Goal: Task Accomplishment & Management: Complete application form

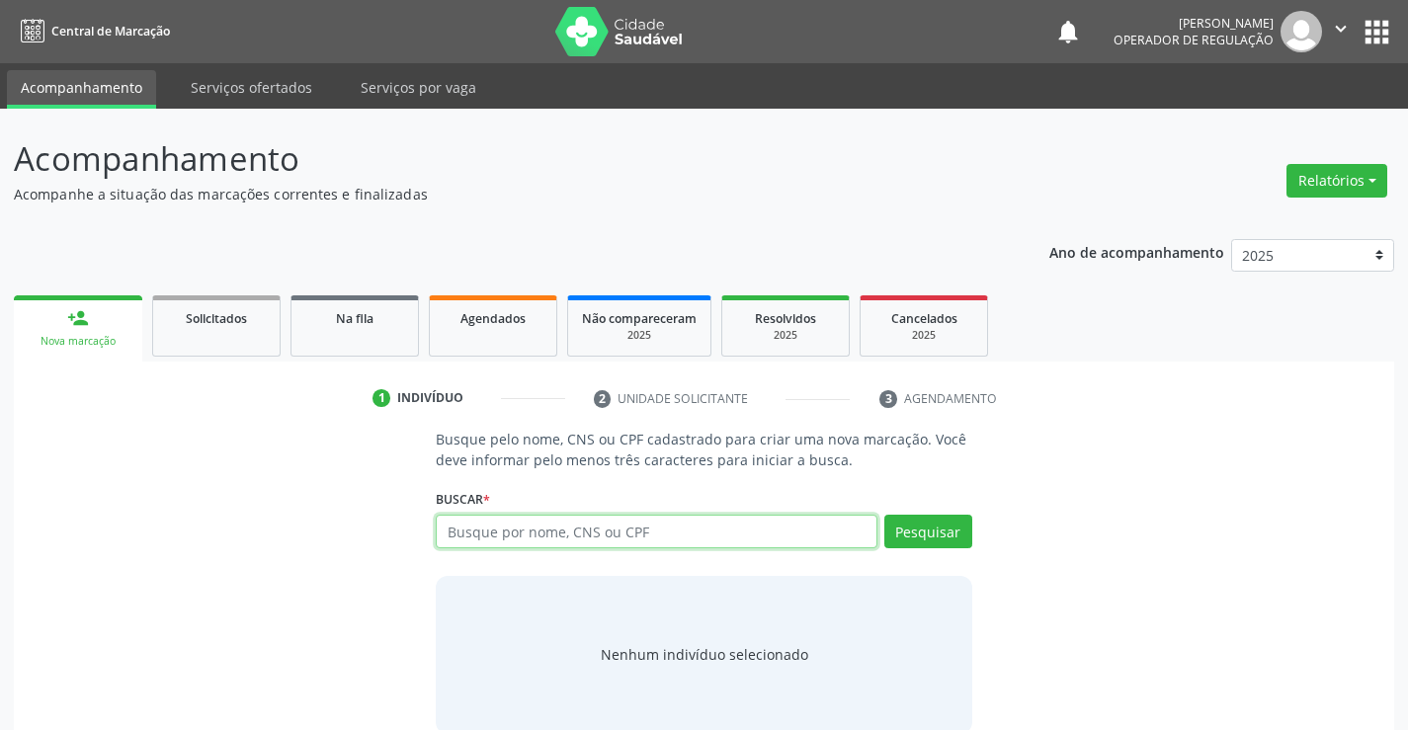
click at [677, 542] on input "text" at bounding box center [656, 532] width 441 height 34
click at [712, 524] on input "text" at bounding box center [656, 532] width 441 height 34
type input "700006817383107"
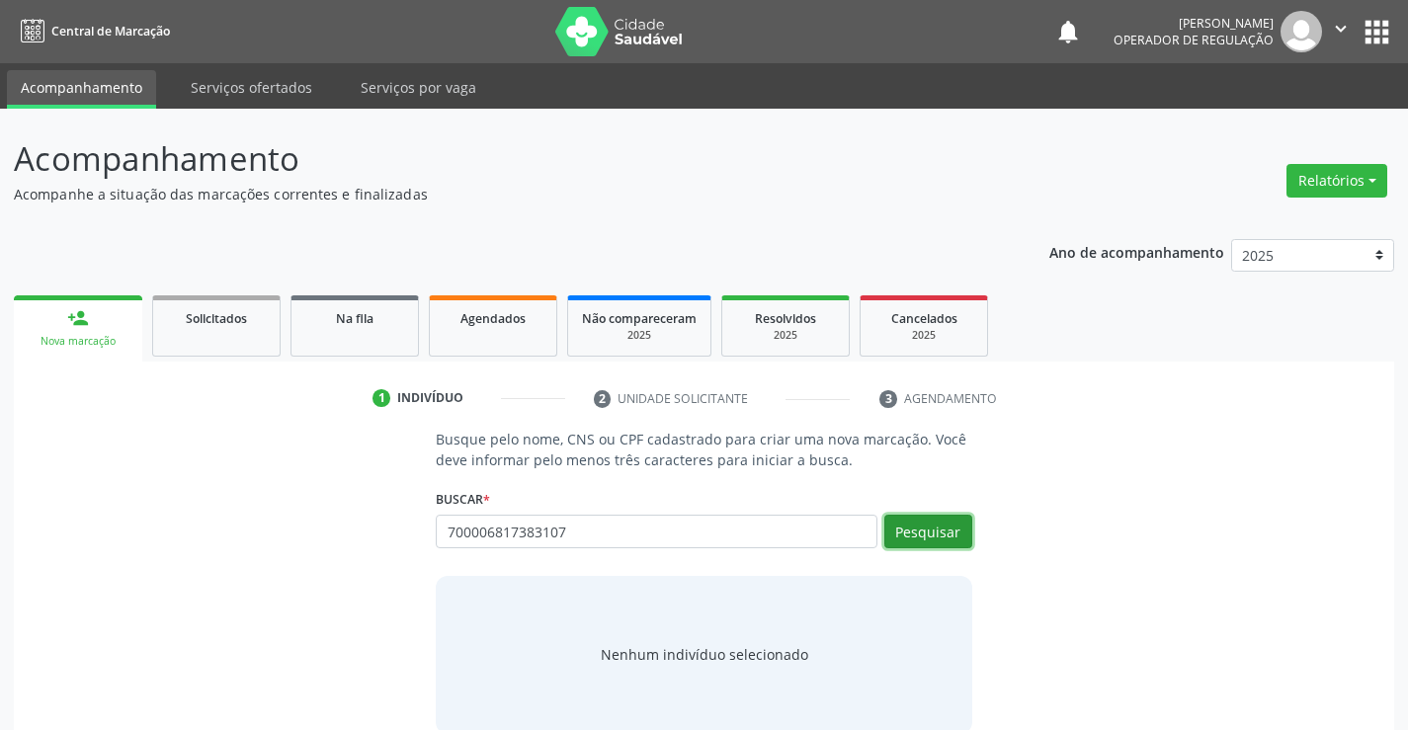
click at [954, 531] on button "Pesquisar" at bounding box center [929, 532] width 88 height 34
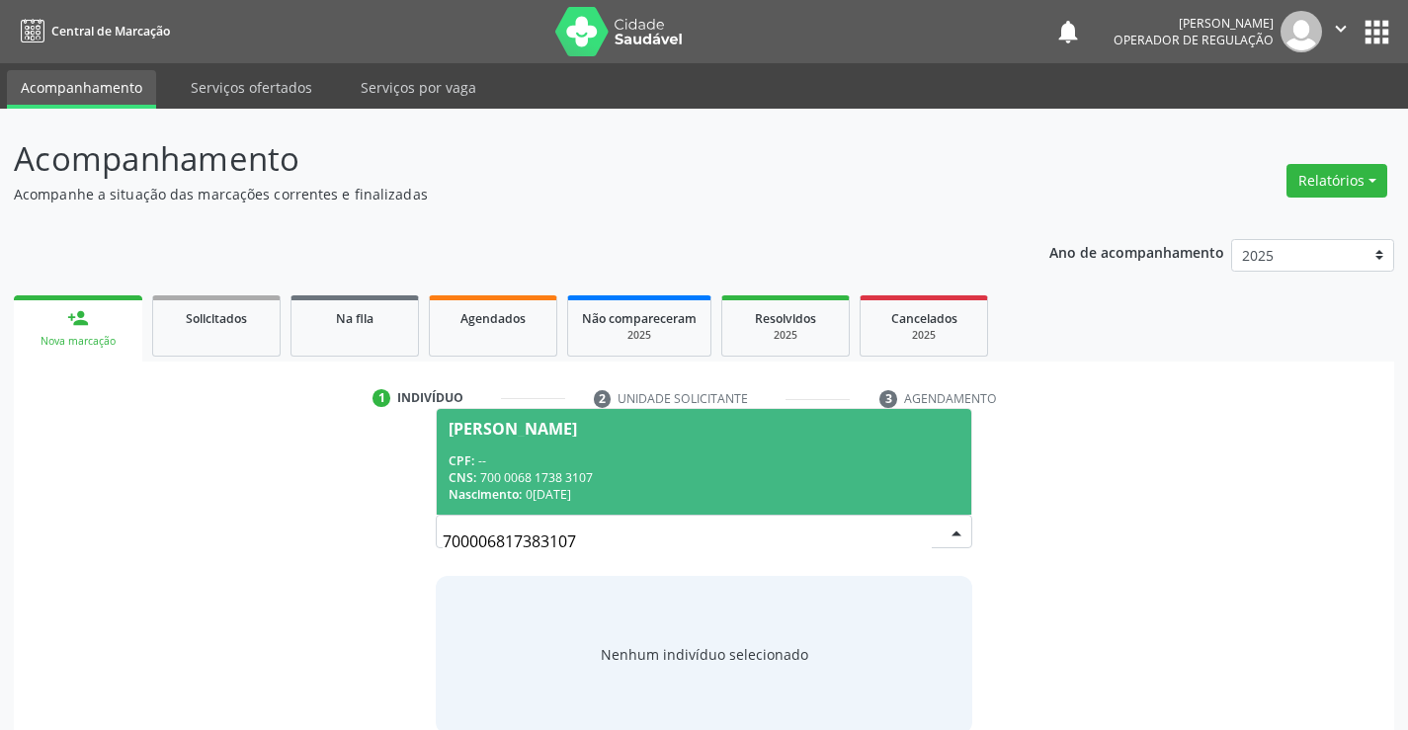
click at [676, 466] on div "CPF: --" at bounding box center [704, 461] width 510 height 17
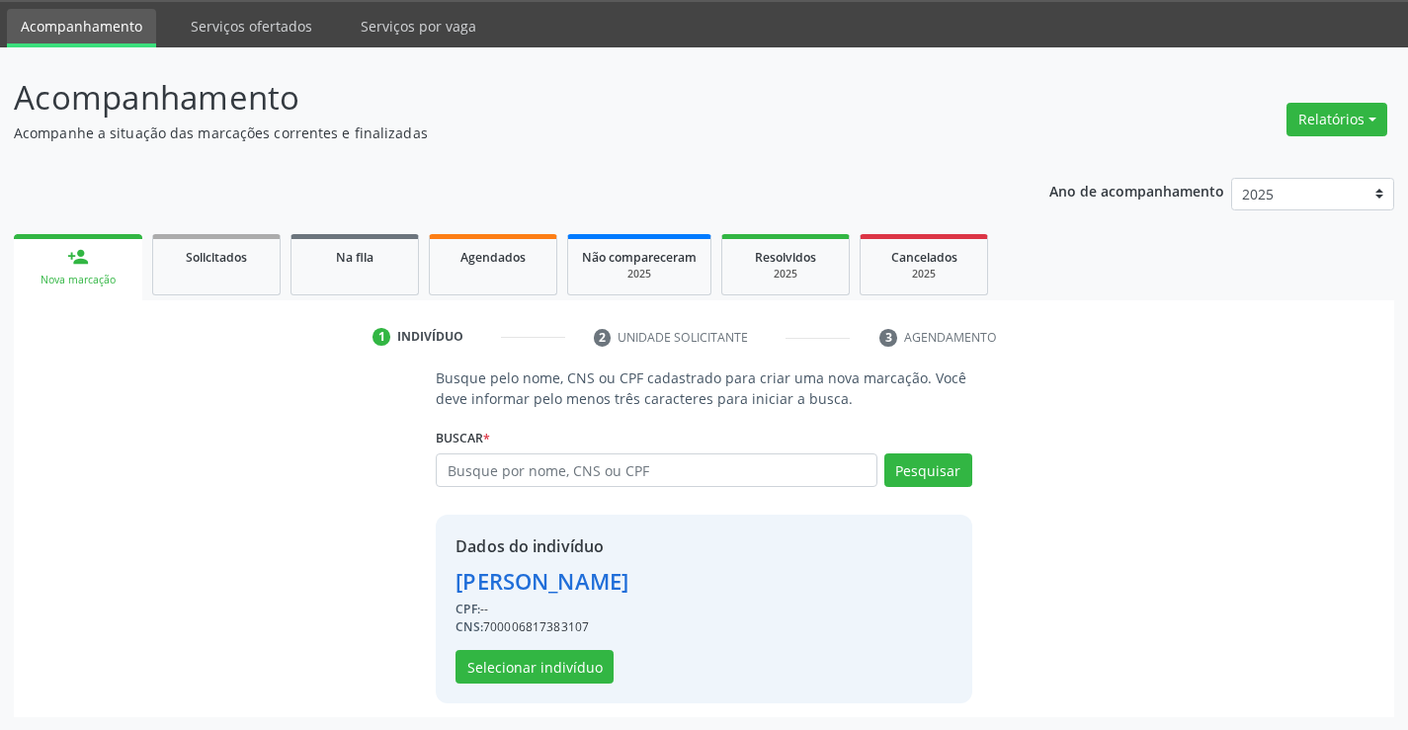
scroll to position [62, 0]
click at [556, 663] on button "Selecionar indivíduo" at bounding box center [535, 666] width 158 height 34
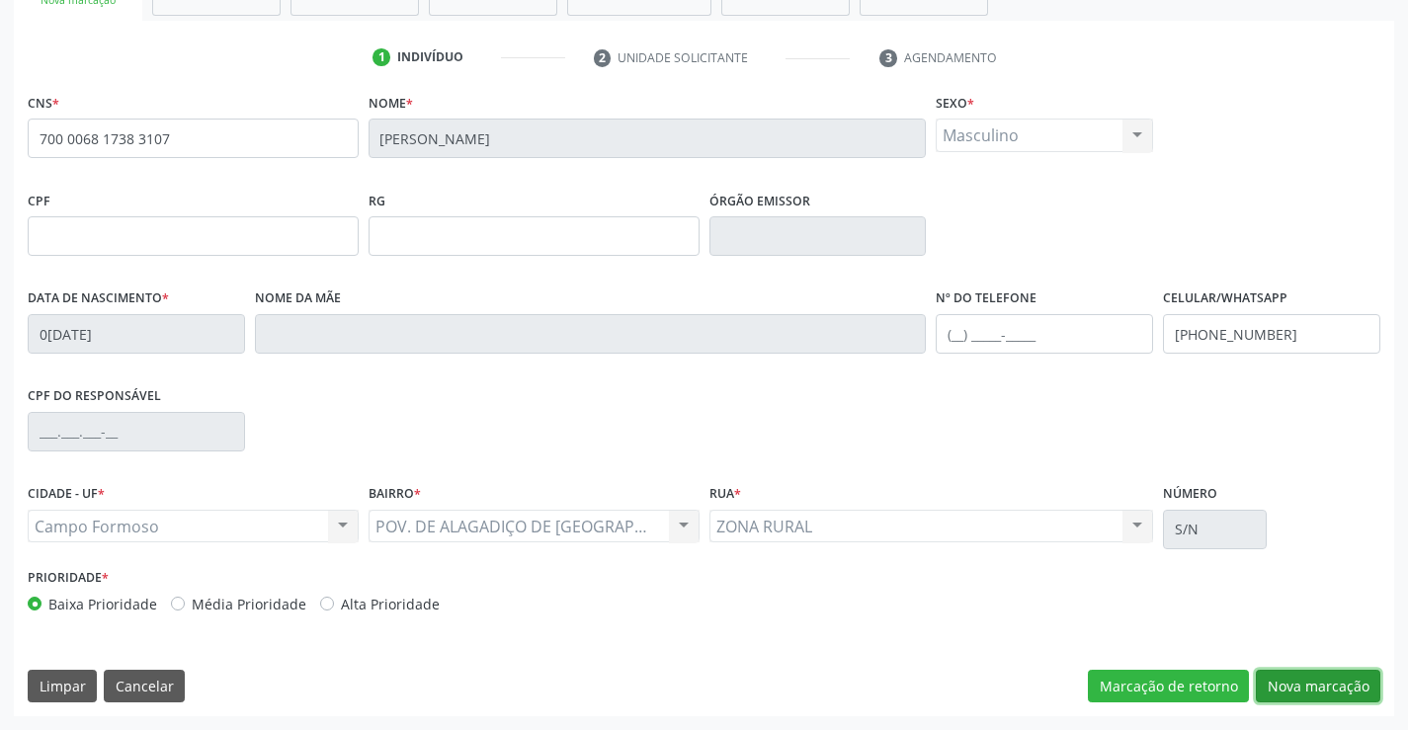
click at [1329, 694] on button "Nova marcação" at bounding box center [1318, 687] width 125 height 34
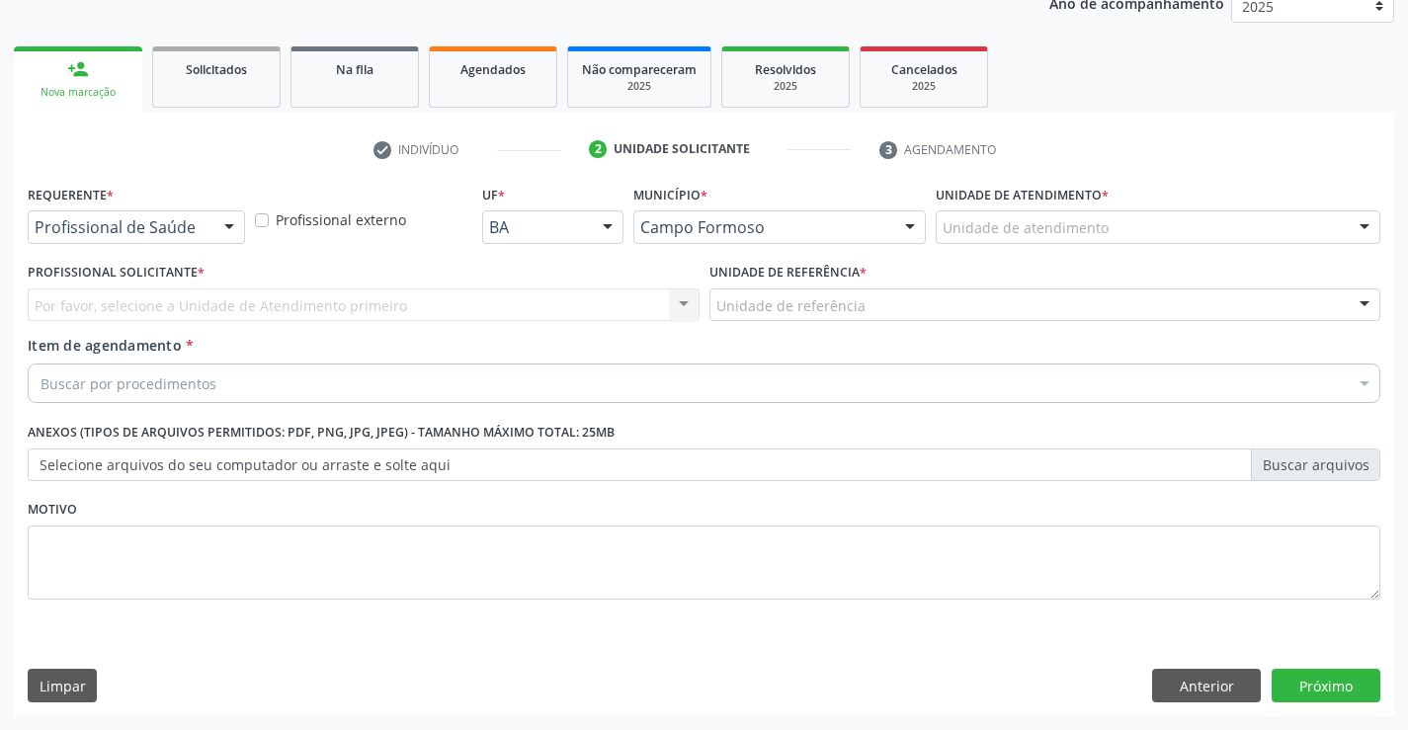
scroll to position [249, 0]
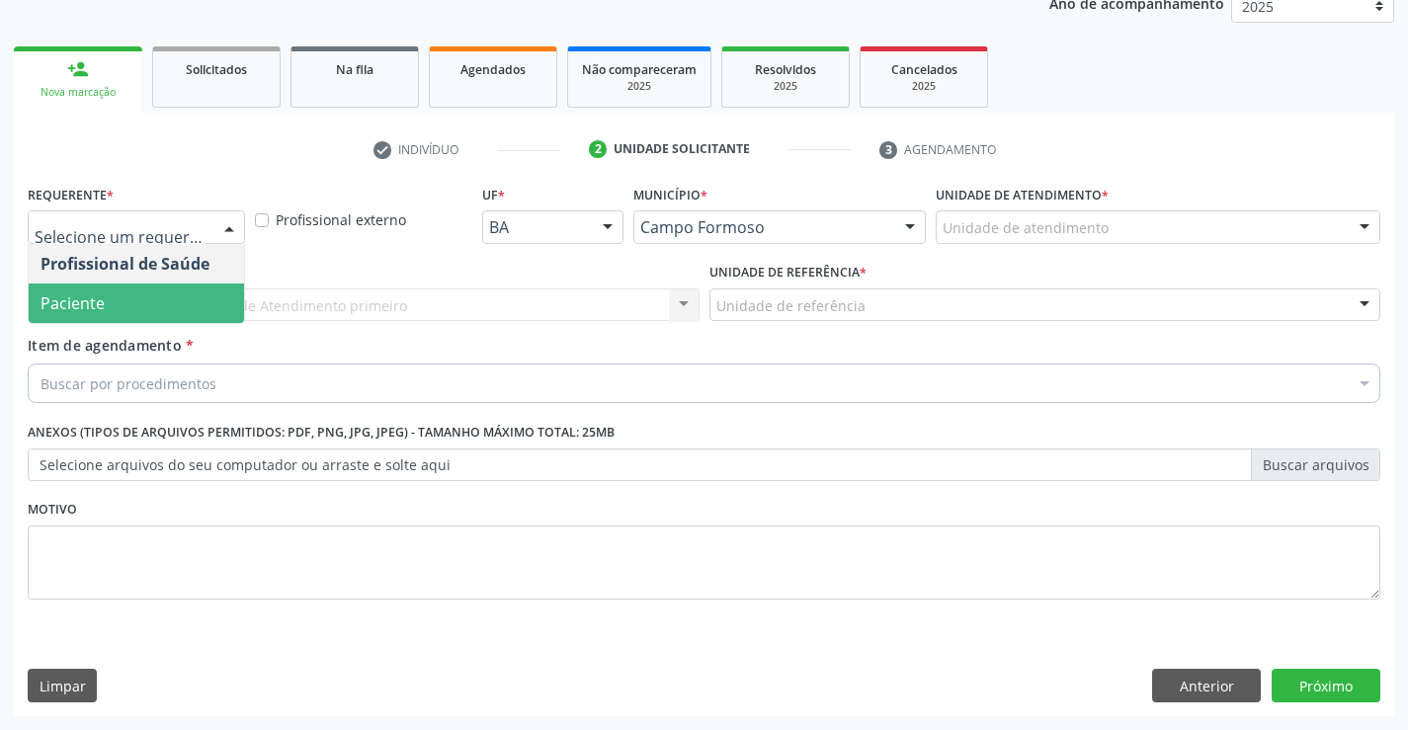
click at [104, 303] on span "Paciente" at bounding box center [136, 304] width 215 height 40
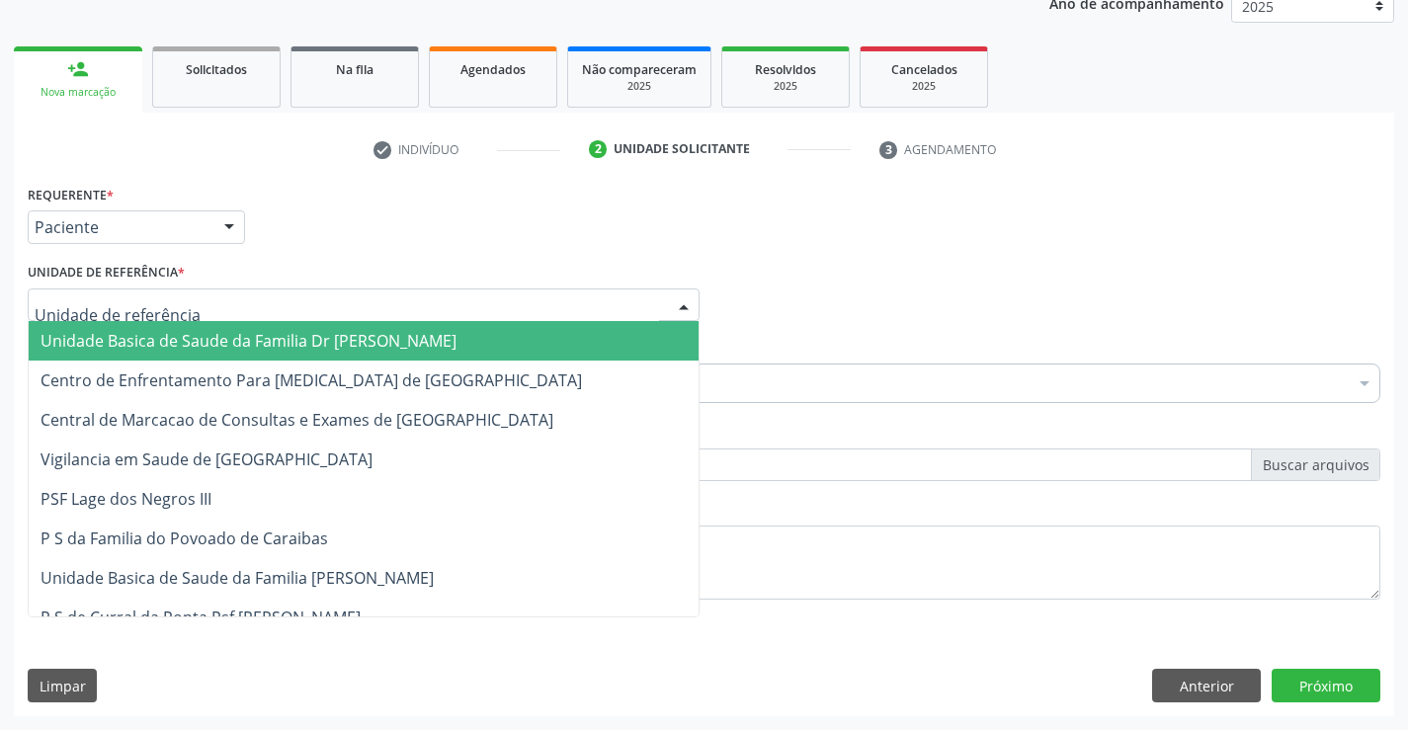
click at [124, 324] on span "Unidade Basica de Saude da Familia Dr [PERSON_NAME]" at bounding box center [364, 341] width 670 height 40
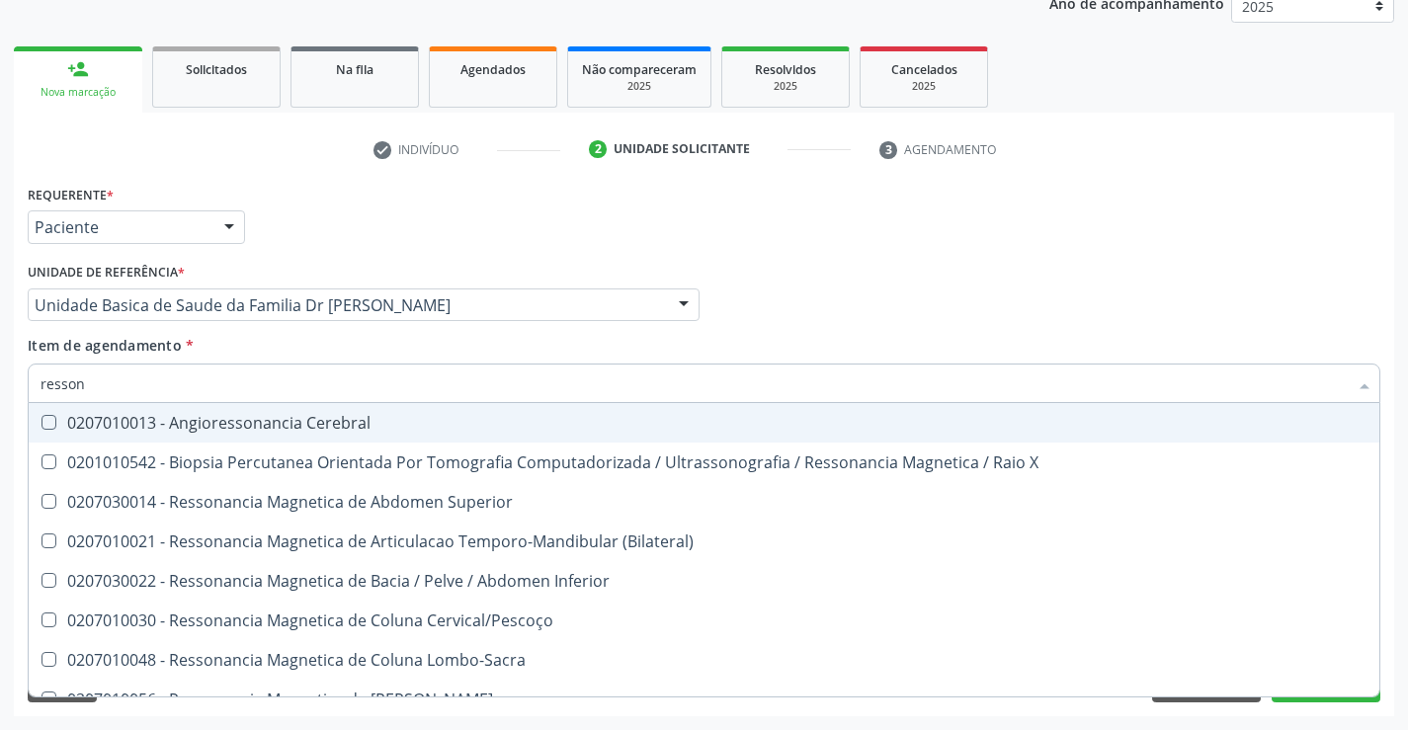
type input "ressona"
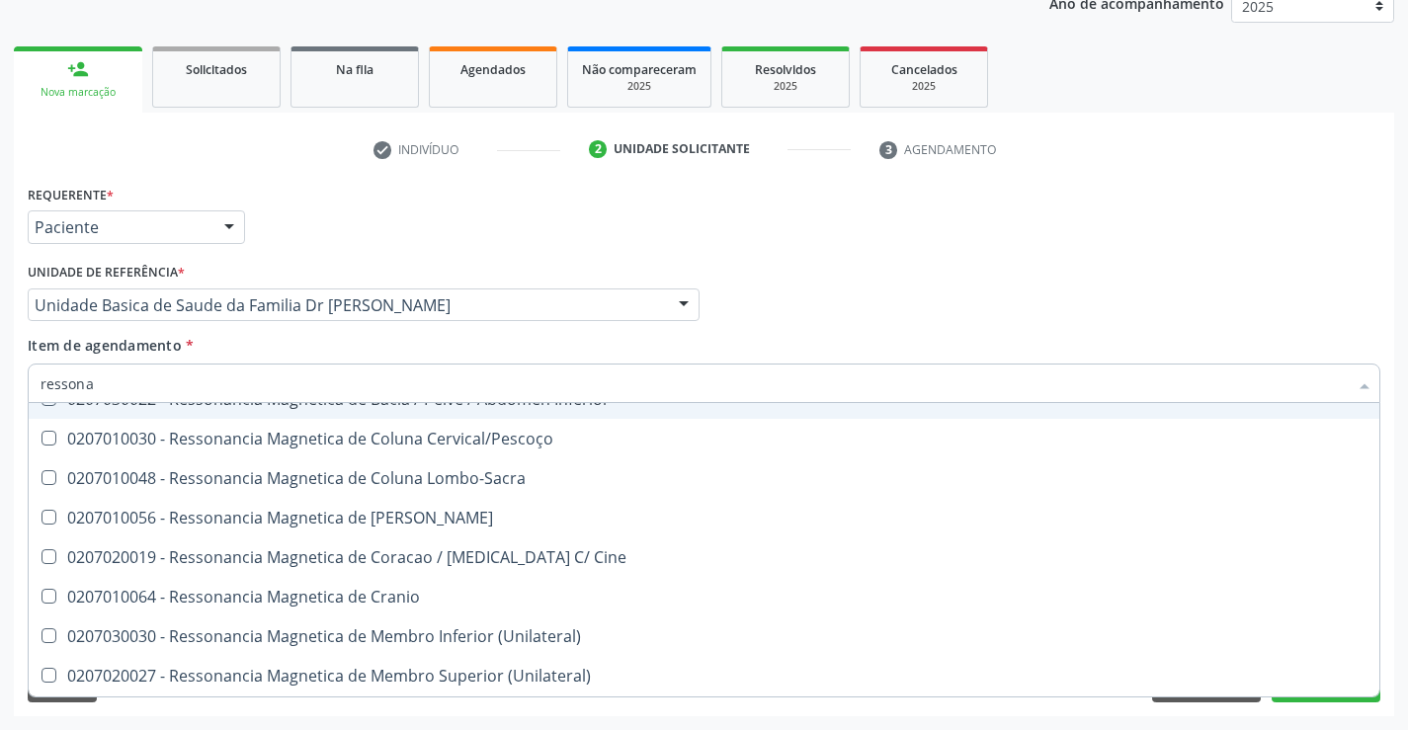
scroll to position [201, 0]
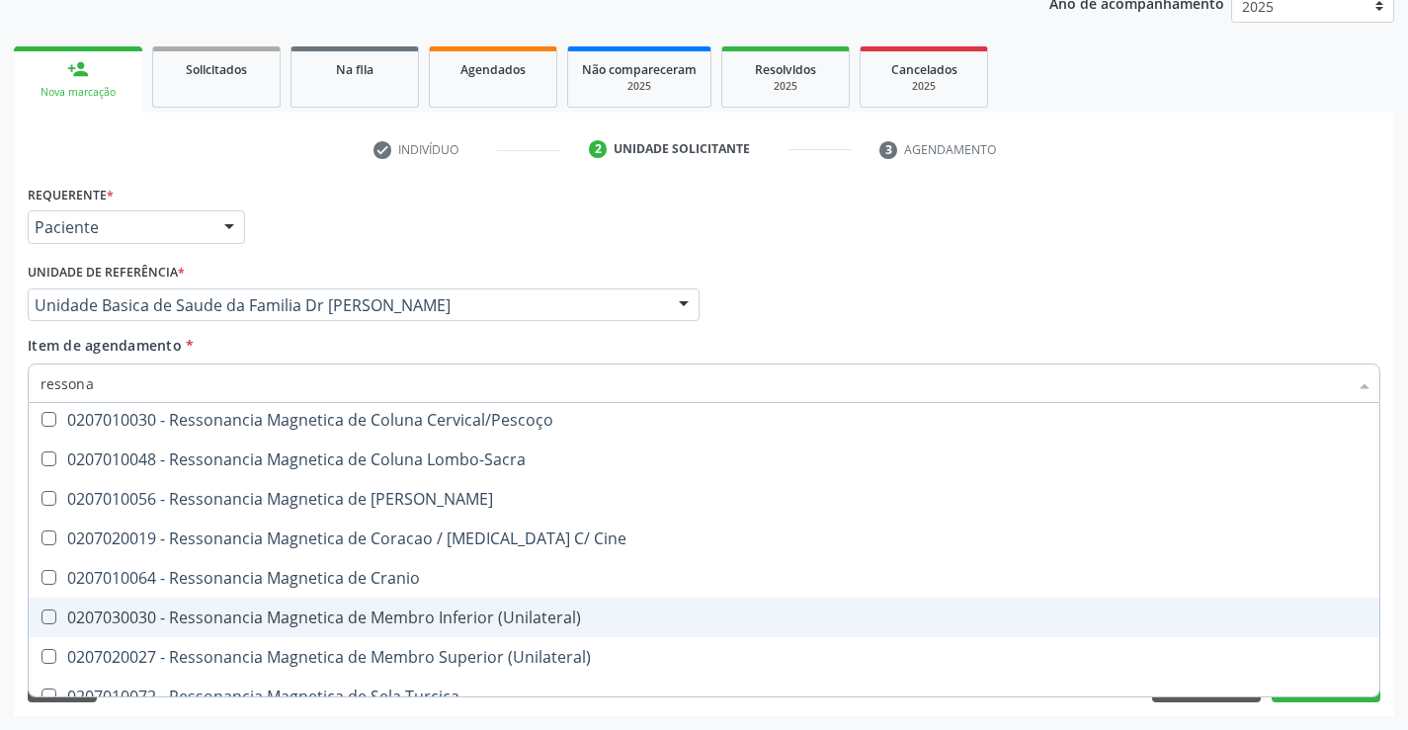
click at [486, 612] on div "0207030030 - Ressonancia Magnetica de Membro Inferior (Unilateral)" at bounding box center [704, 618] width 1327 height 16
checkbox \(Unilateral\) "true"
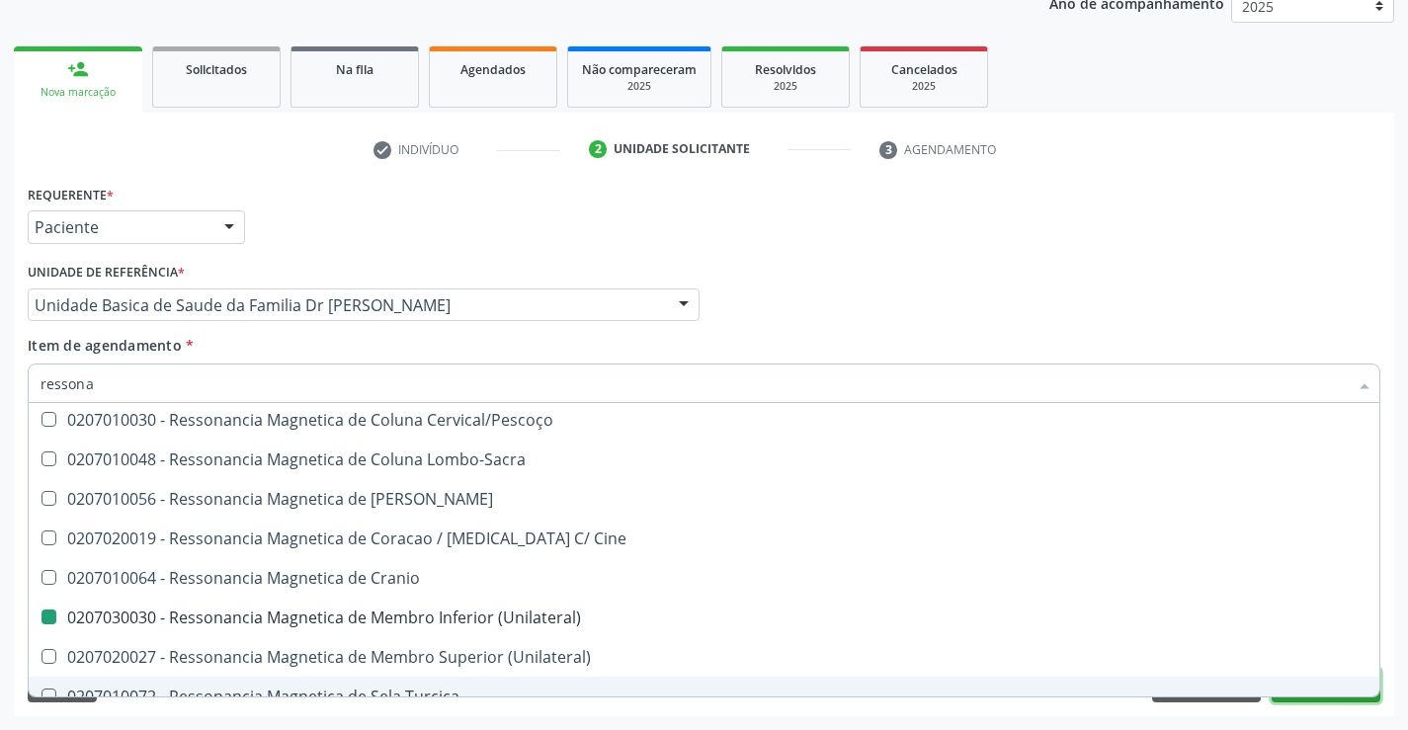
click at [1322, 698] on button "Próximo" at bounding box center [1326, 686] width 109 height 34
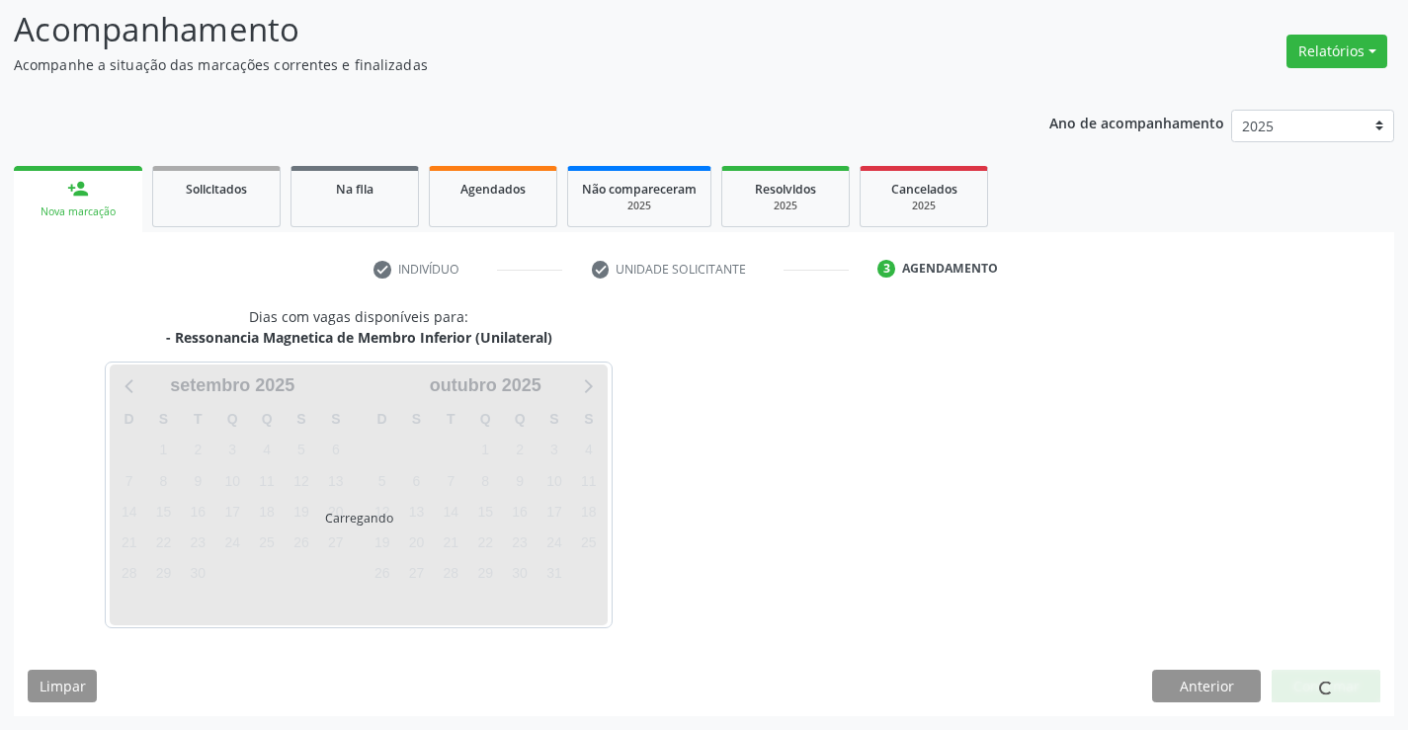
scroll to position [188, 0]
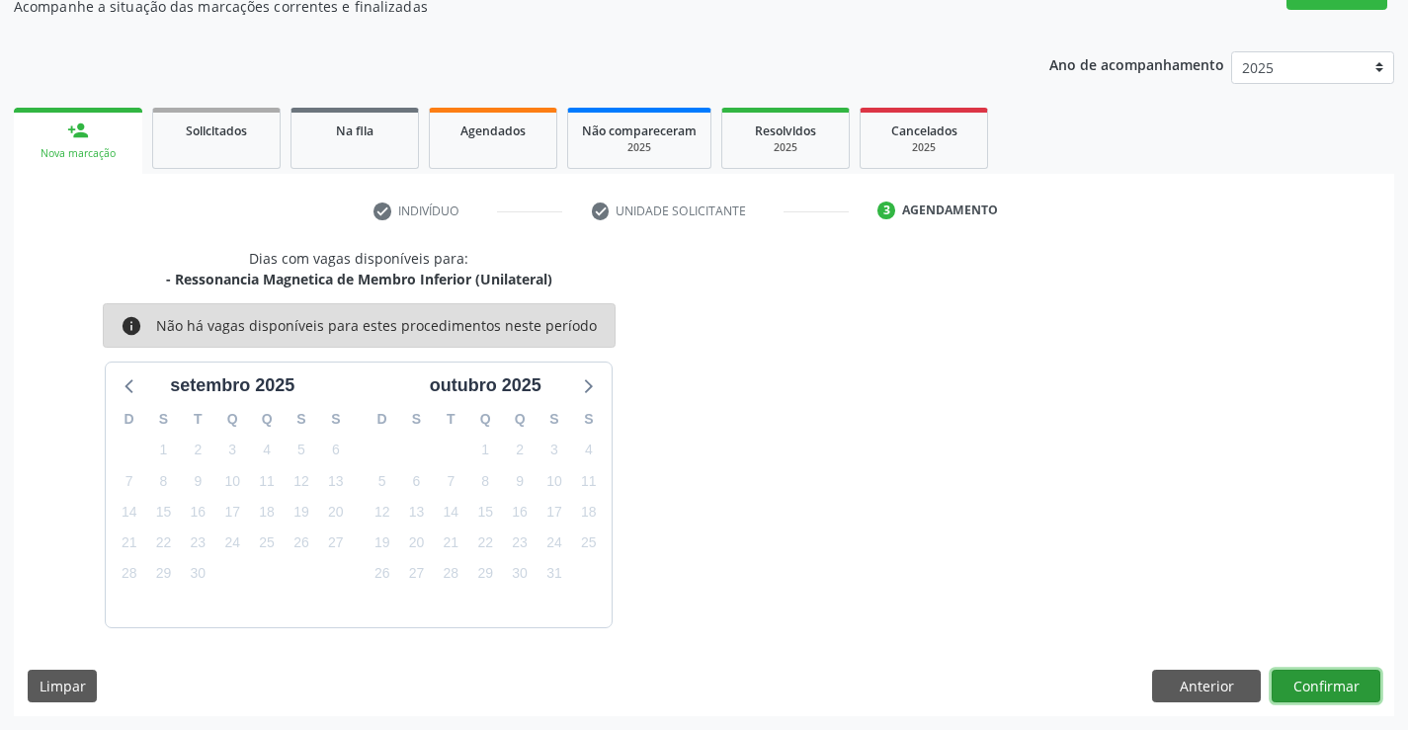
click at [1322, 684] on button "Confirmar" at bounding box center [1326, 687] width 109 height 34
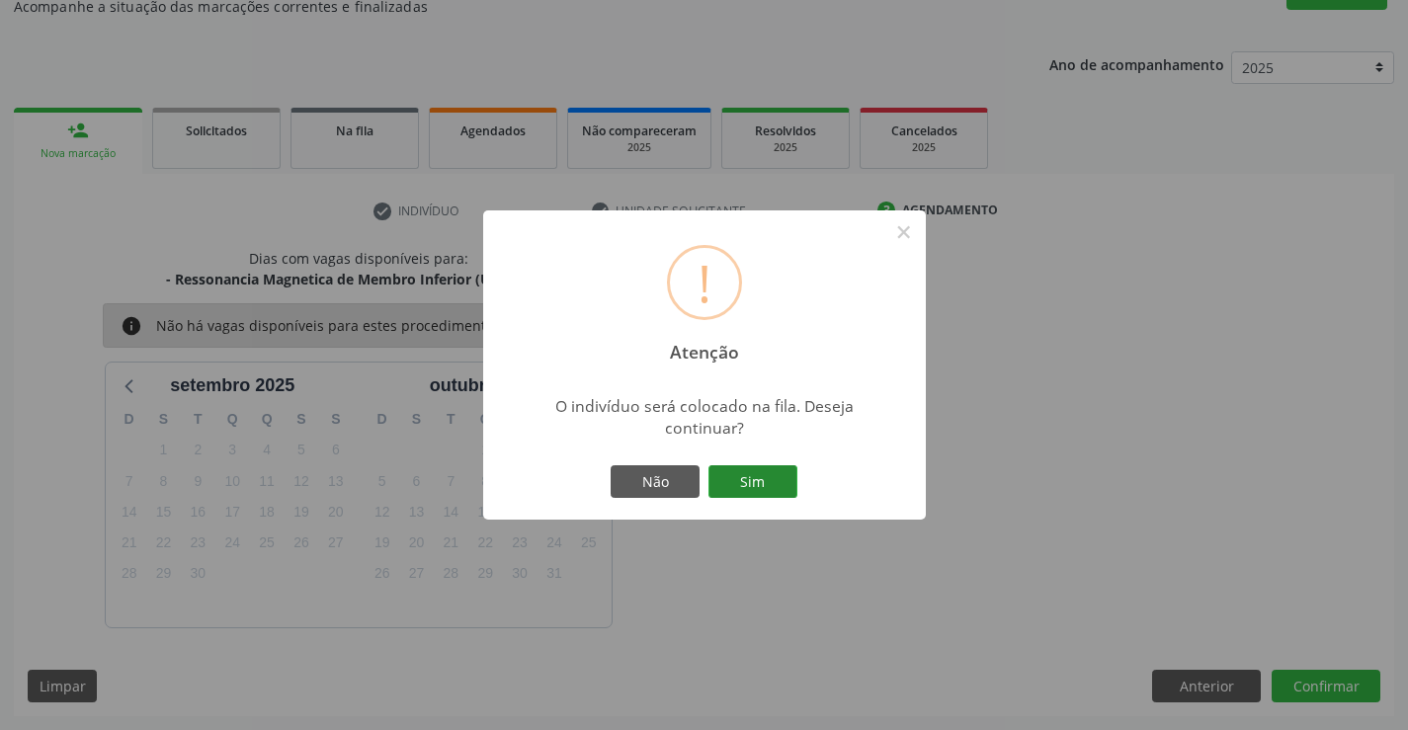
click at [758, 481] on button "Sim" at bounding box center [753, 482] width 89 height 34
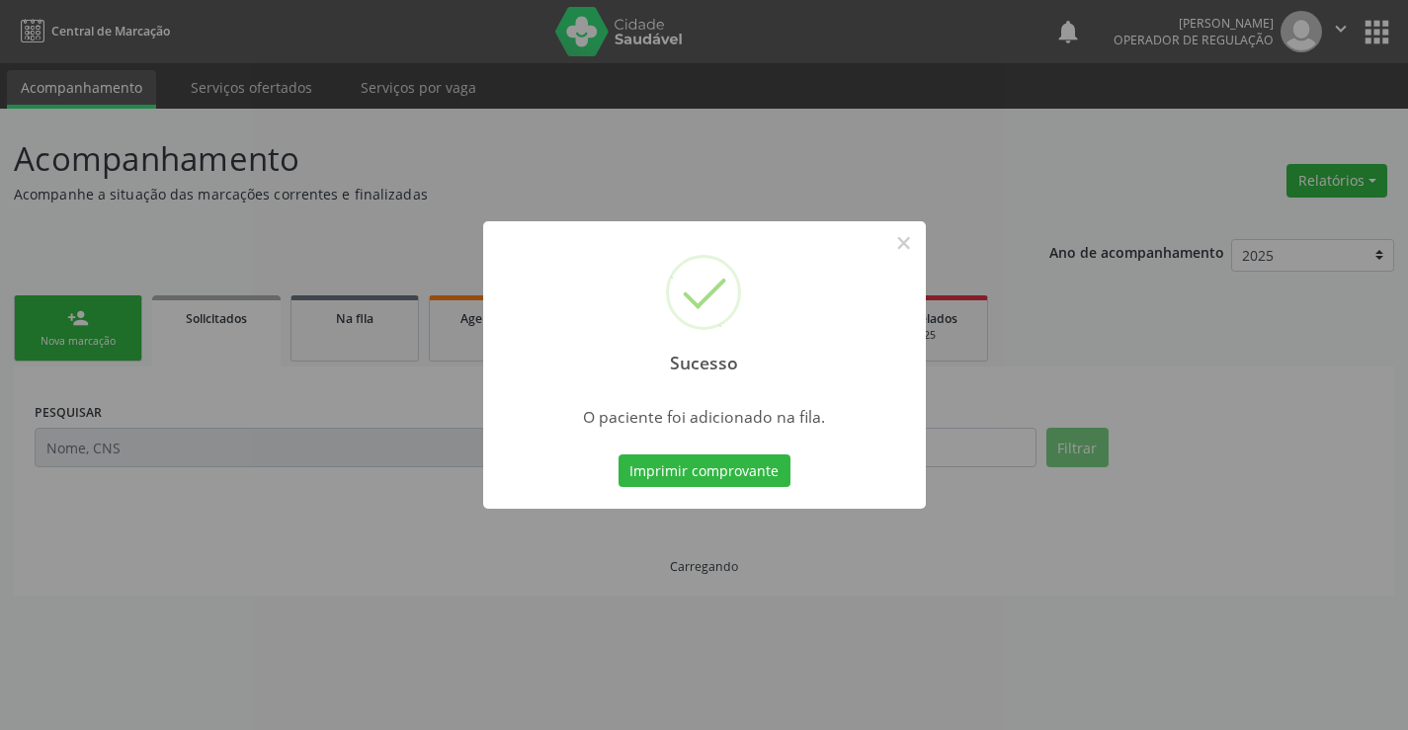
scroll to position [0, 0]
click at [718, 464] on button "Imprimir comprovante" at bounding box center [705, 472] width 172 height 34
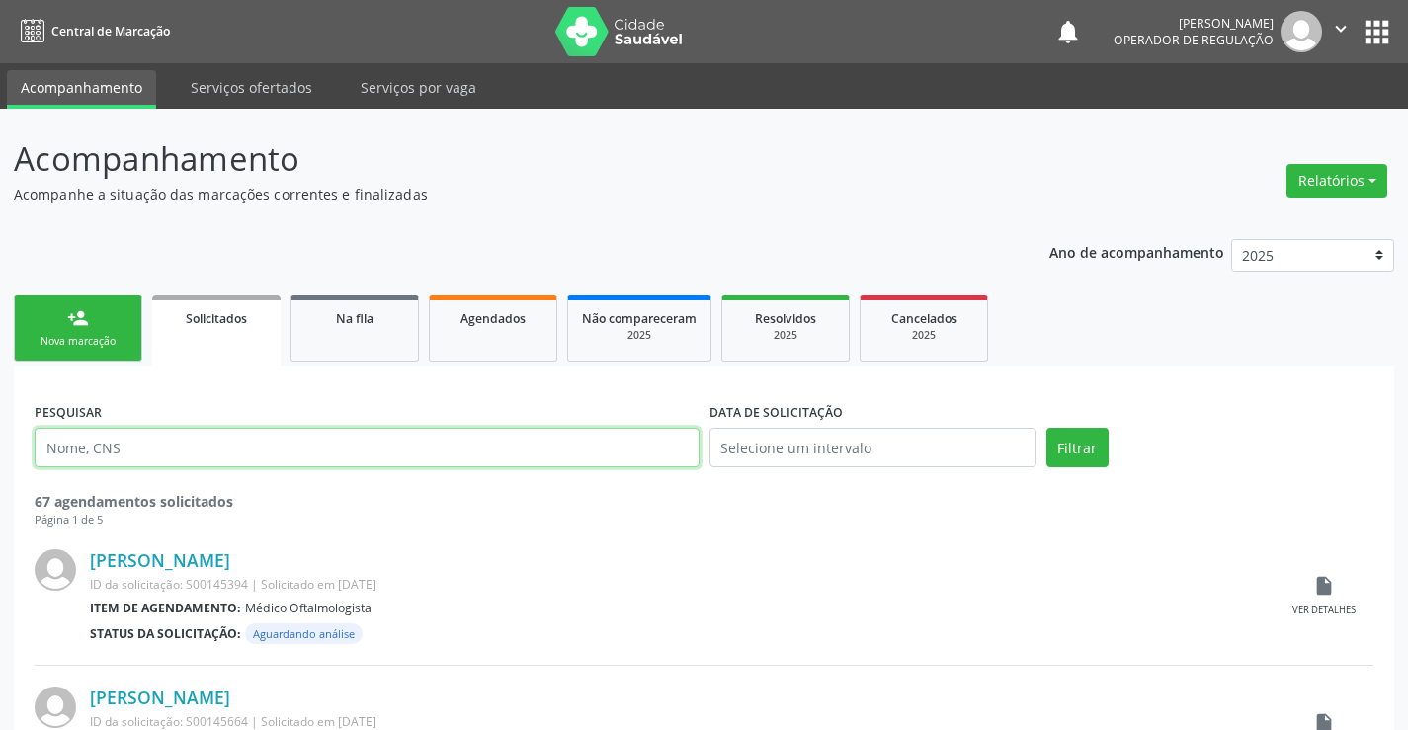
click at [223, 451] on input "text" at bounding box center [367, 448] width 665 height 40
click at [479, 329] on link "Agendados" at bounding box center [493, 328] width 128 height 66
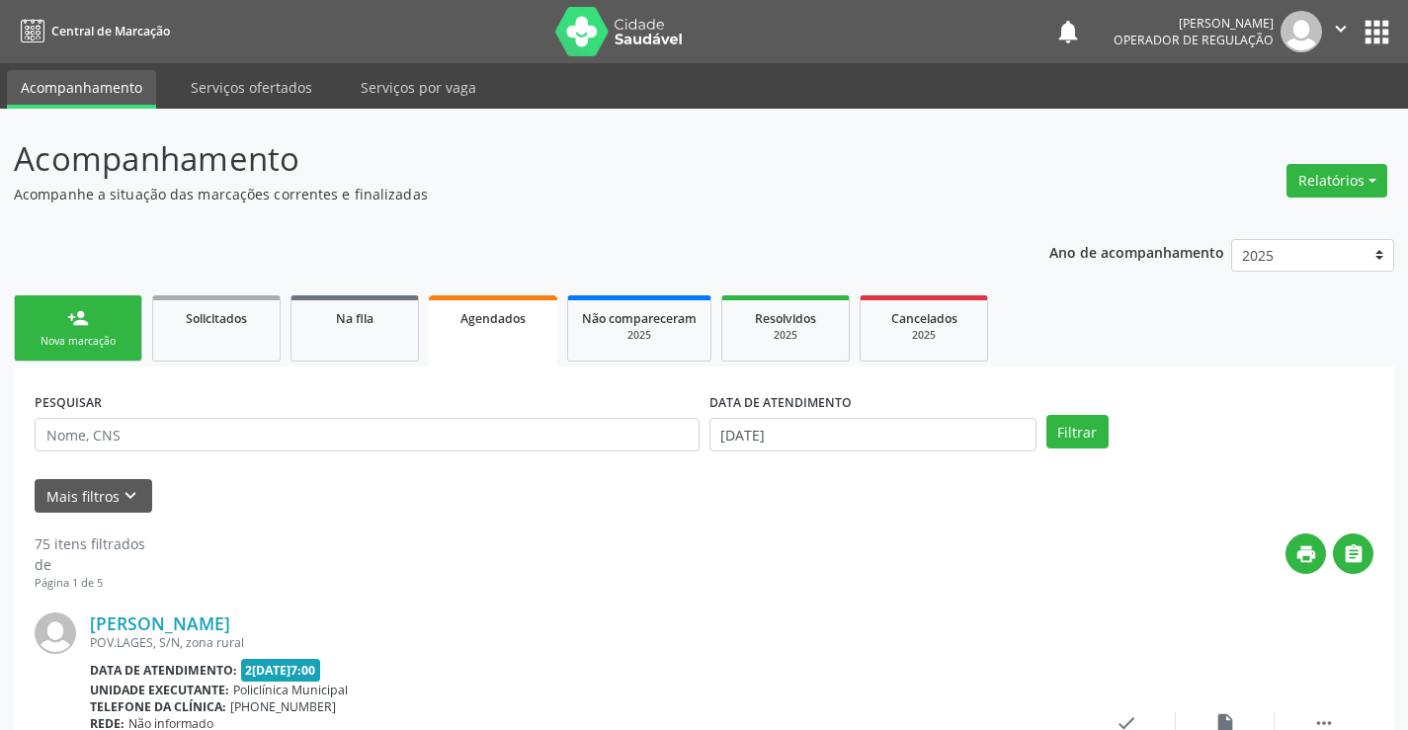
click at [95, 329] on link "person_add Nova marcação" at bounding box center [78, 328] width 128 height 66
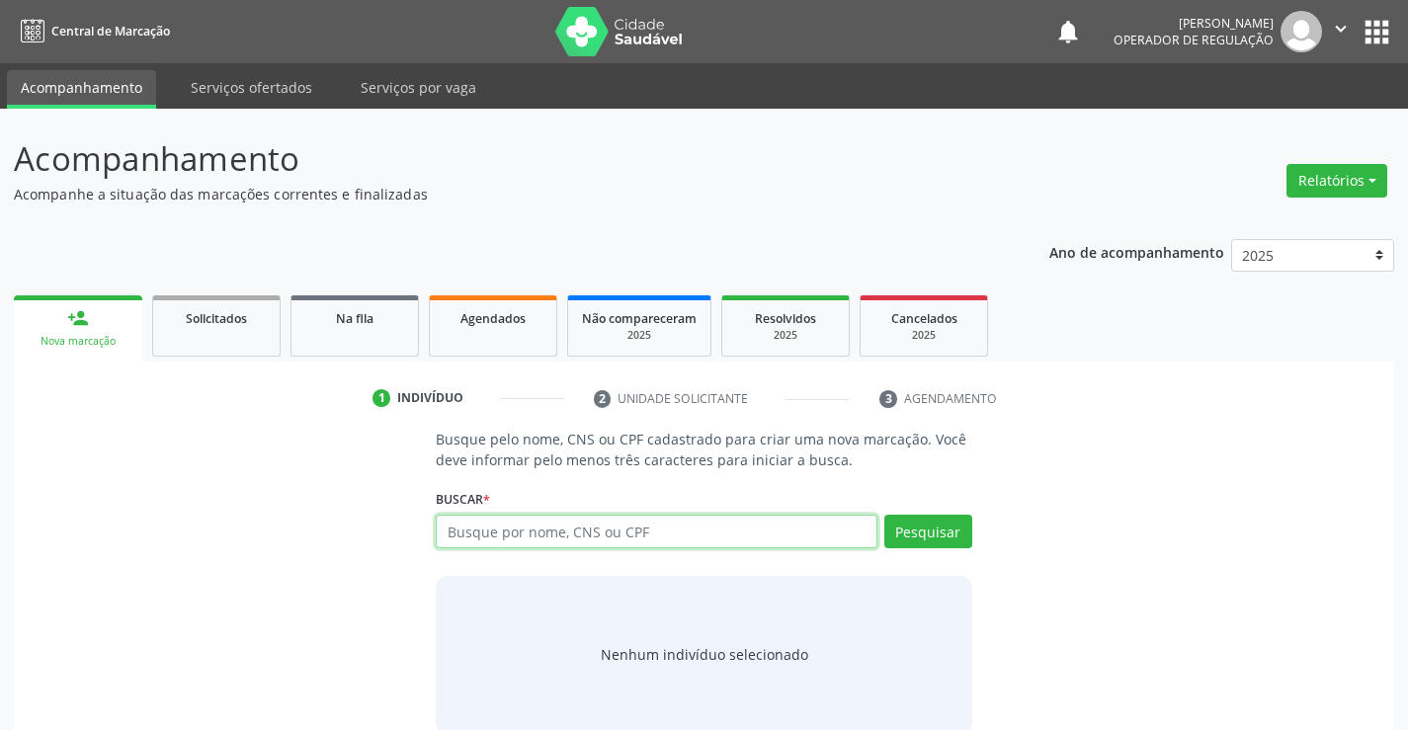
click at [546, 543] on input "text" at bounding box center [656, 532] width 441 height 34
type input "ivonete [PERSON_NAME]"
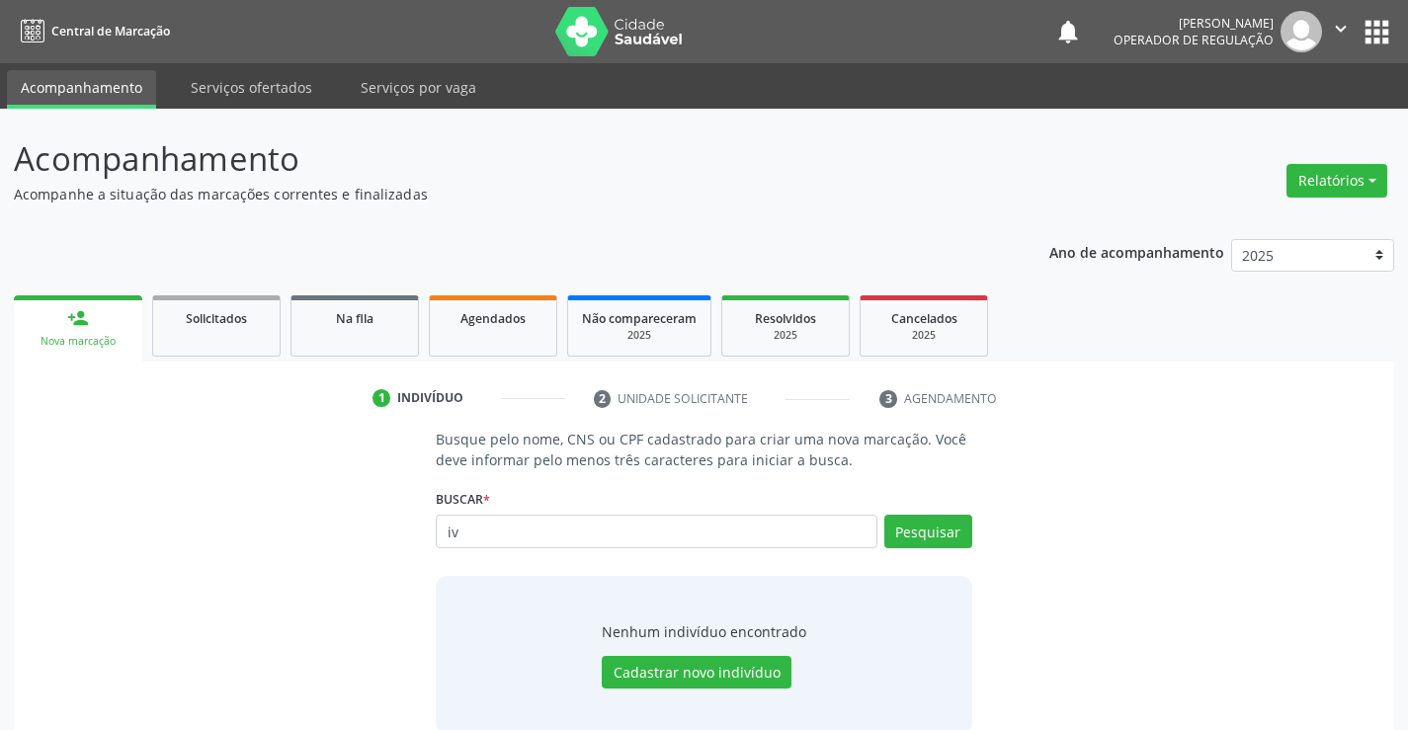
type input "i"
type input "ivonete [PERSON_NAME]"
click at [926, 520] on button "Pesquisar" at bounding box center [929, 532] width 88 height 34
type input "ivonete [PERSON_NAME]"
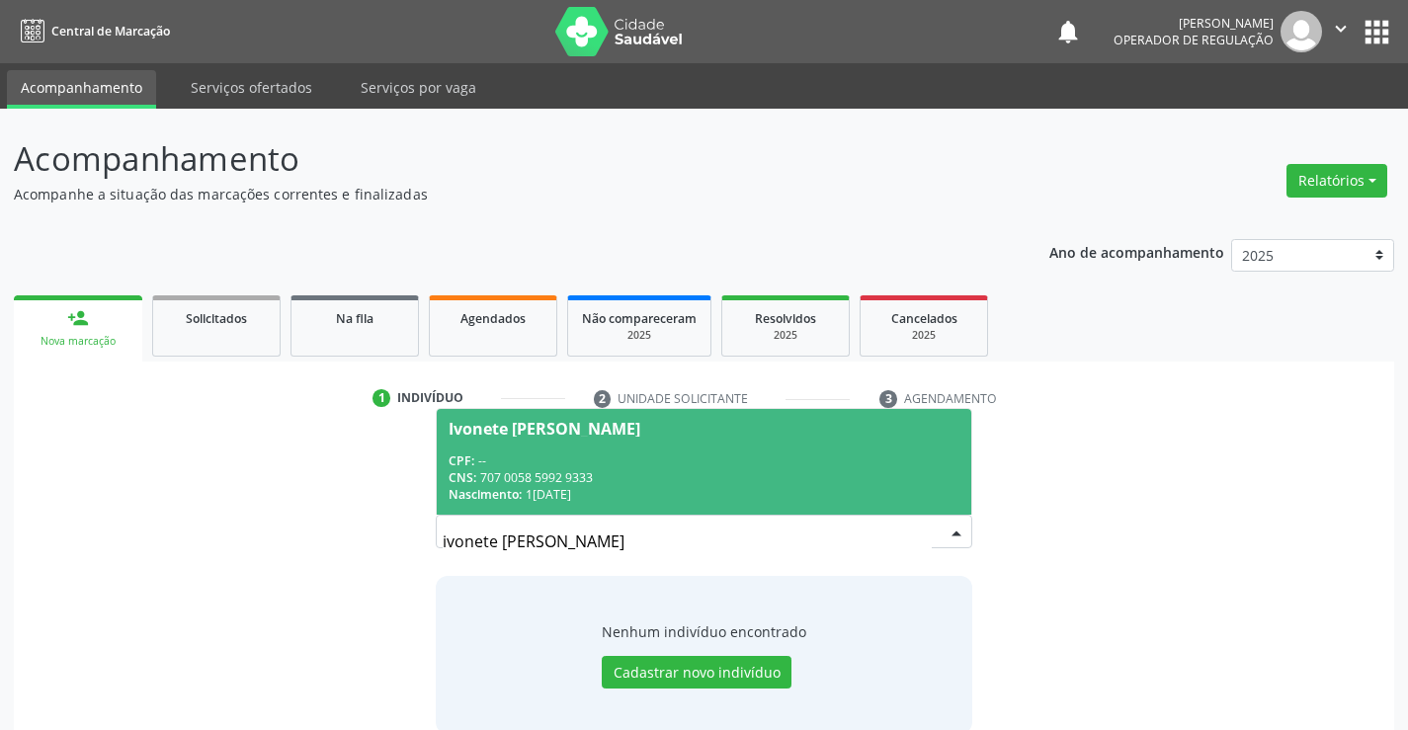
click at [743, 473] on div "CNS: 707 0058 5992 9333" at bounding box center [704, 477] width 510 height 17
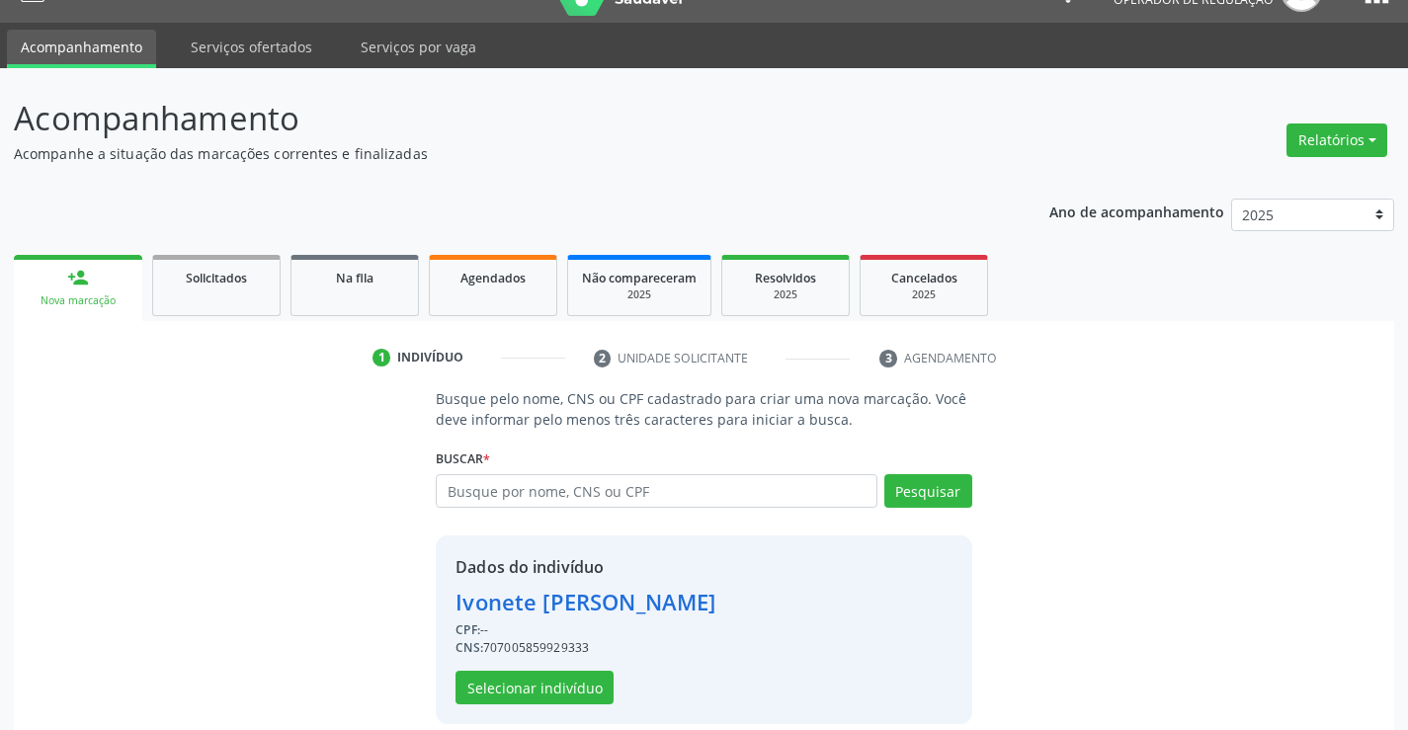
scroll to position [62, 0]
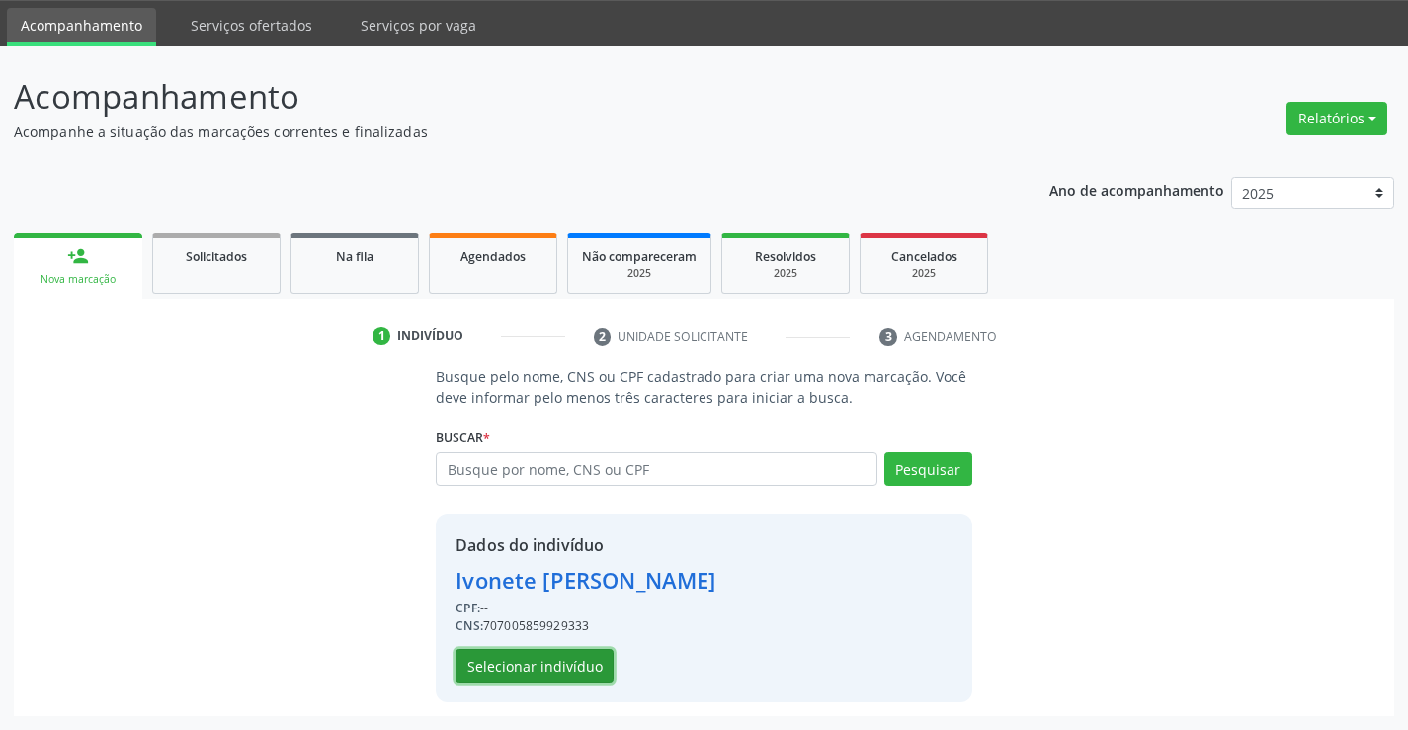
click at [566, 672] on button "Selecionar indivíduo" at bounding box center [535, 666] width 158 height 34
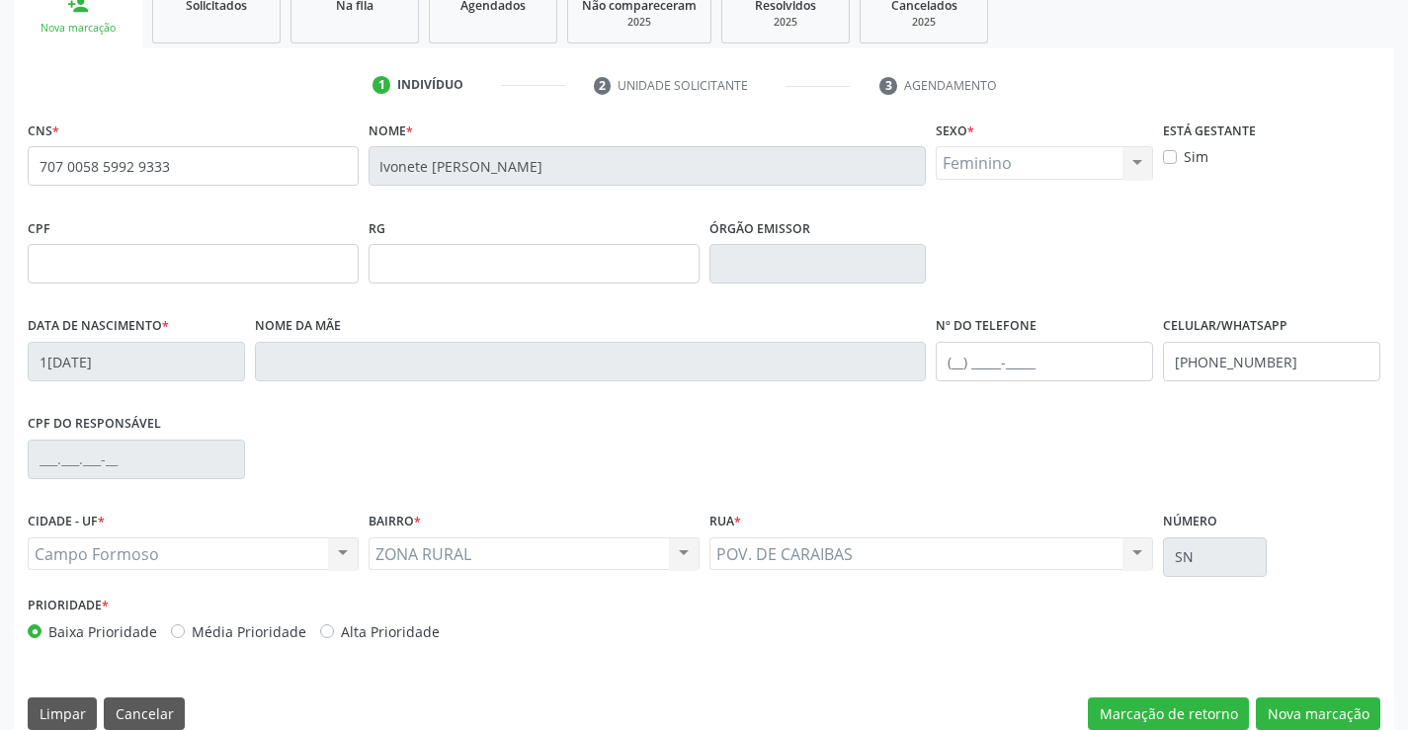
scroll to position [341, 0]
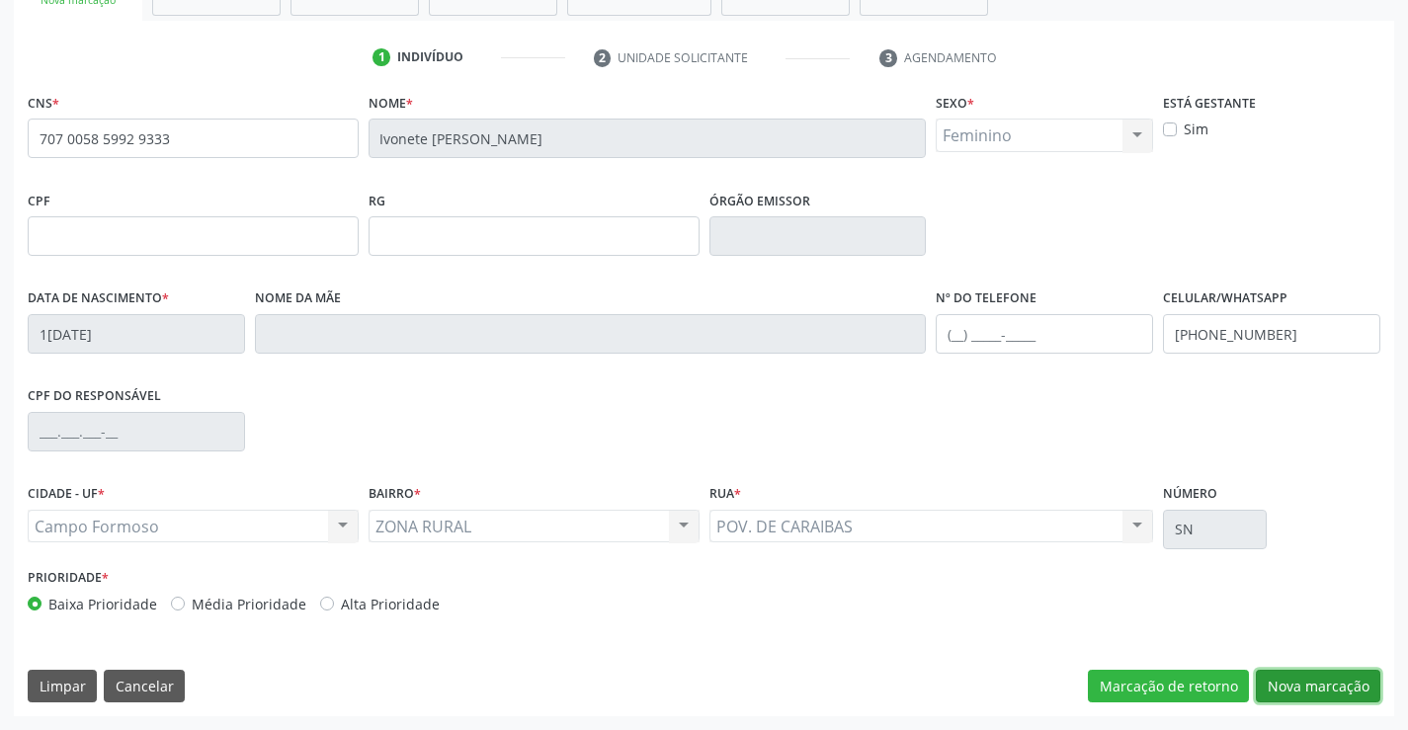
click at [1295, 685] on button "Nova marcação" at bounding box center [1318, 687] width 125 height 34
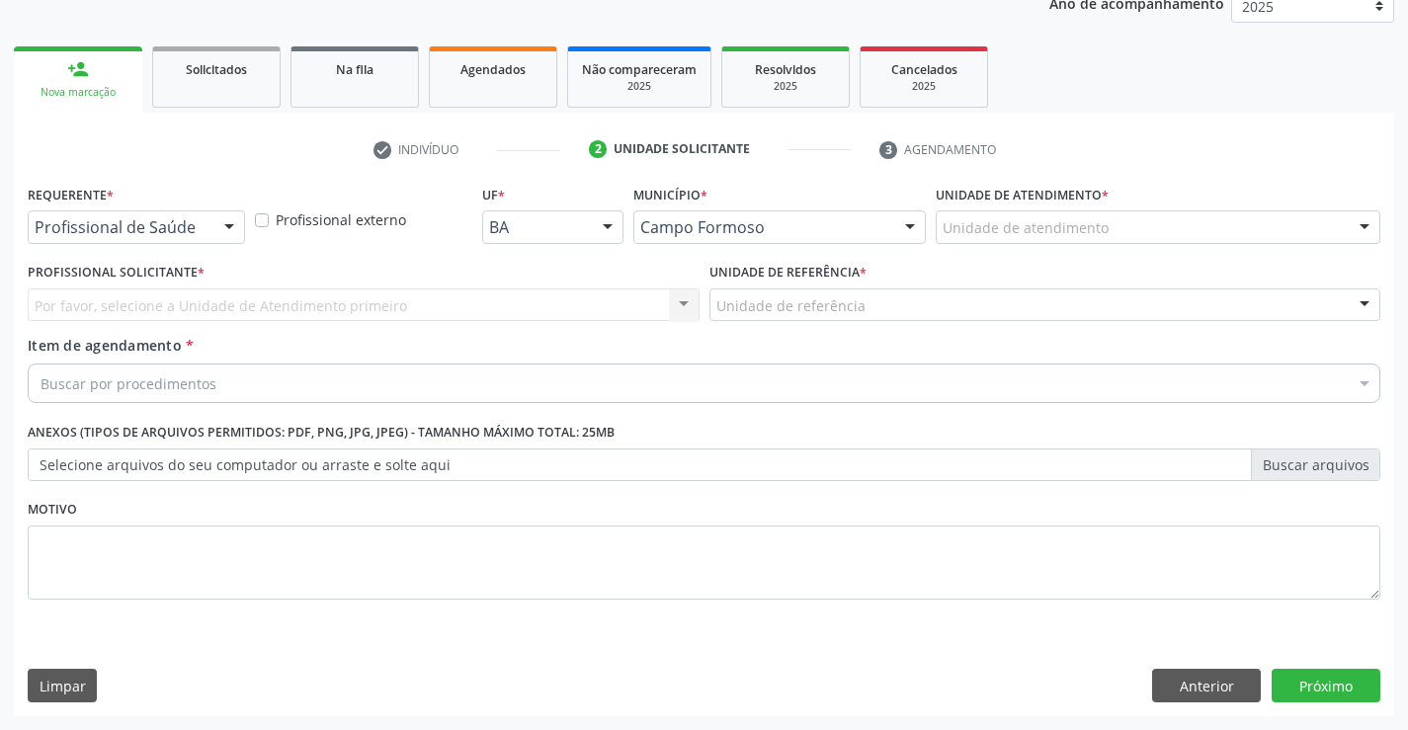
scroll to position [249, 0]
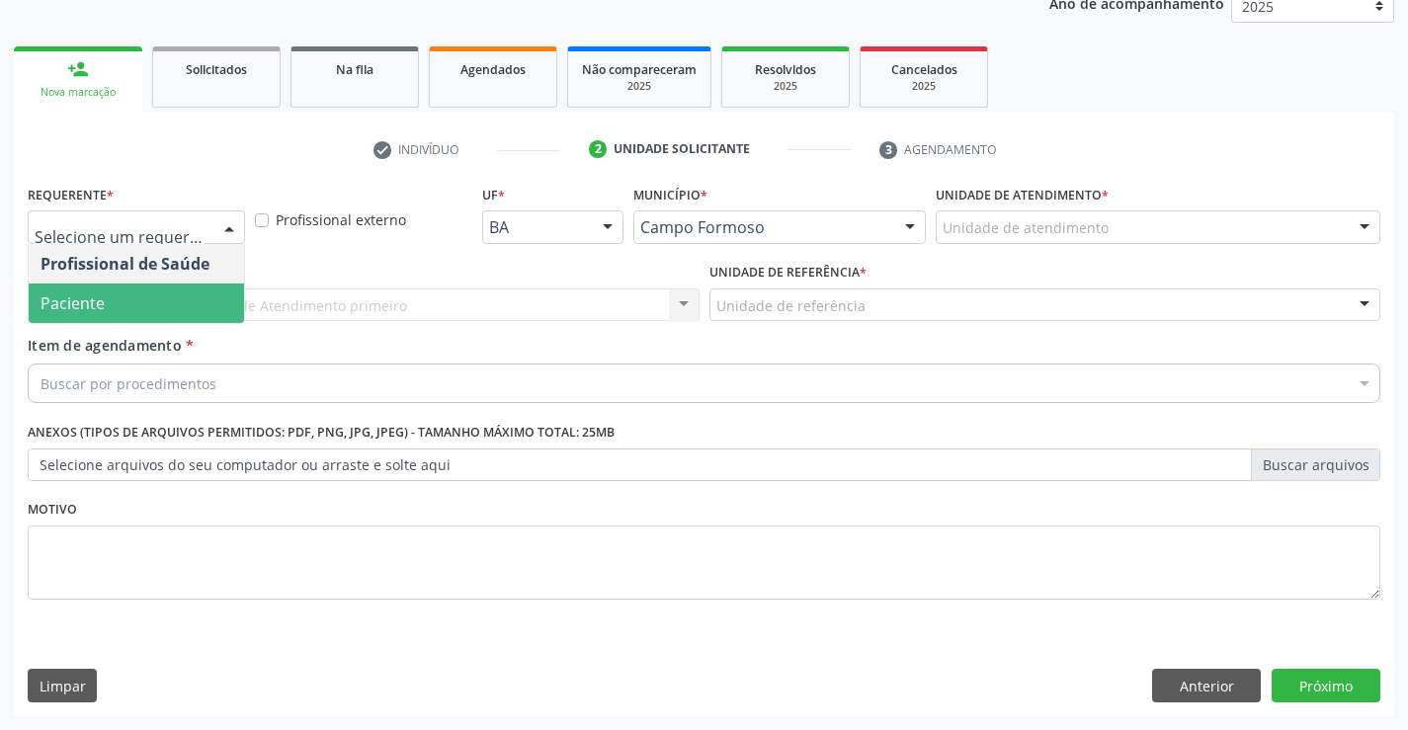
click at [152, 310] on span "Paciente" at bounding box center [136, 304] width 215 height 40
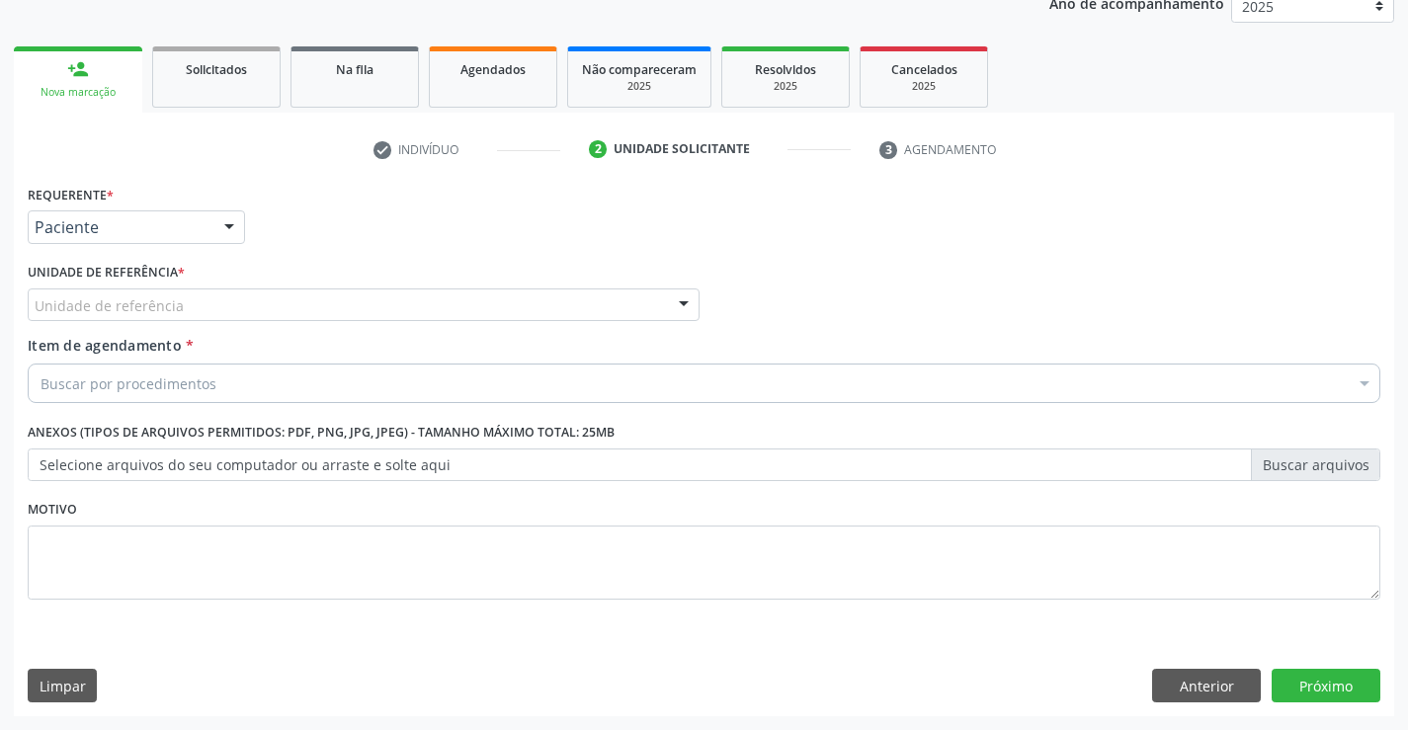
click at [183, 301] on div "Unidade de referência" at bounding box center [364, 306] width 672 height 34
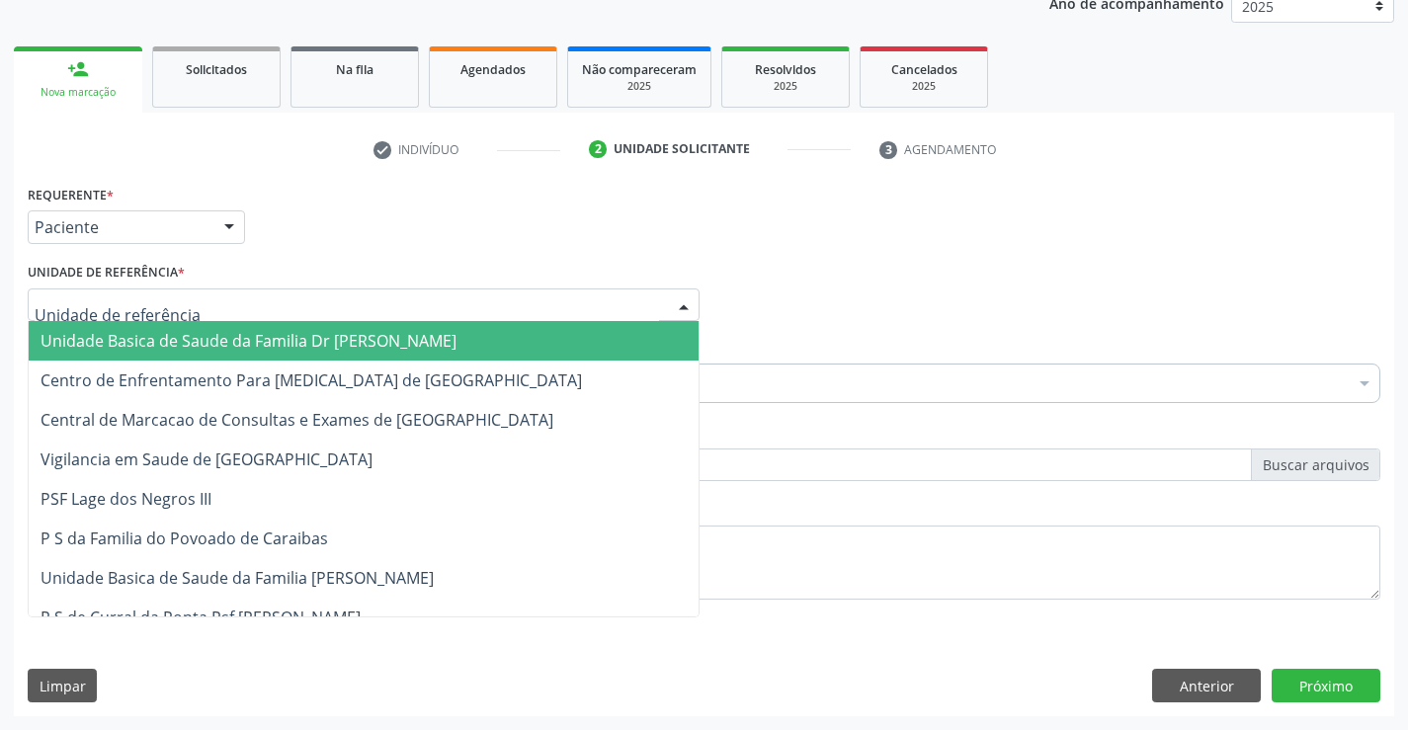
click at [188, 336] on span "Unidade Basica de Saude da Familia Dr [PERSON_NAME]" at bounding box center [249, 341] width 416 height 22
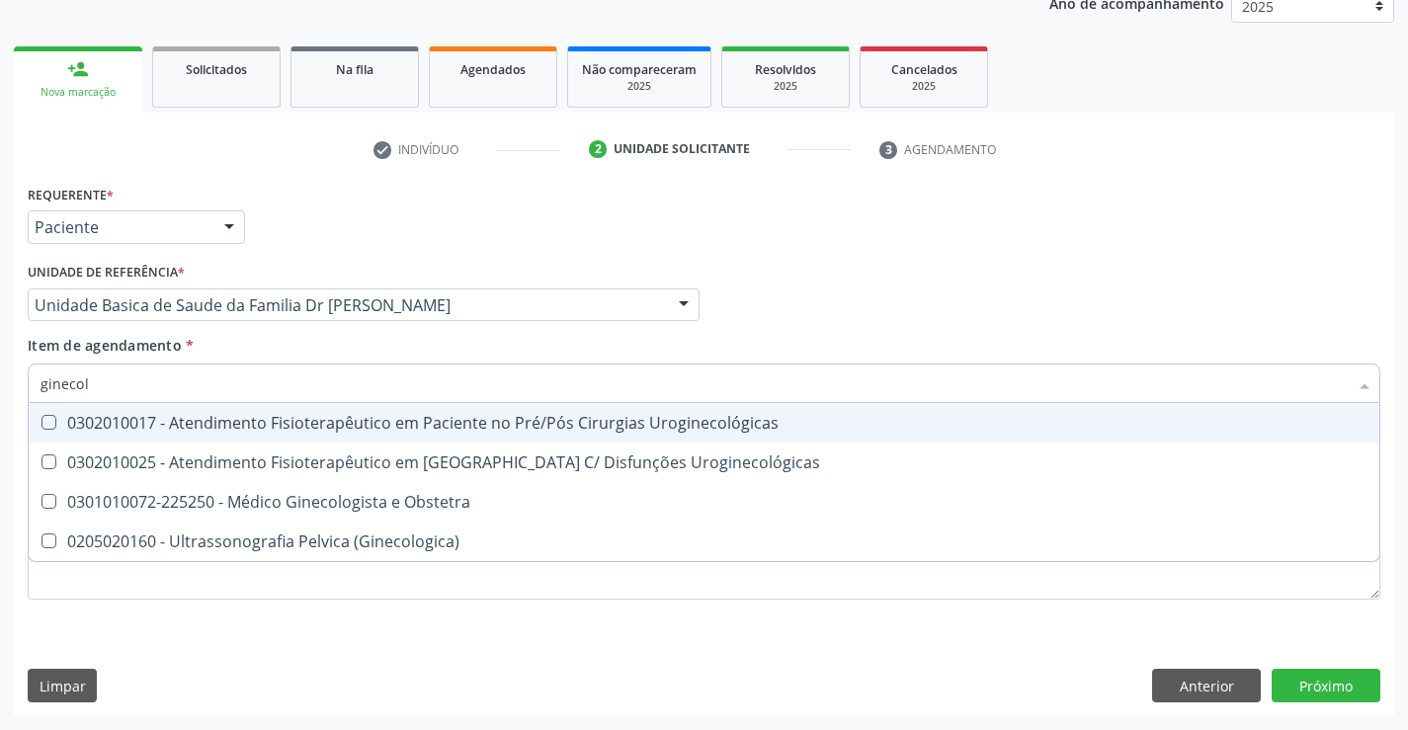
type input "ginecolo"
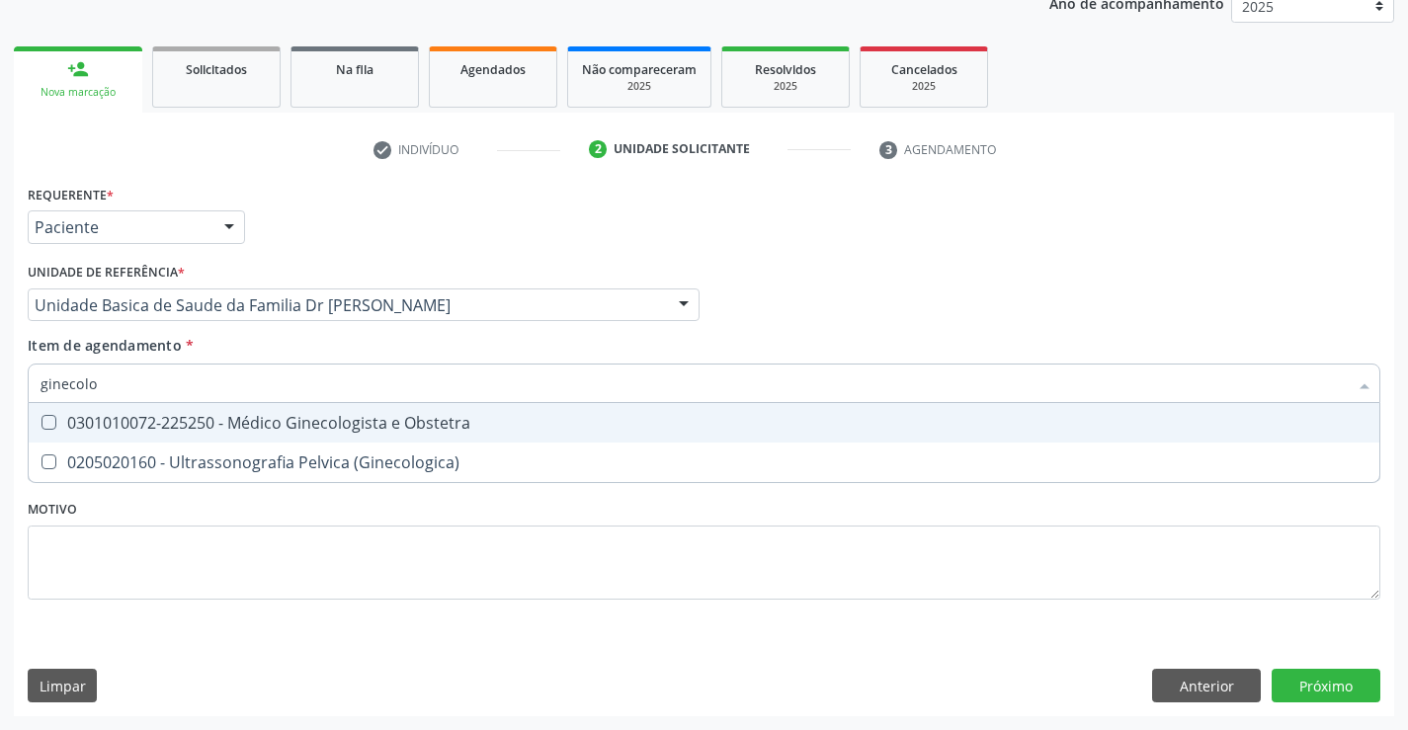
click at [220, 419] on div "0301010072-225250 - Médico Ginecologista e Obstetra" at bounding box center [704, 423] width 1327 height 16
checkbox Obstetra "true"
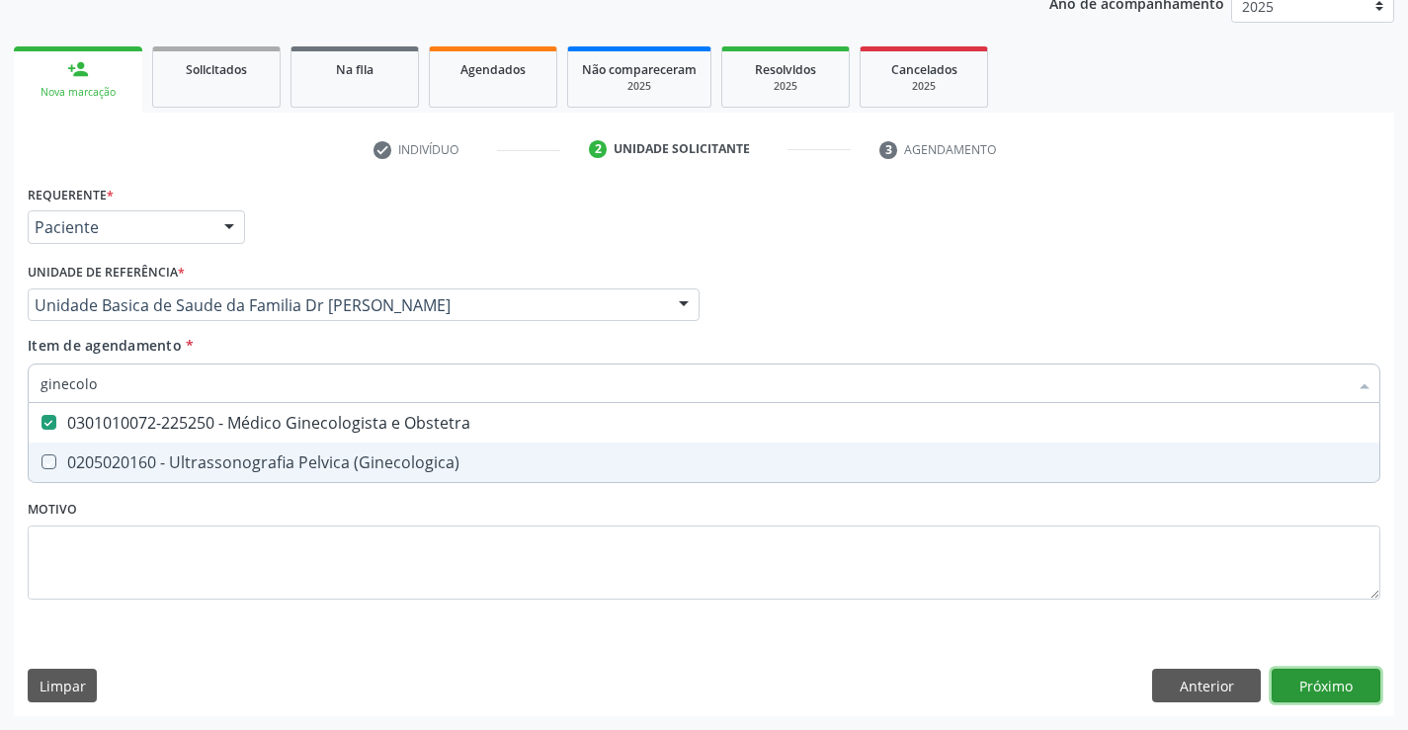
click at [1342, 678] on div "Requerente * Paciente Profissional de Saúde Paciente Nenhum resultado encontrad…" at bounding box center [704, 448] width 1381 height 537
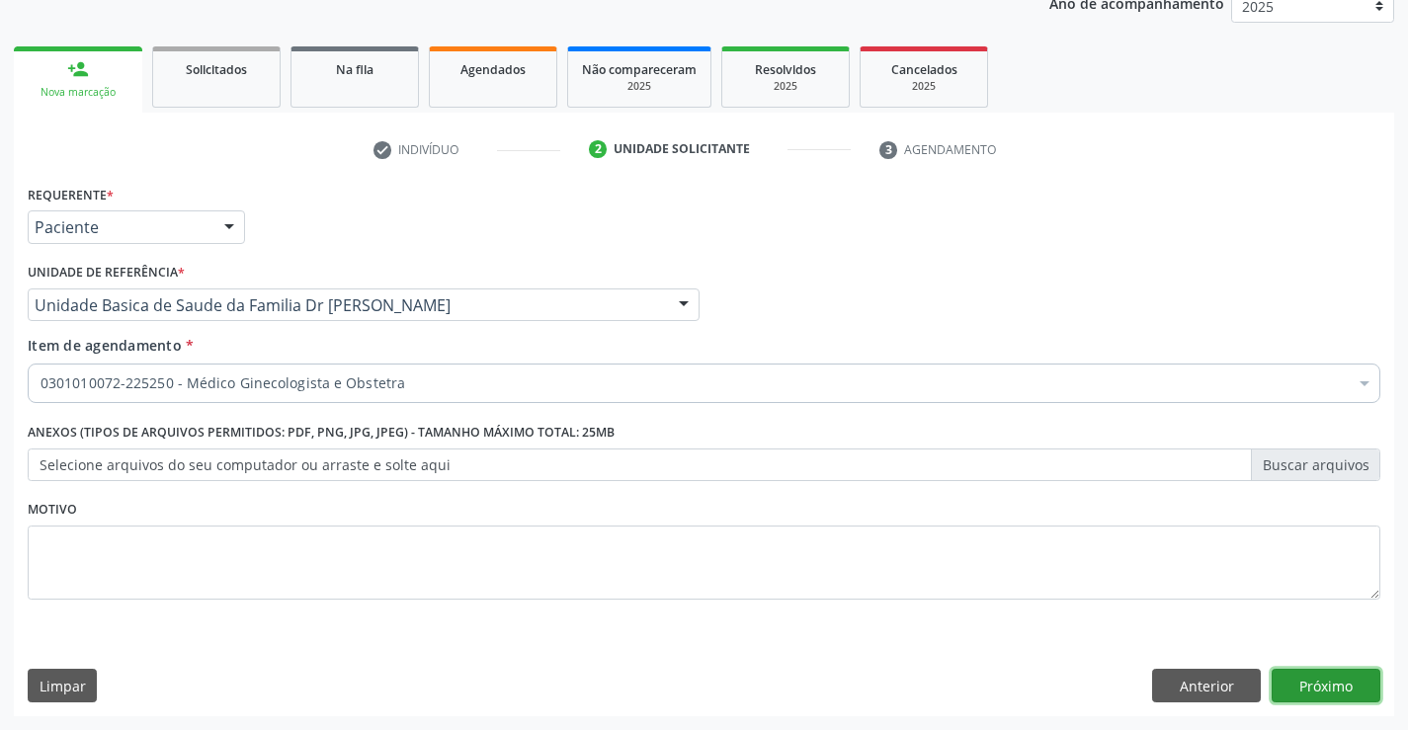
click at [1327, 686] on button "Próximo" at bounding box center [1326, 686] width 109 height 34
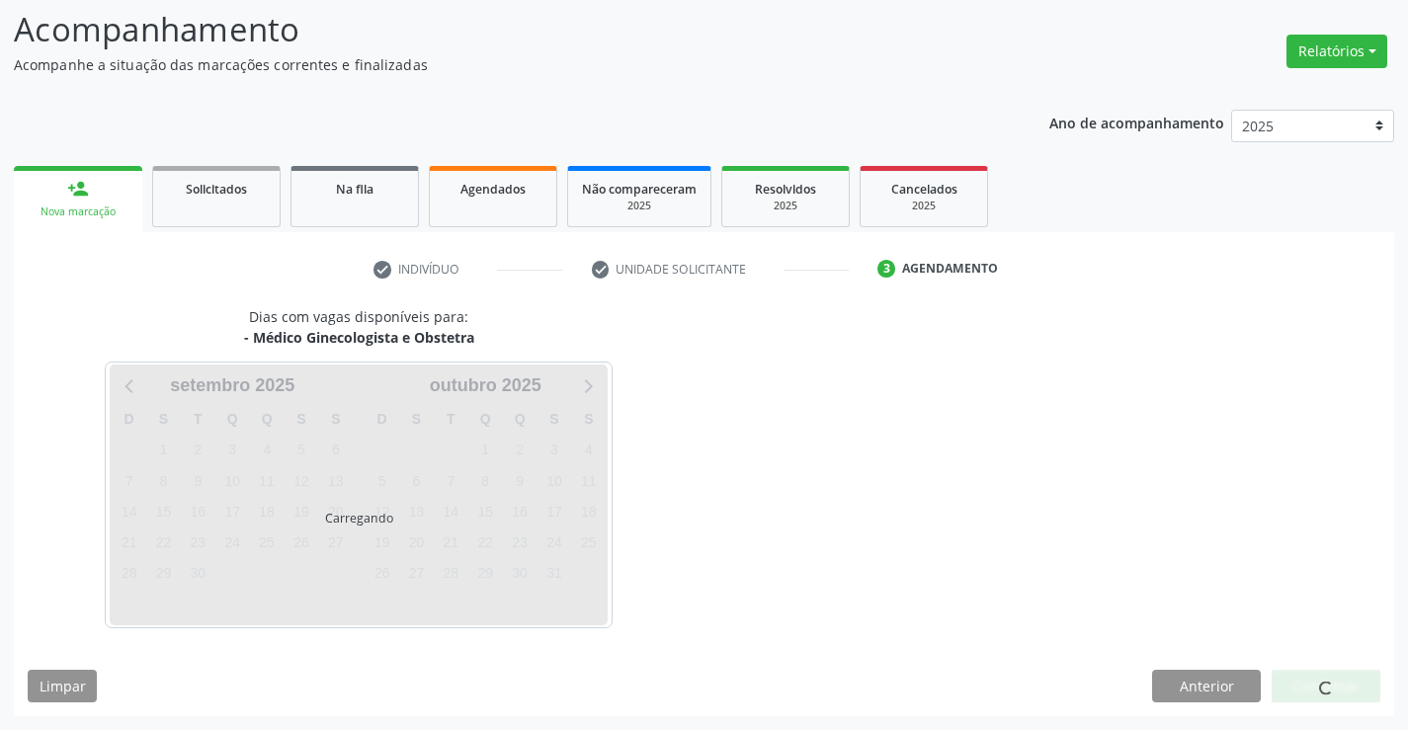
scroll to position [129, 0]
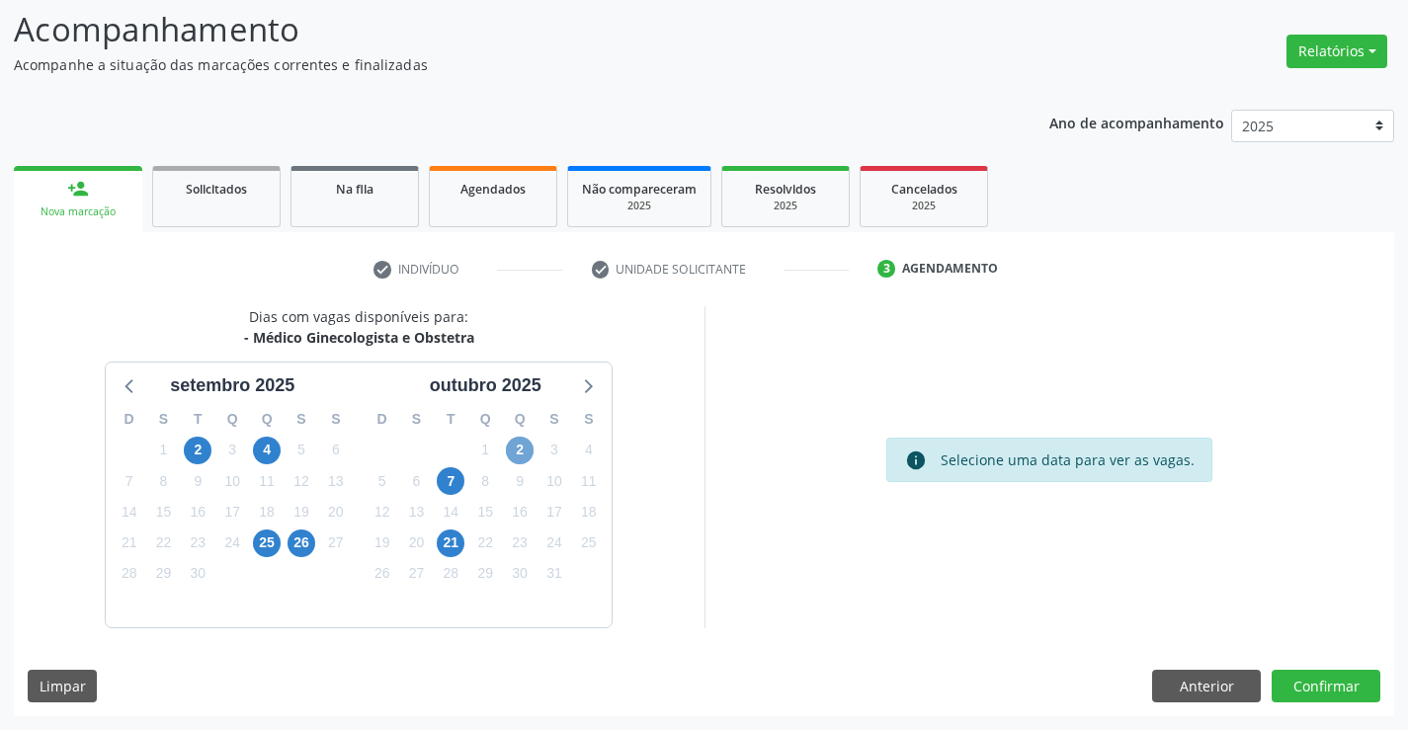
click at [527, 450] on span "2" at bounding box center [520, 451] width 28 height 28
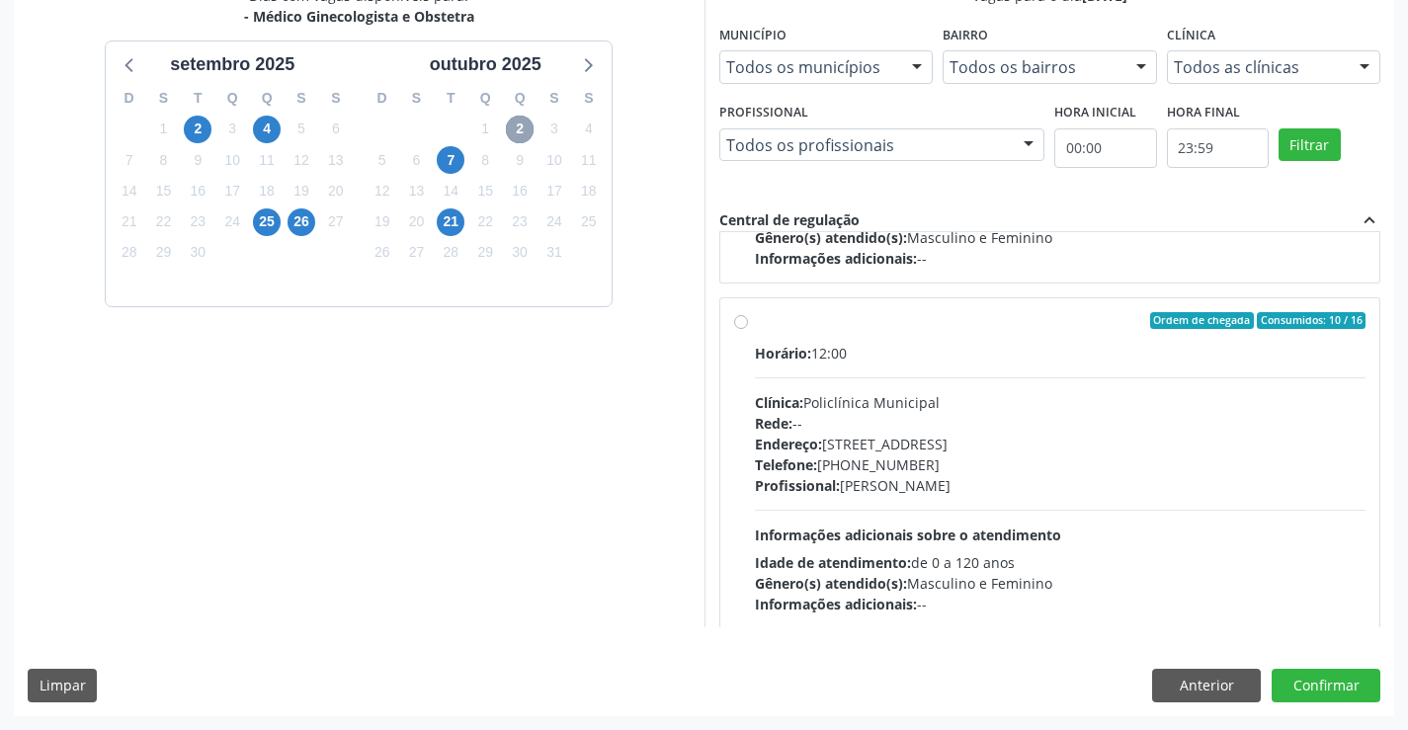
scroll to position [296, 0]
click at [755, 320] on label "Ordem de chegada Consumidos: 10 / 16 Horário: 12:00 Clínica: Policlínica Munici…" at bounding box center [1061, 462] width 612 height 303
click at [741, 320] on input "Ordem de chegada Consumidos: 10 / 16 Horário: 12:00 Clínica: Policlínica Munici…" at bounding box center [741, 320] width 14 height 18
radio input "true"
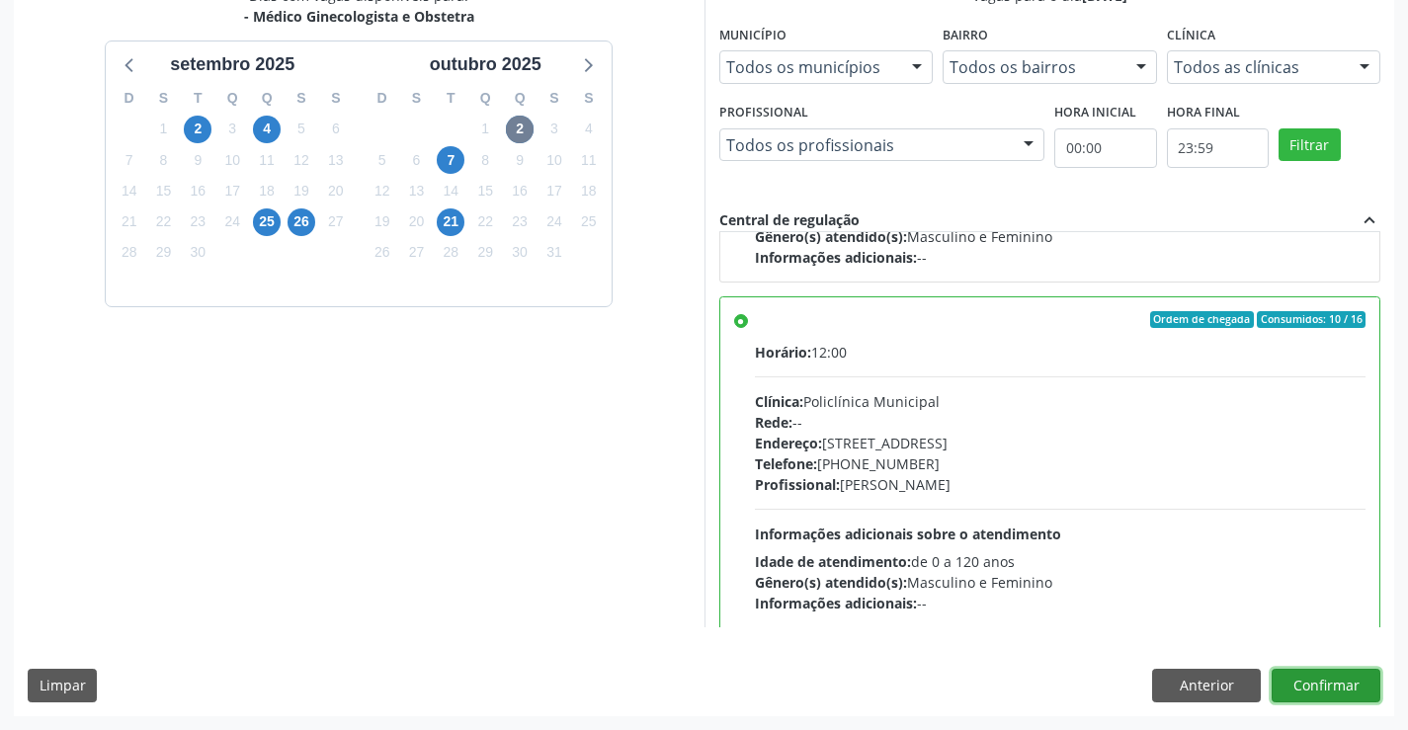
click at [1323, 681] on button "Confirmar" at bounding box center [1326, 686] width 109 height 34
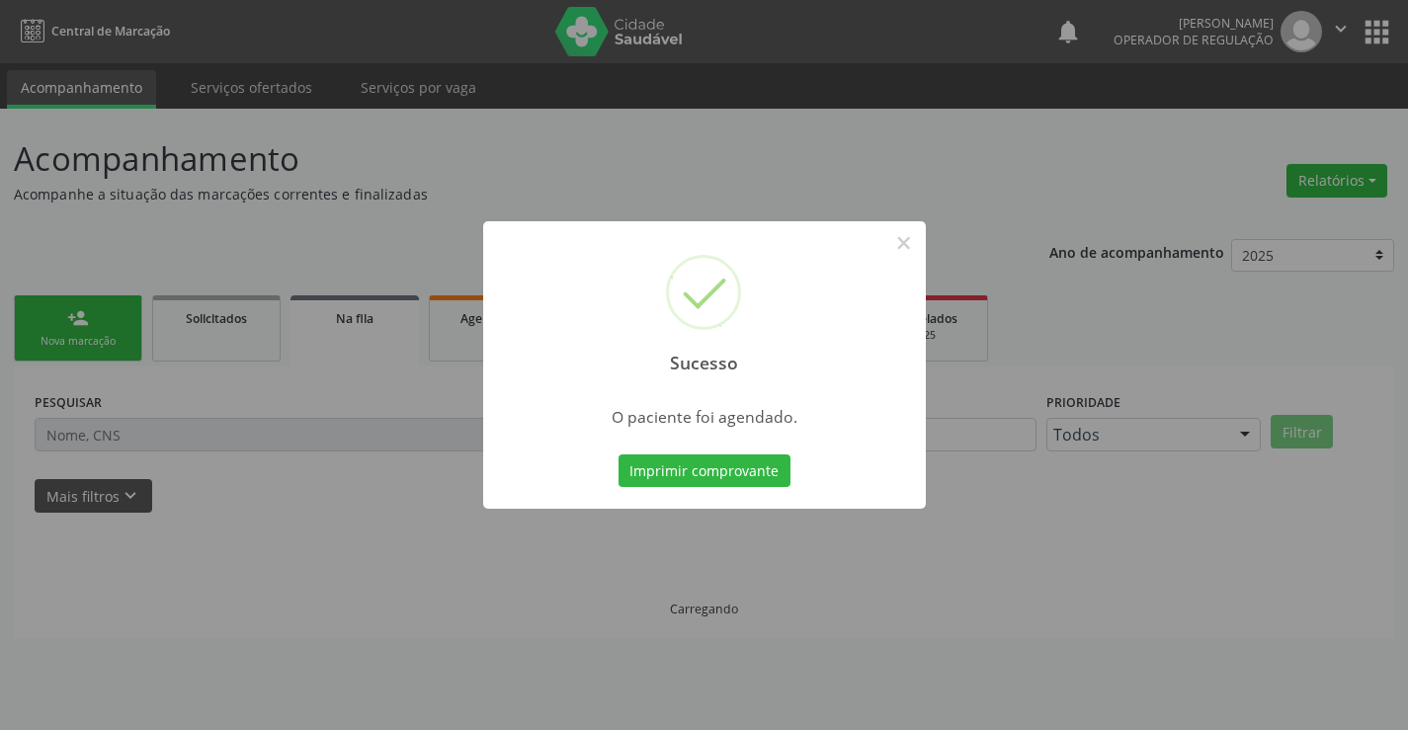
scroll to position [0, 0]
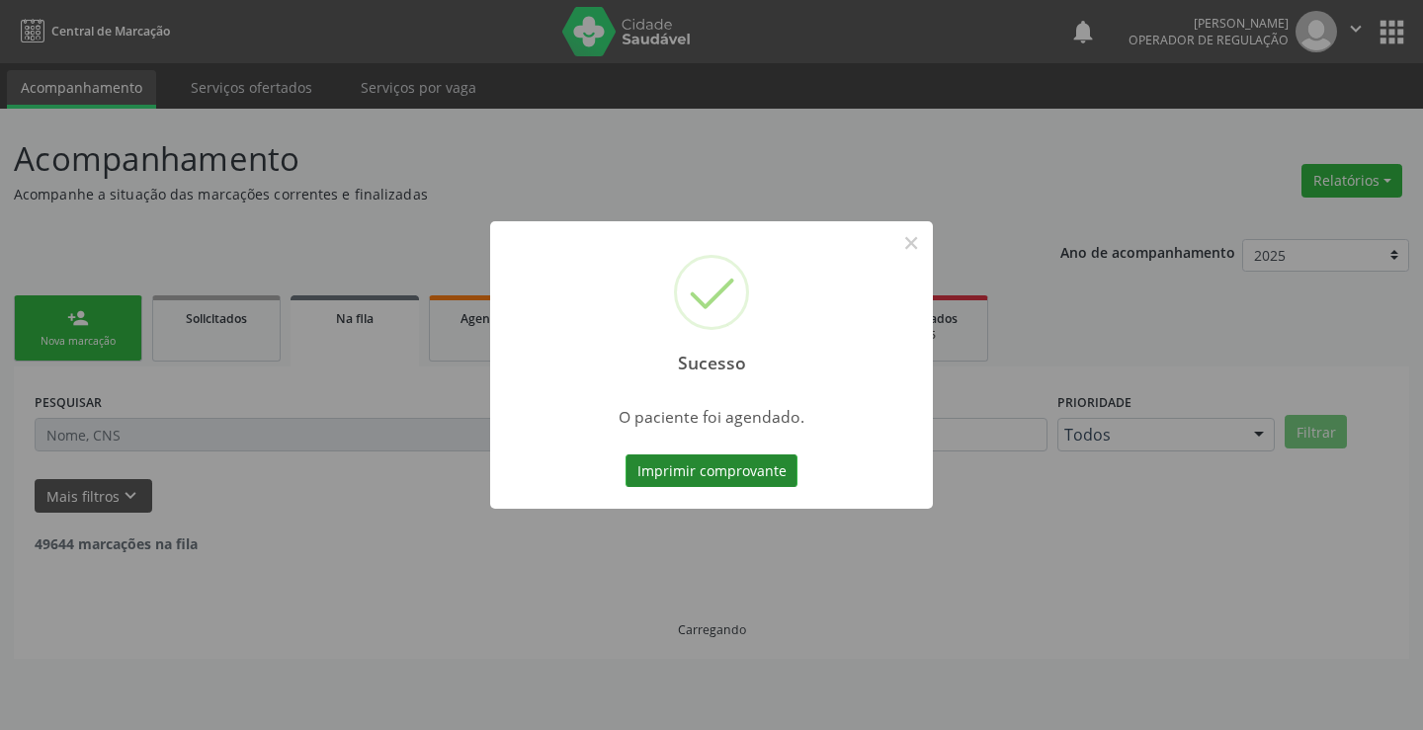
click at [716, 470] on button "Imprimir comprovante" at bounding box center [712, 472] width 172 height 34
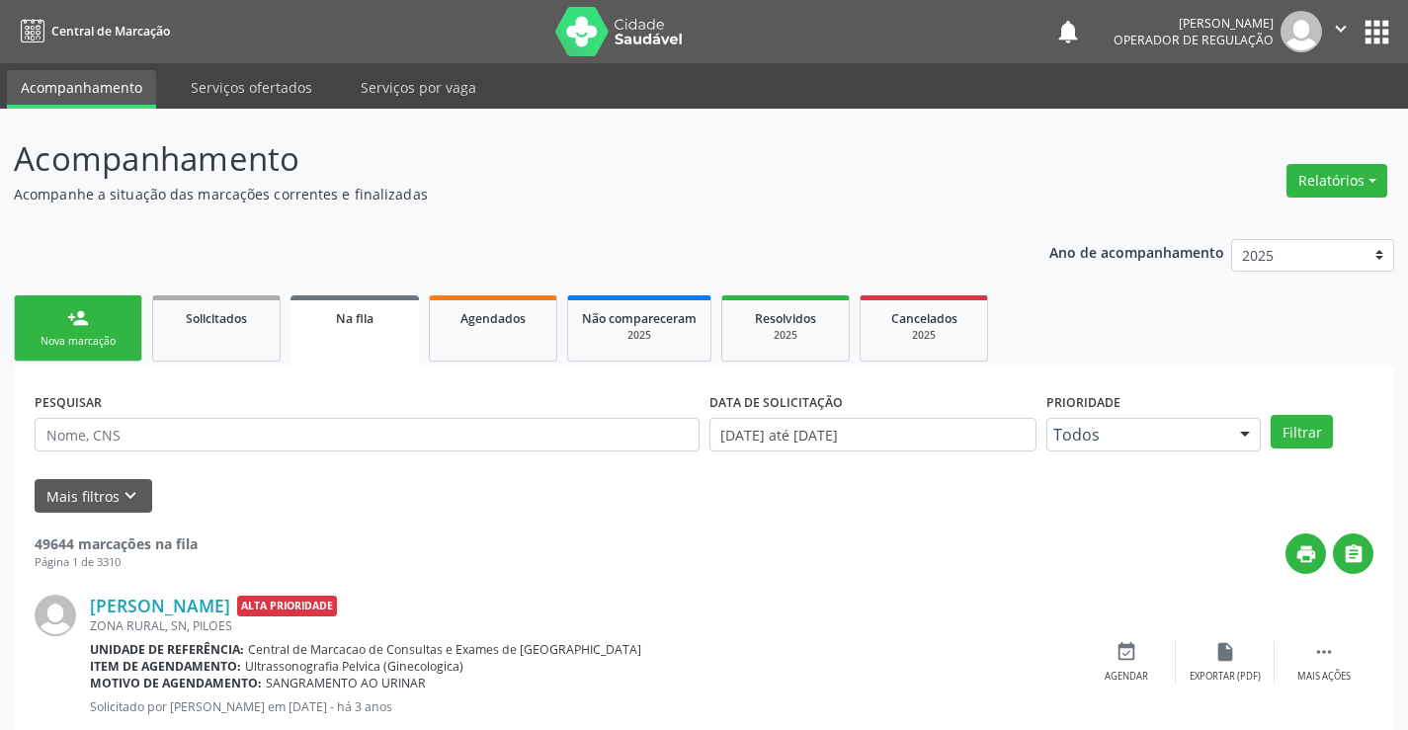
click at [105, 319] on link "person_add Nova marcação" at bounding box center [78, 328] width 128 height 66
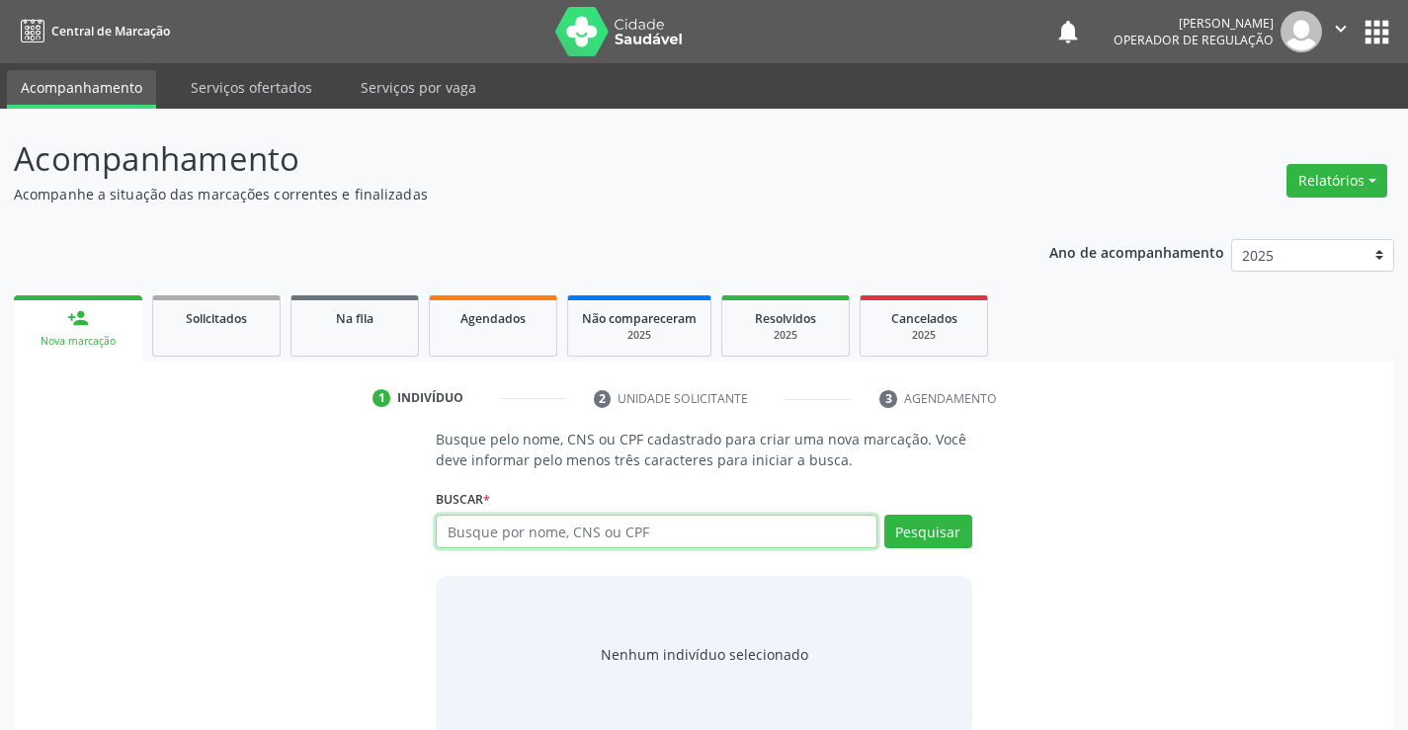
click at [610, 529] on input "text" at bounding box center [656, 532] width 441 height 34
type input "701006872211396"
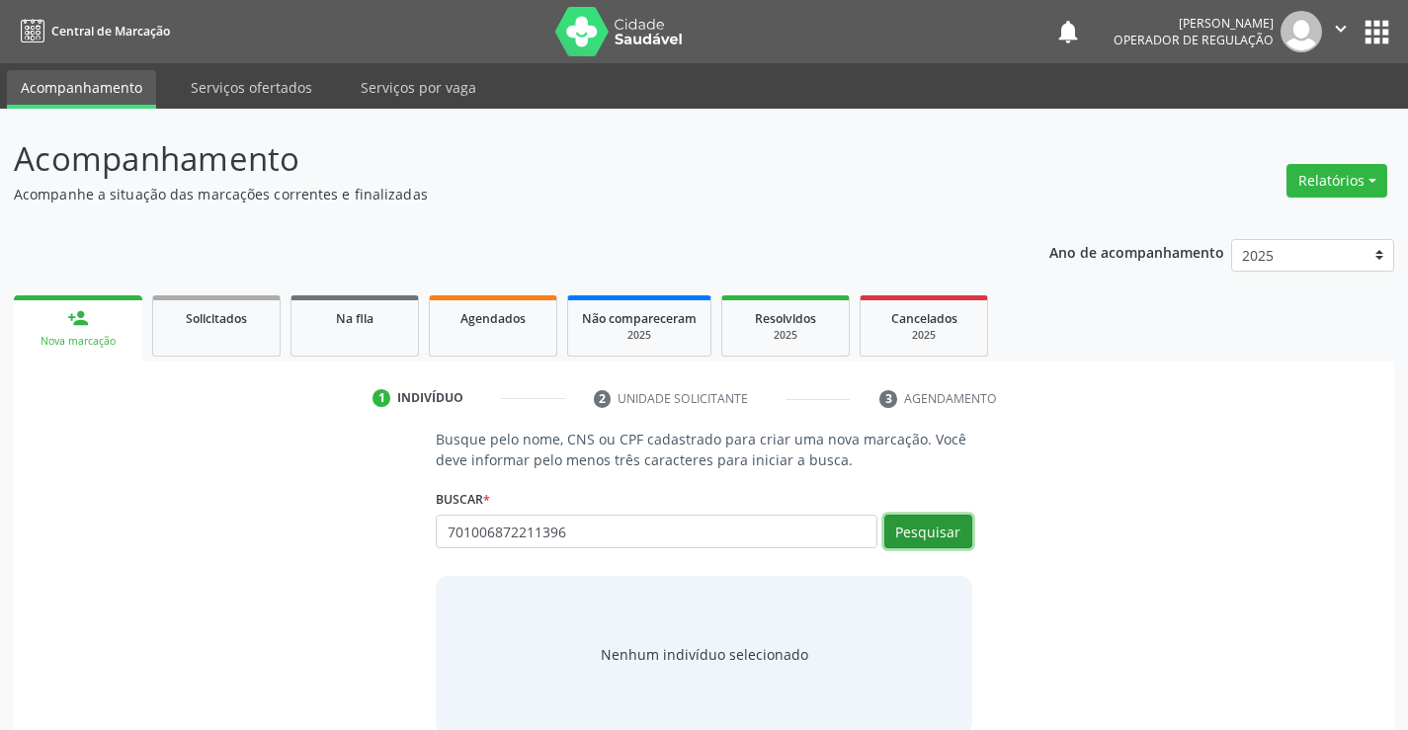
click at [964, 523] on button "Pesquisar" at bounding box center [929, 532] width 88 height 34
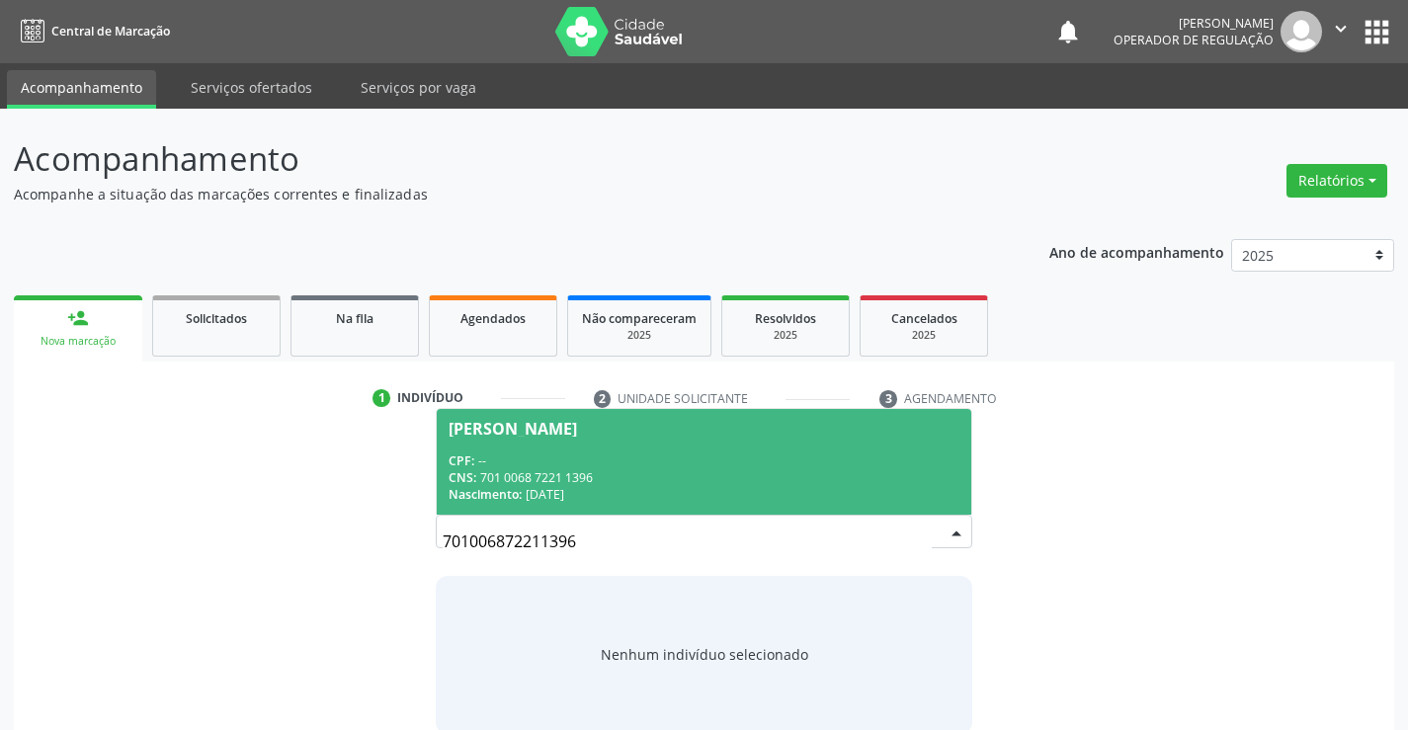
click at [607, 477] on div "CNS: 701 0068 7221 1396" at bounding box center [704, 477] width 510 height 17
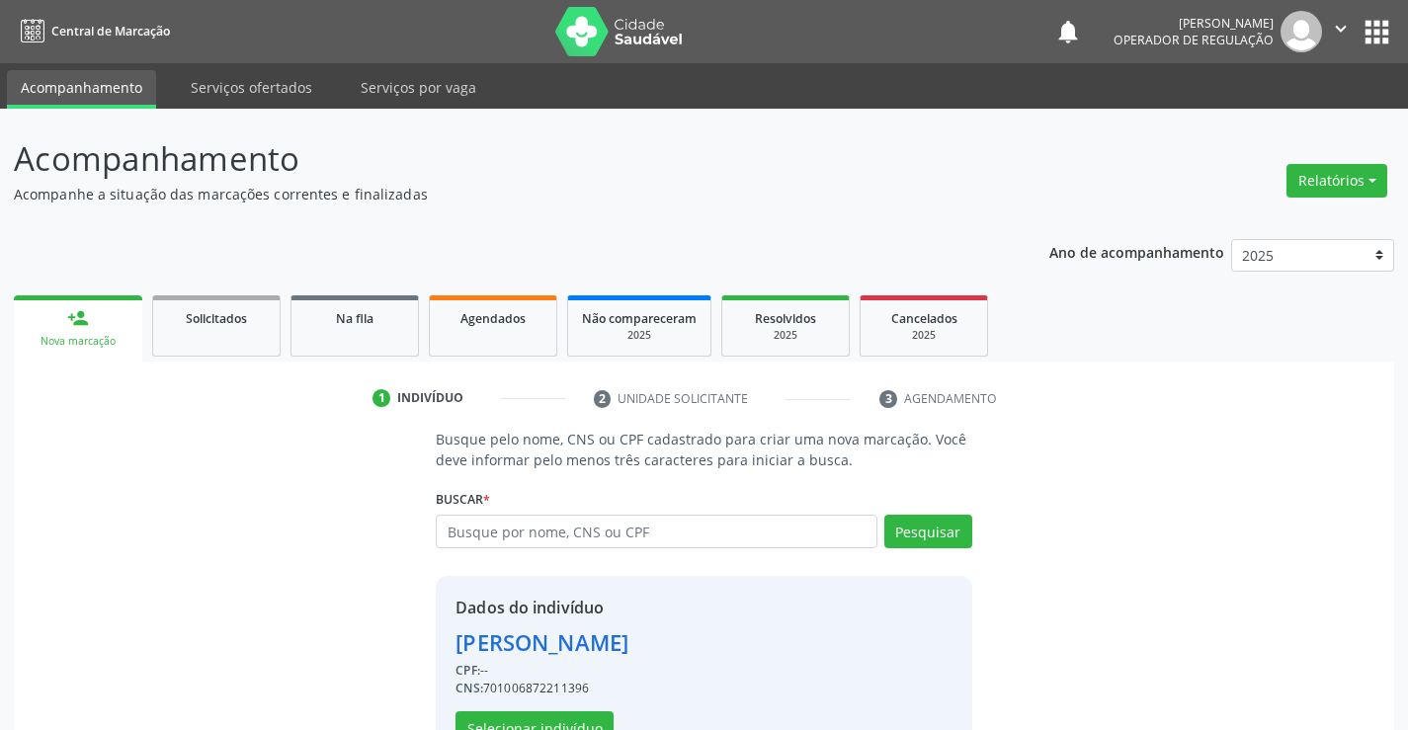
click at [607, 477] on div "Busque pelo nome, CNS ou CPF cadastrado para criar uma nova marcação. Você deve…" at bounding box center [703, 596] width 563 height 335
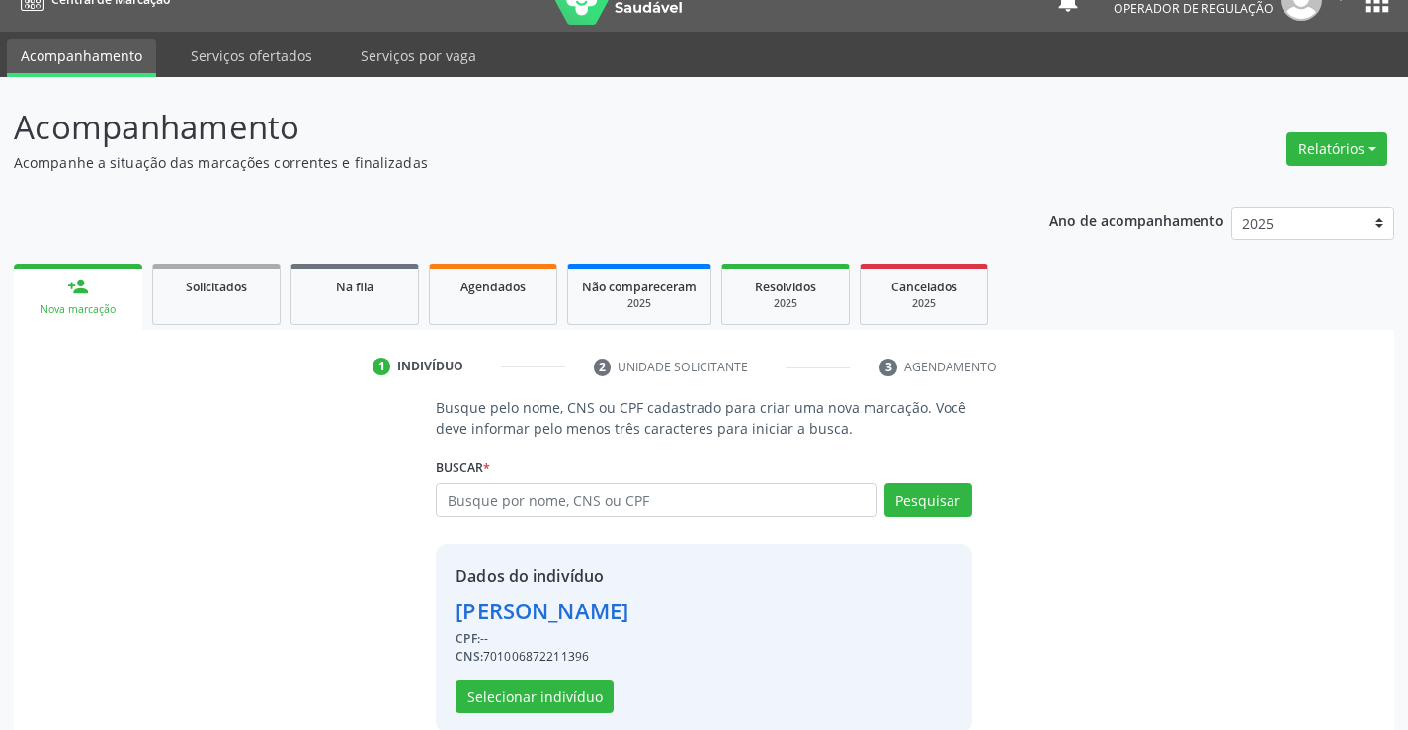
scroll to position [62, 0]
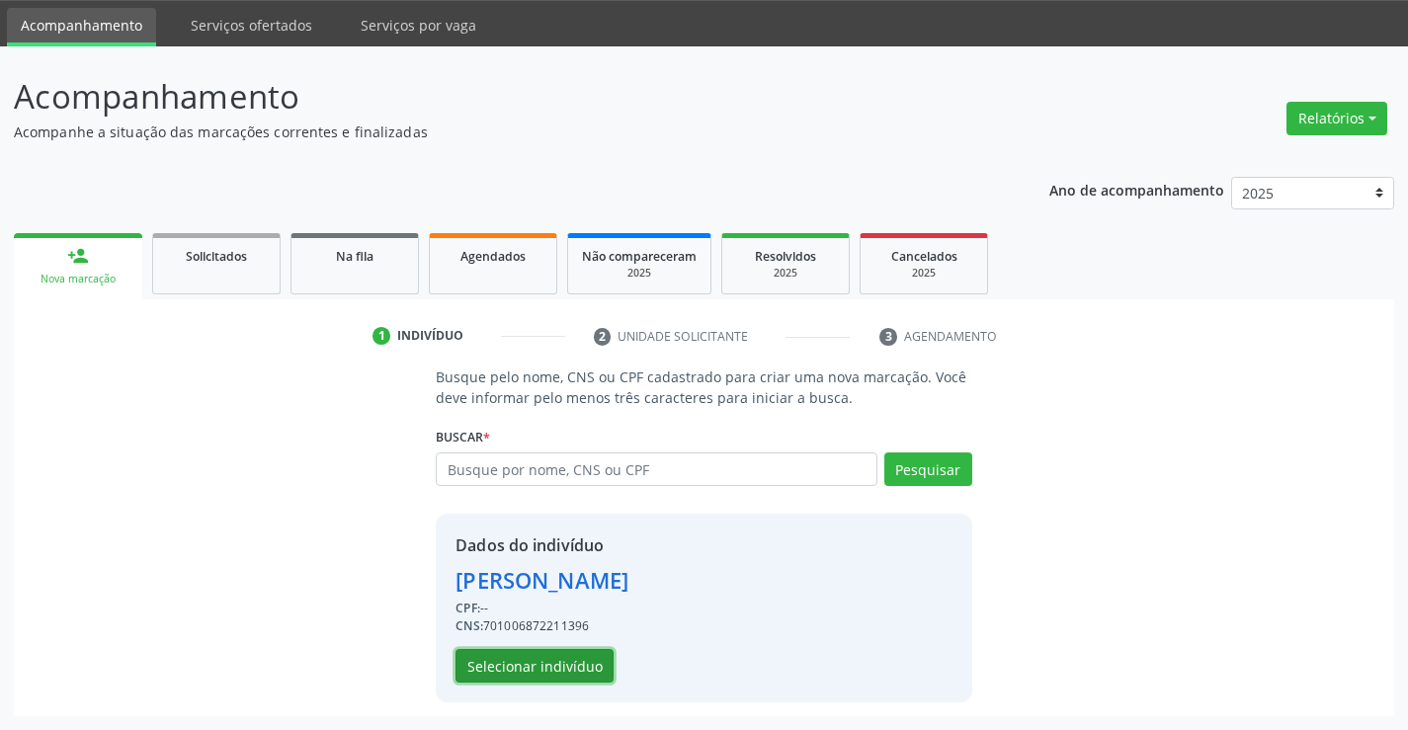
click at [541, 661] on button "Selecionar indivíduo" at bounding box center [535, 666] width 158 height 34
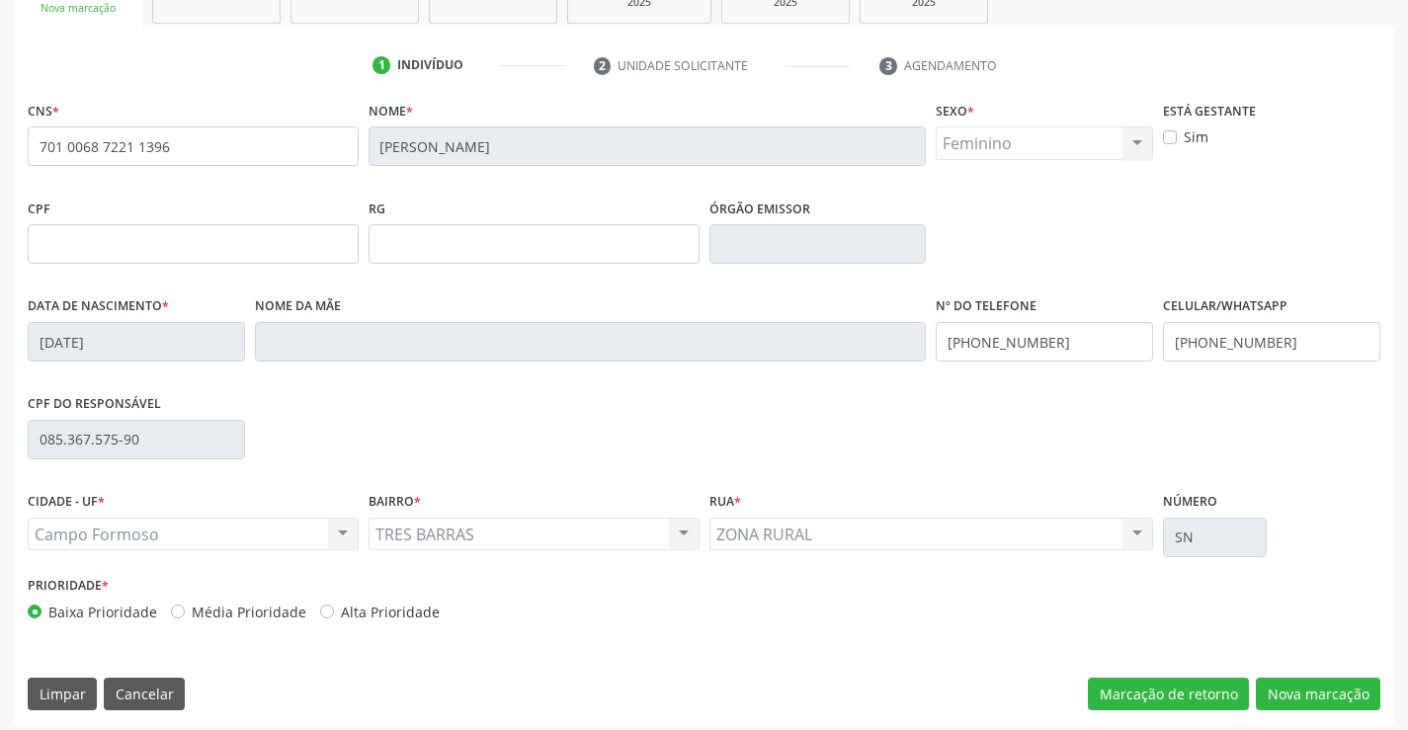
scroll to position [341, 0]
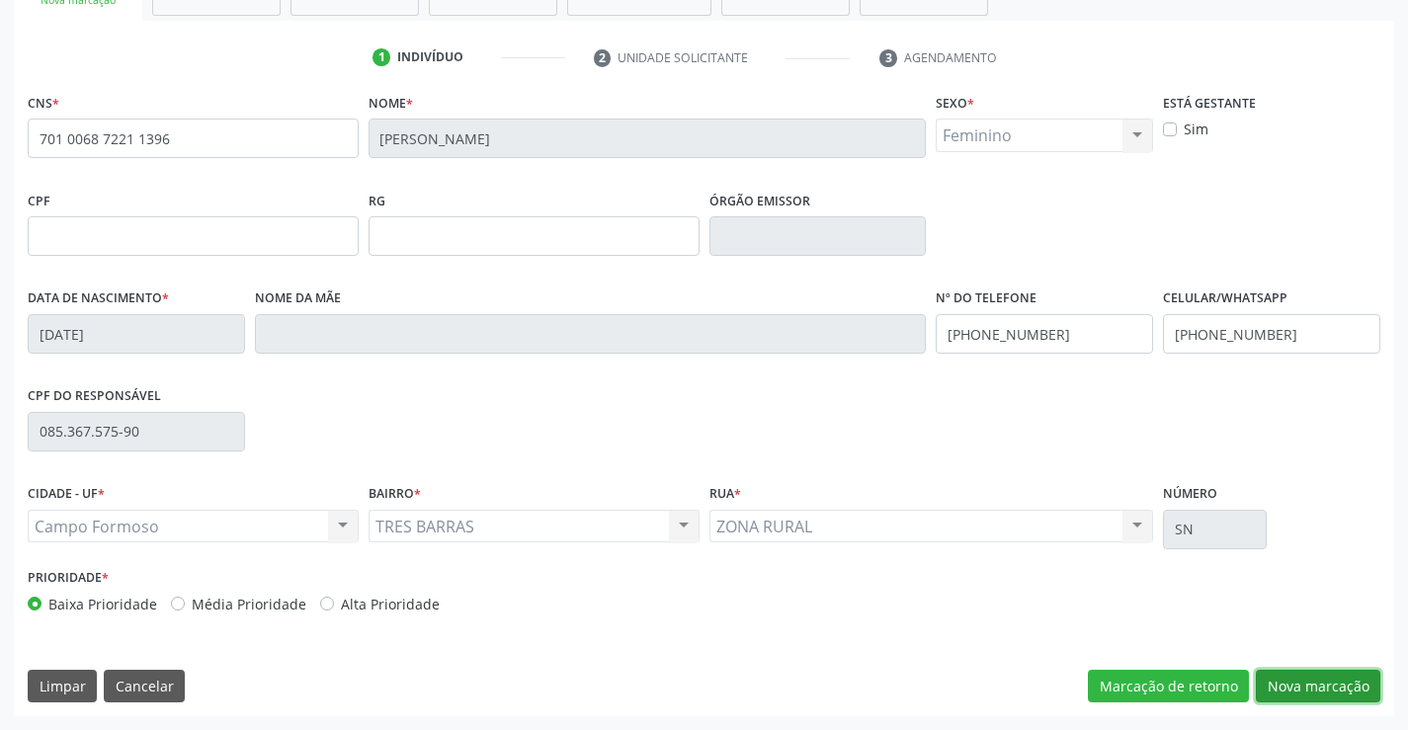
click at [1321, 685] on button "Nova marcação" at bounding box center [1318, 687] width 125 height 34
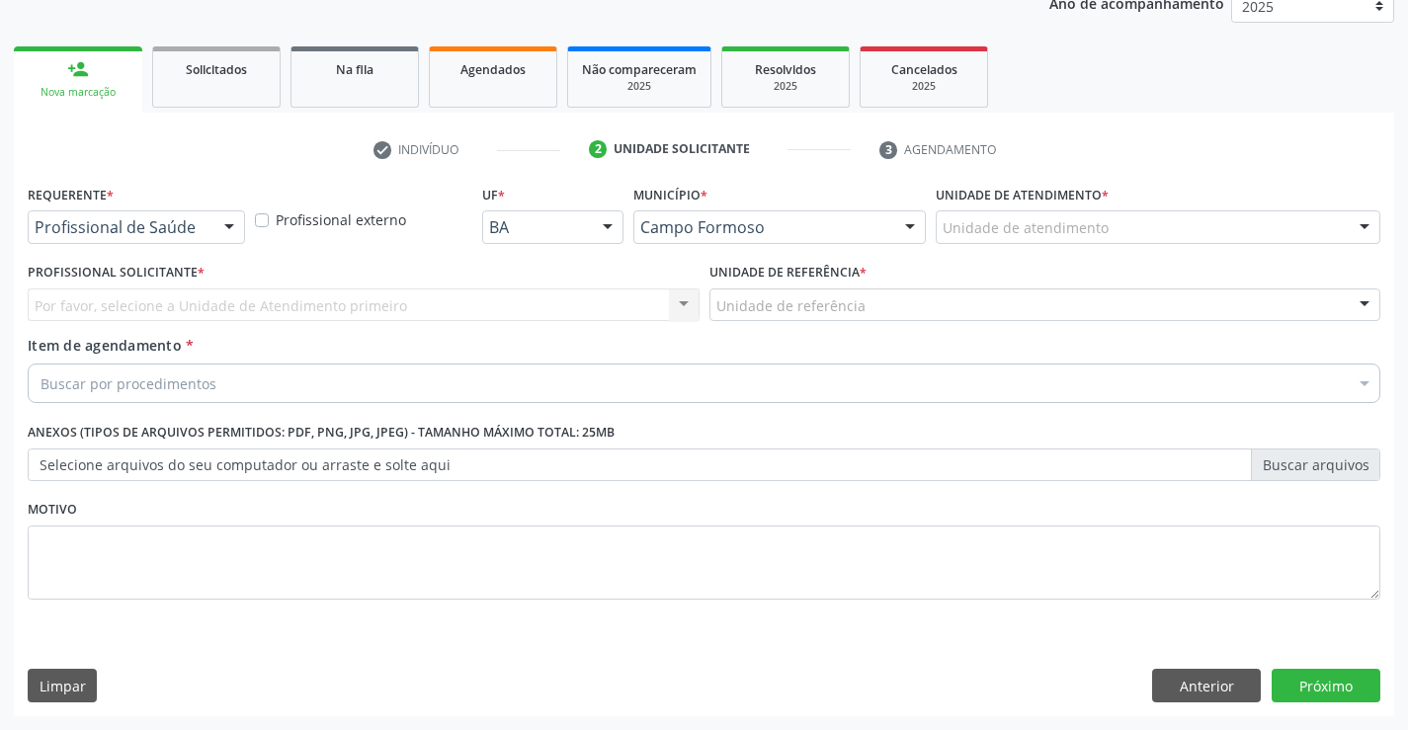
scroll to position [249, 0]
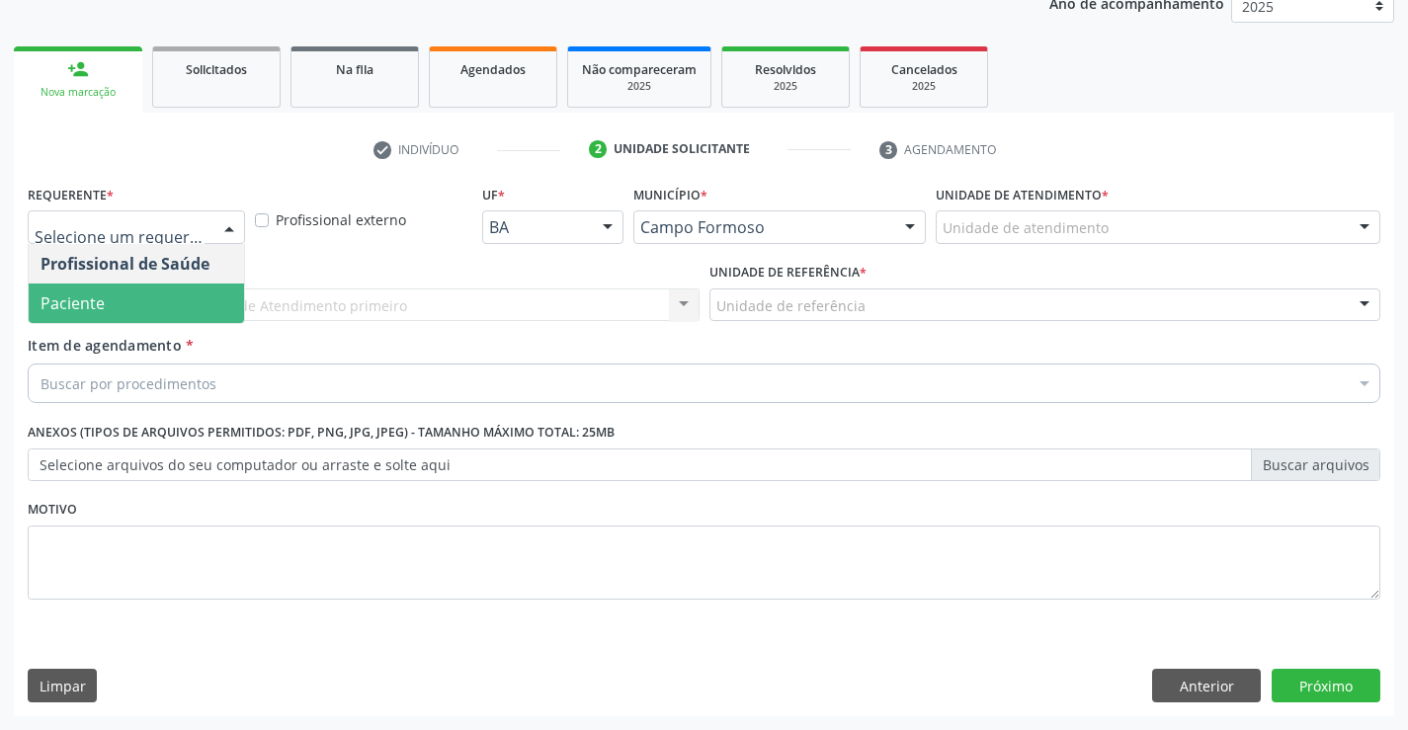
click at [107, 294] on span "Paciente" at bounding box center [136, 304] width 215 height 40
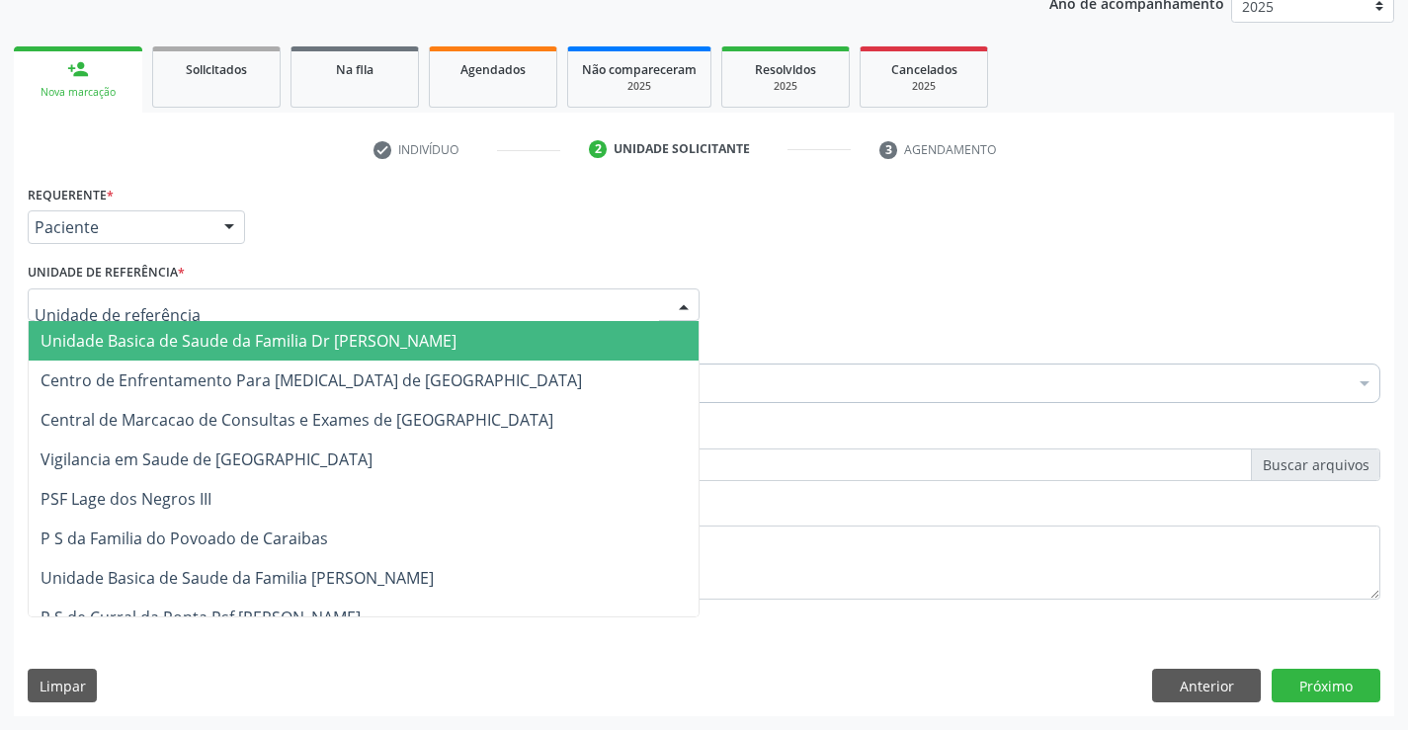
drag, startPoint x: 173, startPoint y: 333, endPoint x: 173, endPoint y: 345, distance: 11.9
click at [173, 335] on span "Unidade Basica de Saude da Familia Dr [PERSON_NAME]" at bounding box center [249, 341] width 416 height 22
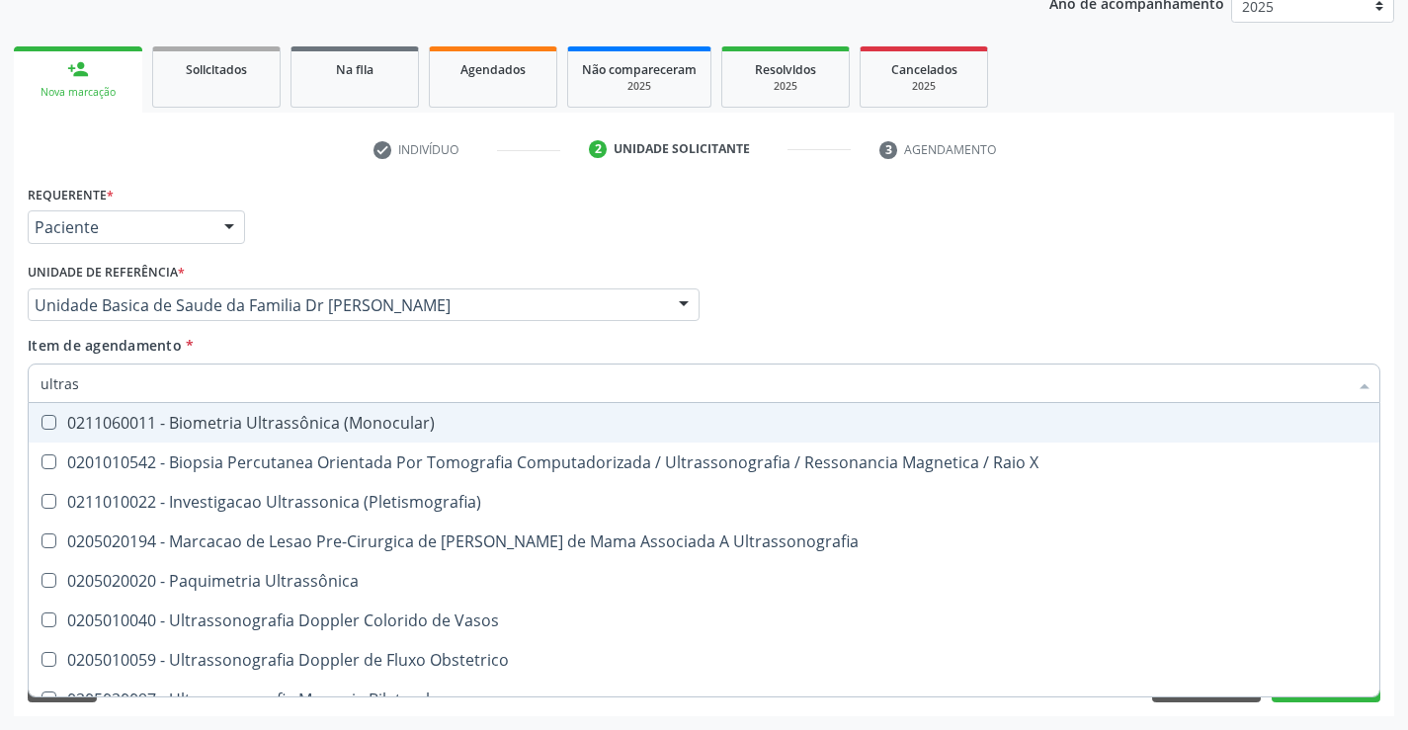
type input "ultrass"
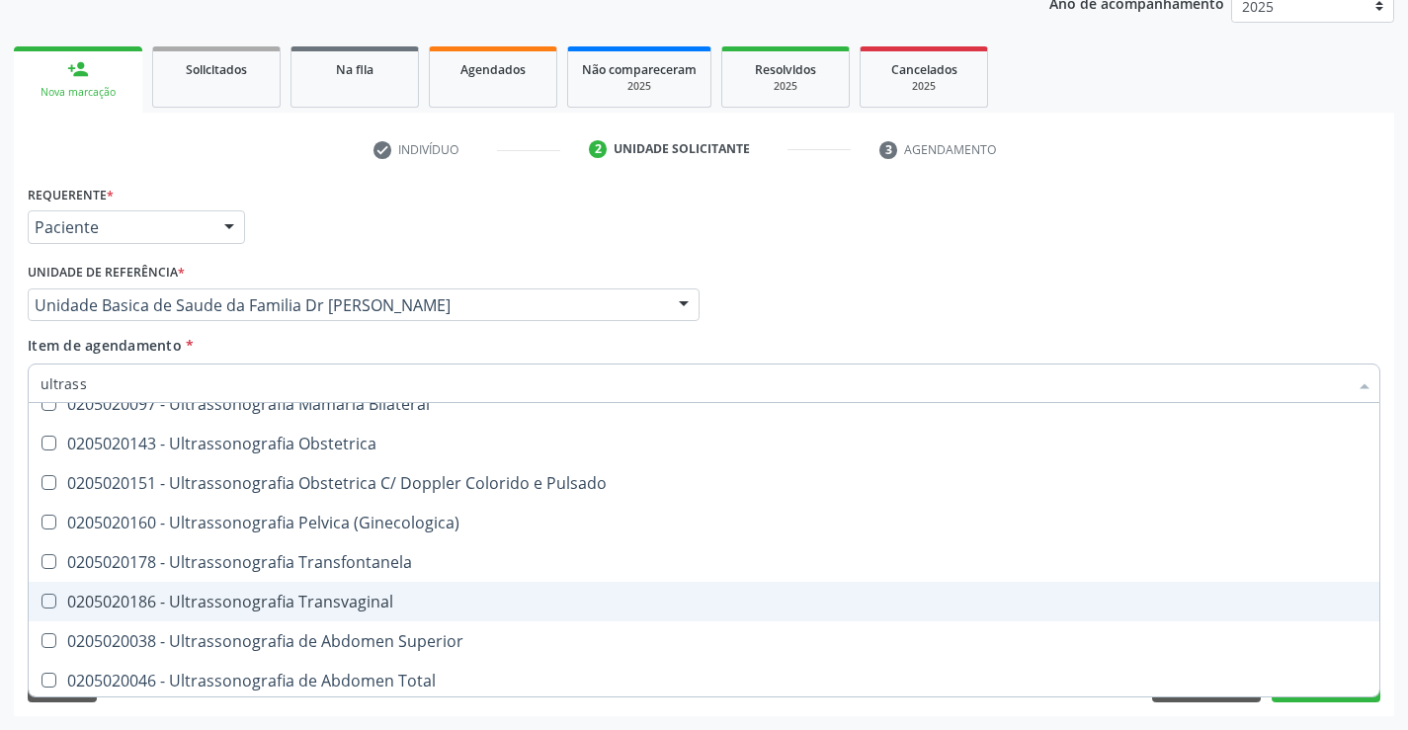
scroll to position [296, 0]
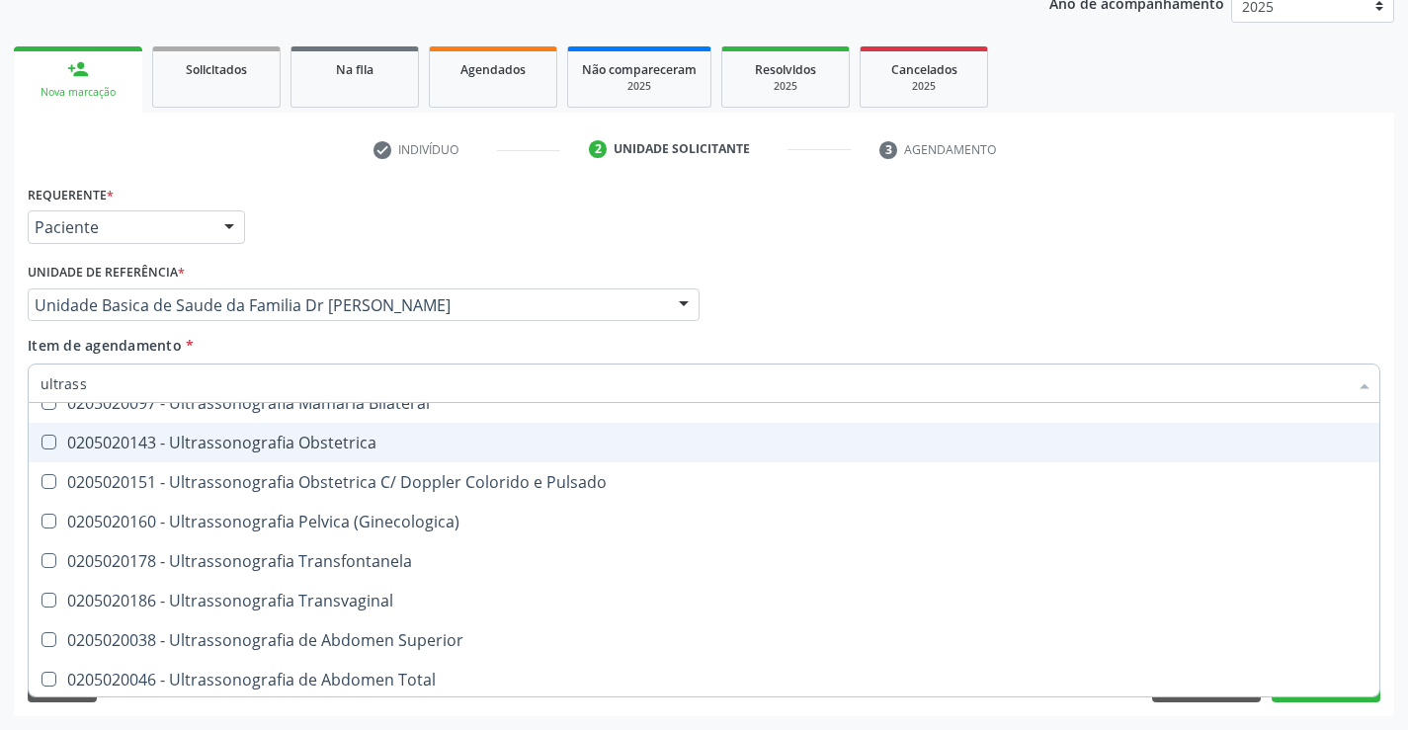
click at [399, 449] on div "0205020143 - Ultrassonografia Obstetrica" at bounding box center [704, 443] width 1327 height 16
checkbox Obstetrica "true"
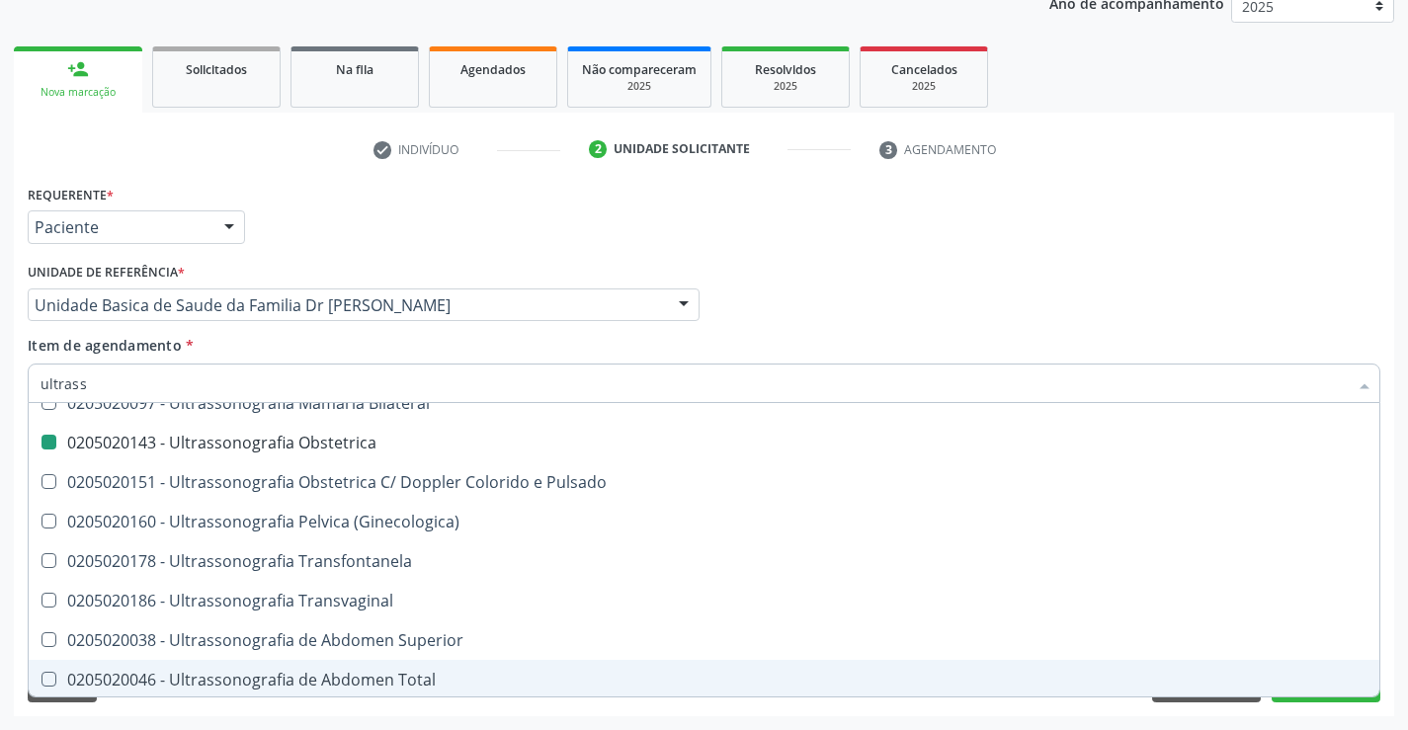
click at [1318, 704] on div "Requerente * Paciente Profissional de Saúde Paciente Nenhum resultado encontrad…" at bounding box center [704, 448] width 1381 height 537
checkbox X "true"
checkbox Obstetrica "false"
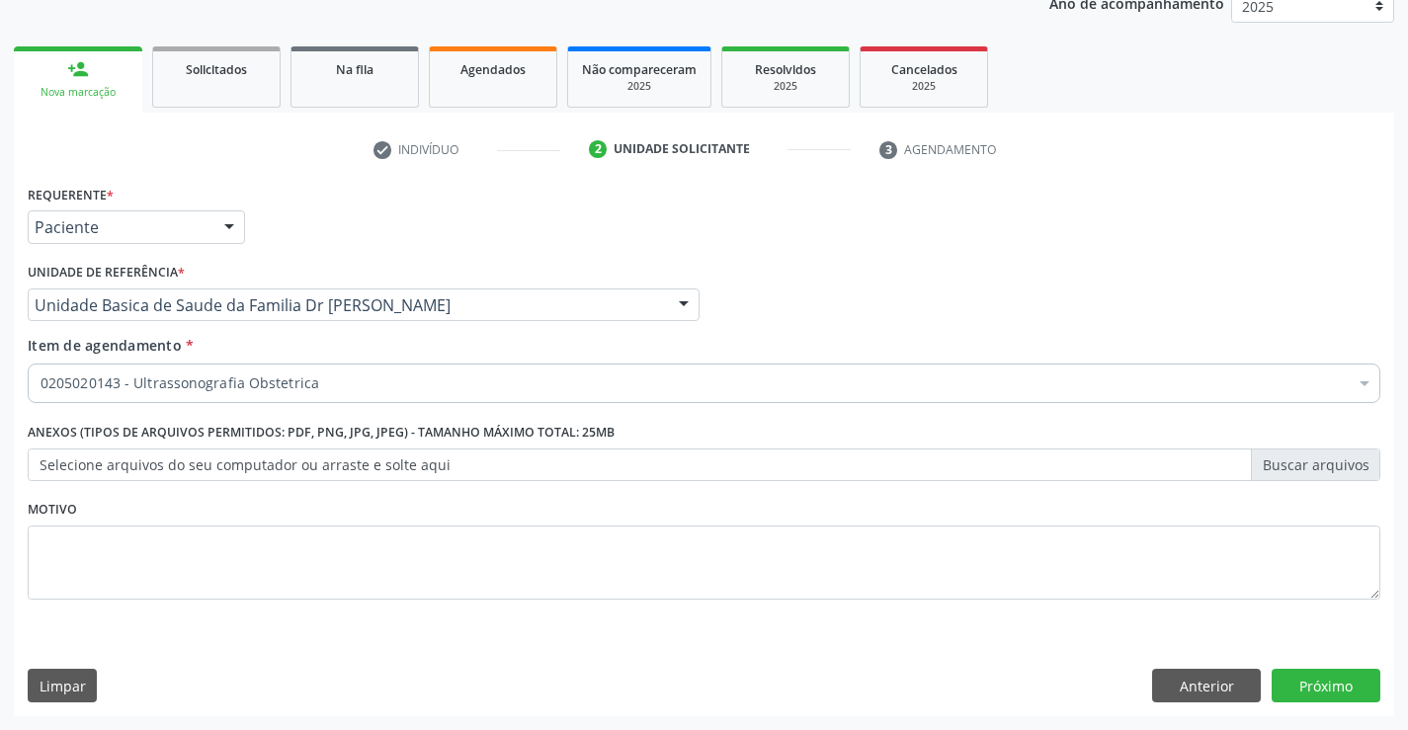
scroll to position [0, 0]
click at [1318, 685] on button "Próximo" at bounding box center [1326, 686] width 109 height 34
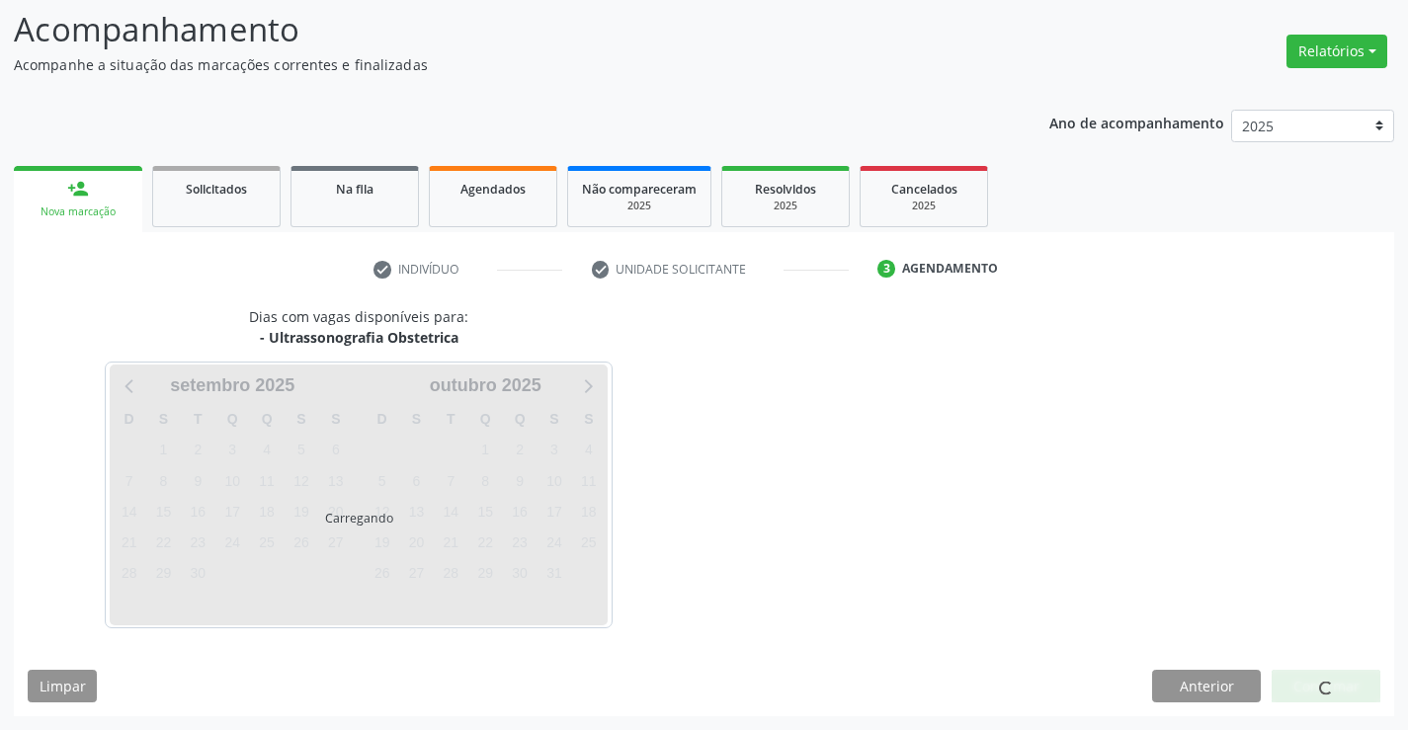
scroll to position [129, 0]
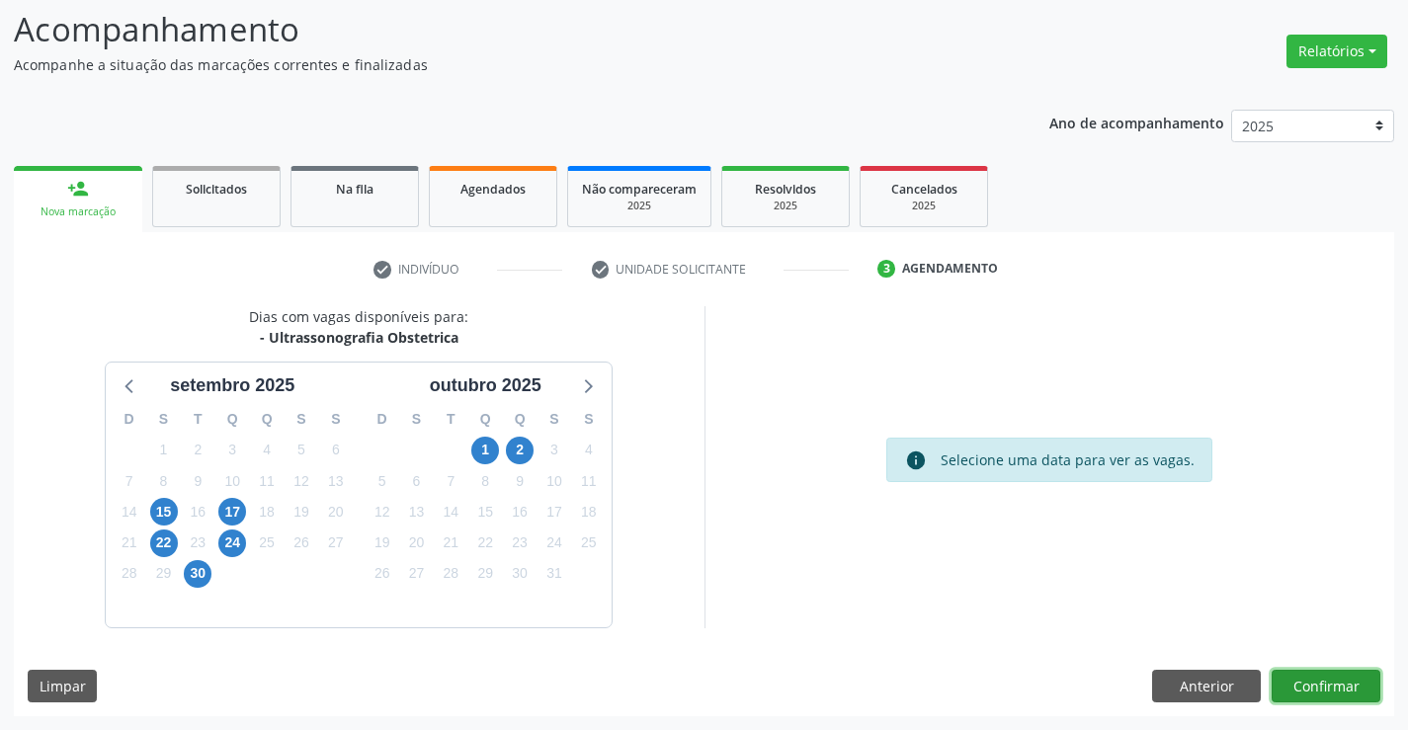
click at [1318, 685] on button "Confirmar" at bounding box center [1326, 687] width 109 height 34
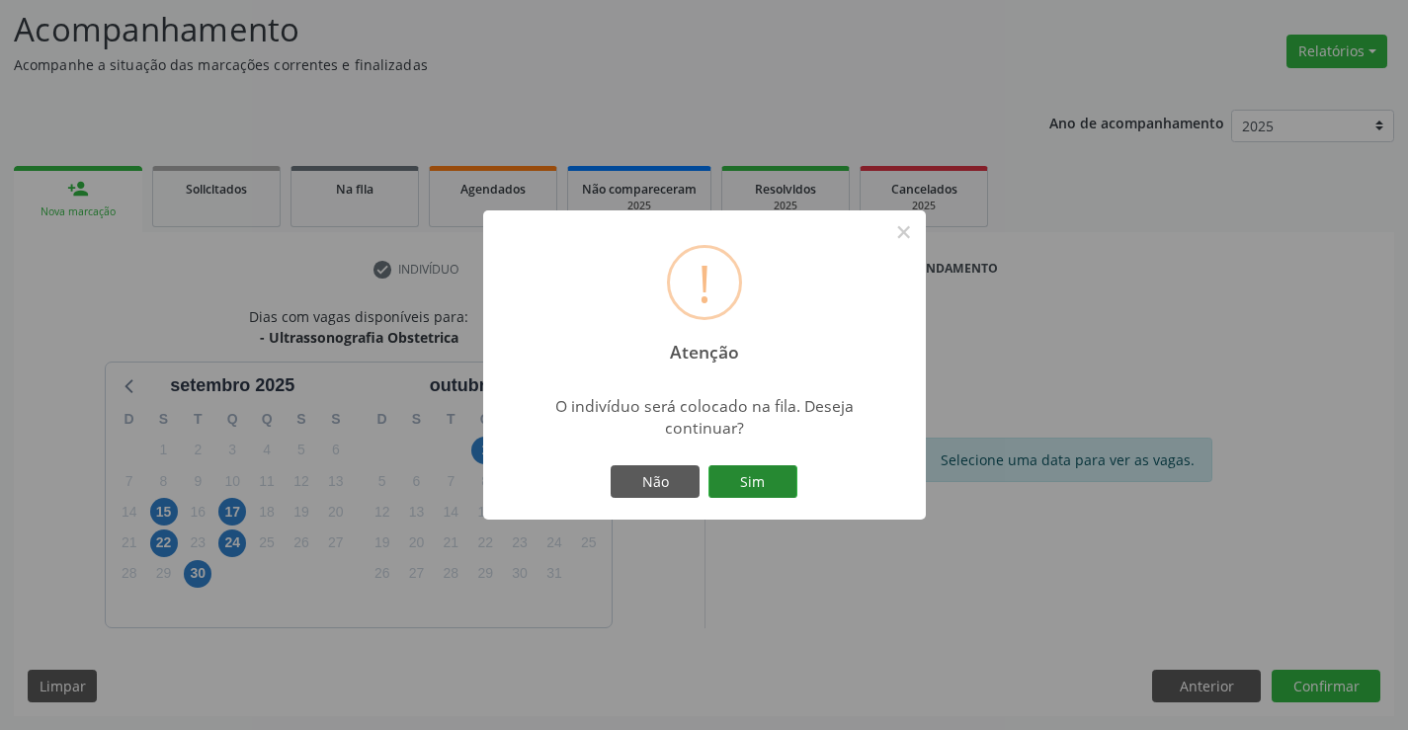
click at [741, 475] on button "Sim" at bounding box center [753, 482] width 89 height 34
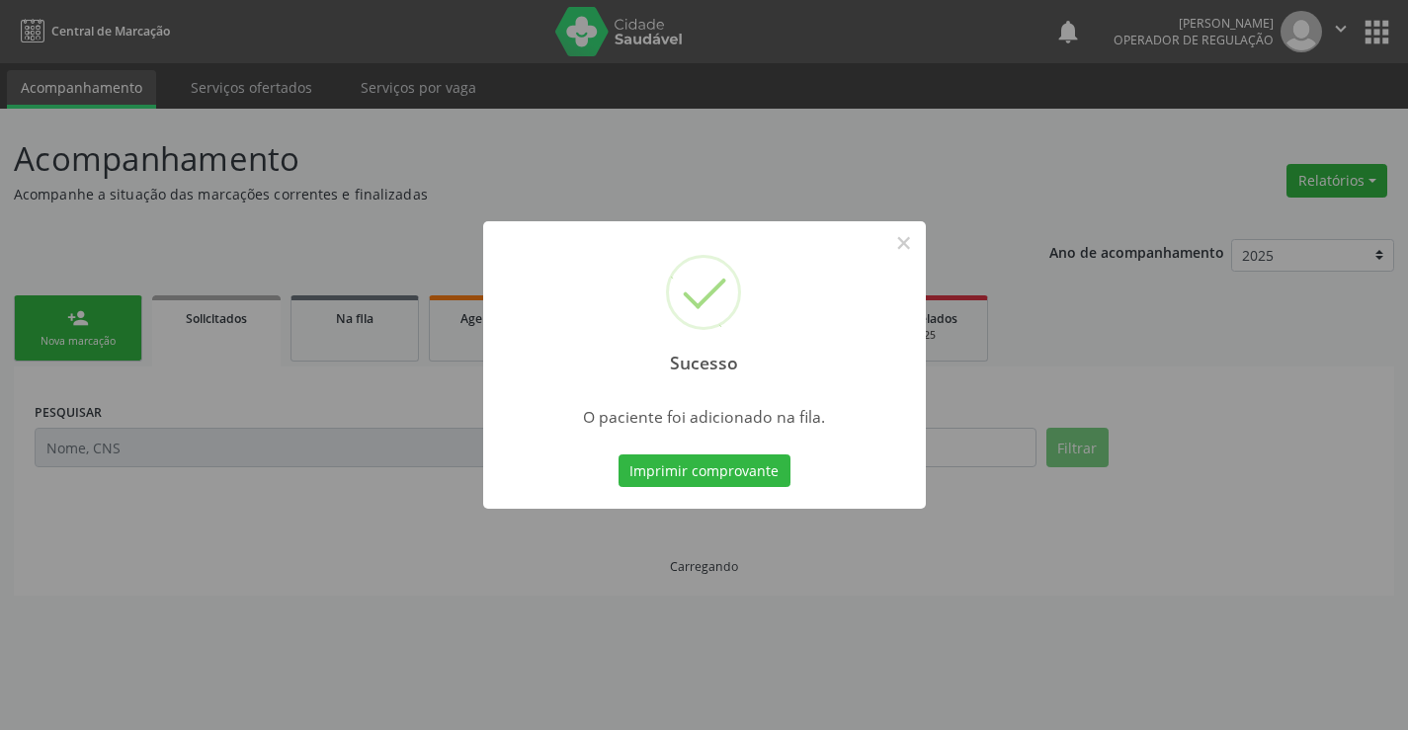
scroll to position [0, 0]
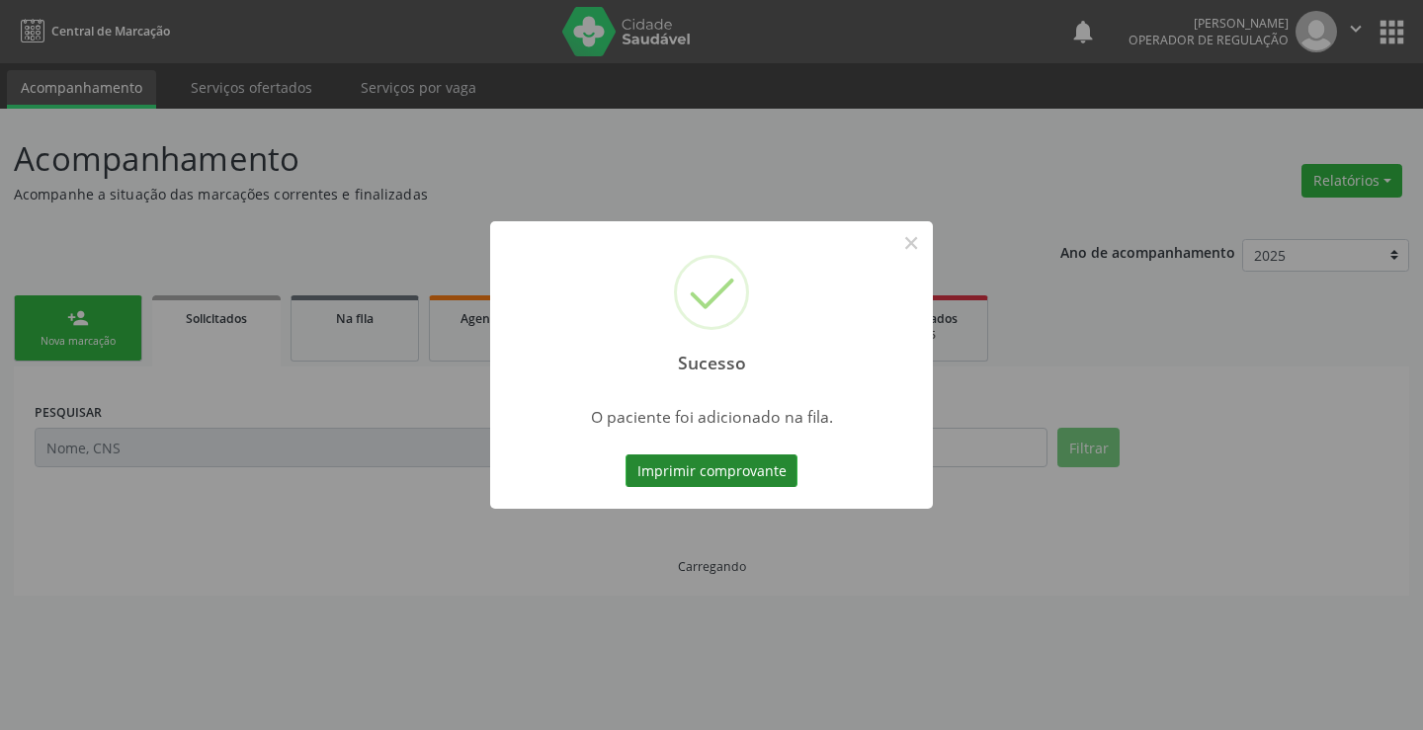
click at [748, 478] on button "Imprimir comprovante" at bounding box center [712, 472] width 172 height 34
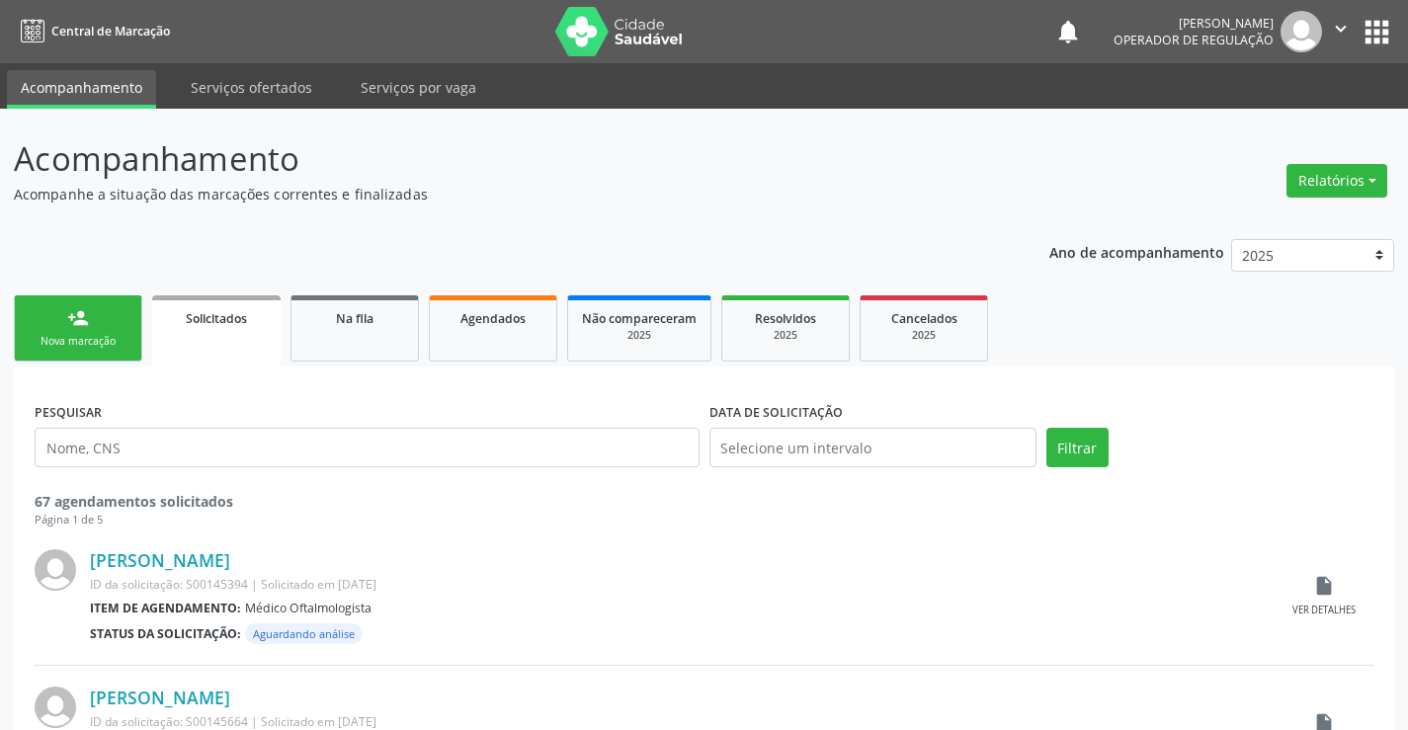
click at [104, 331] on link "person_add Nova marcação" at bounding box center [78, 328] width 128 height 66
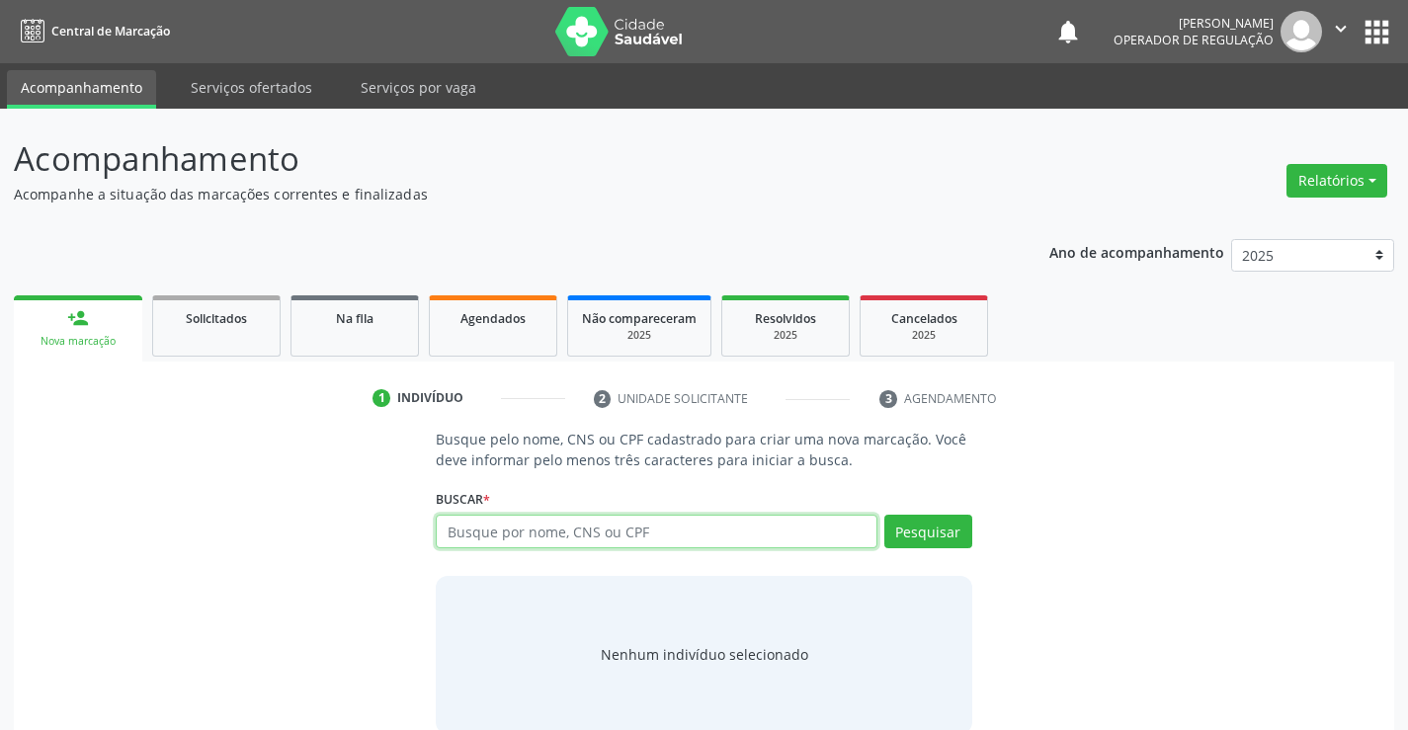
click at [638, 527] on input "text" at bounding box center [656, 532] width 441 height 34
type input "708404207370761"
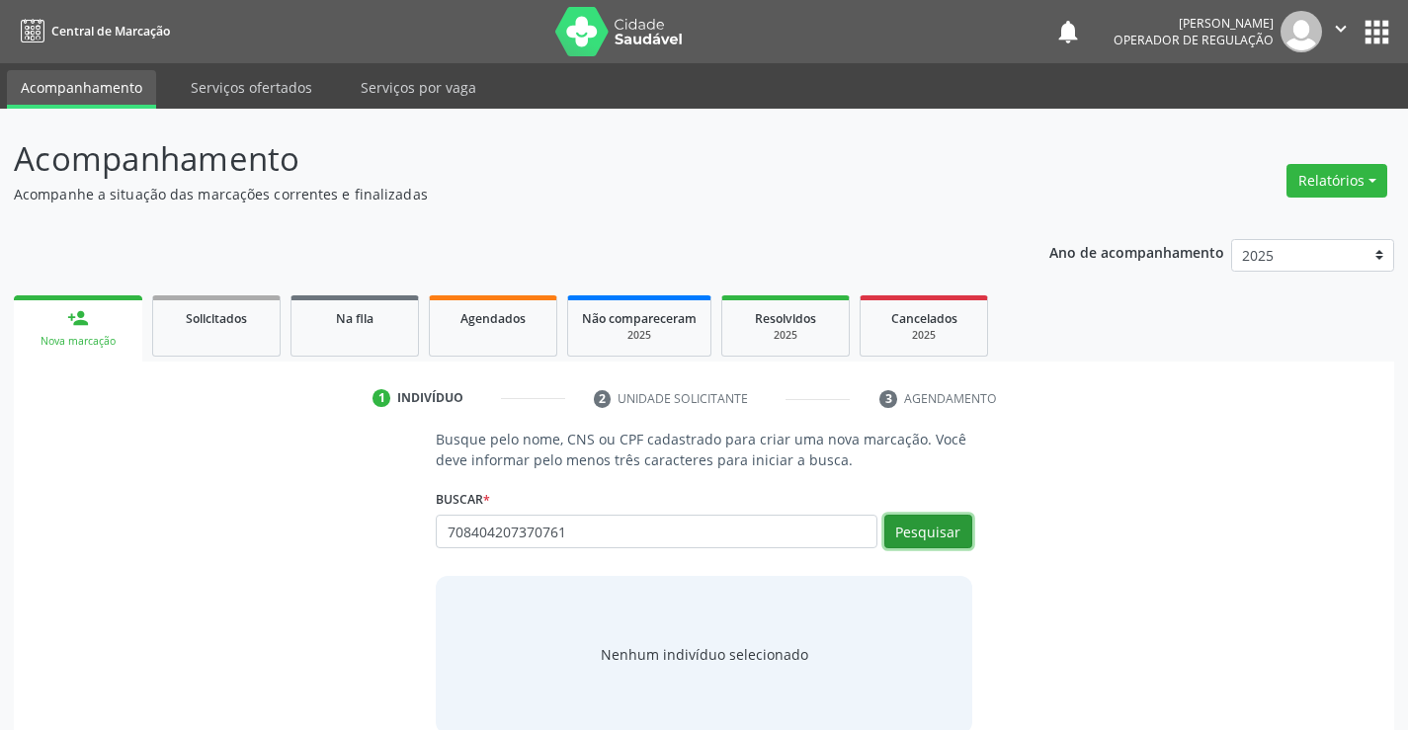
click at [910, 526] on button "Pesquisar" at bounding box center [929, 532] width 88 height 34
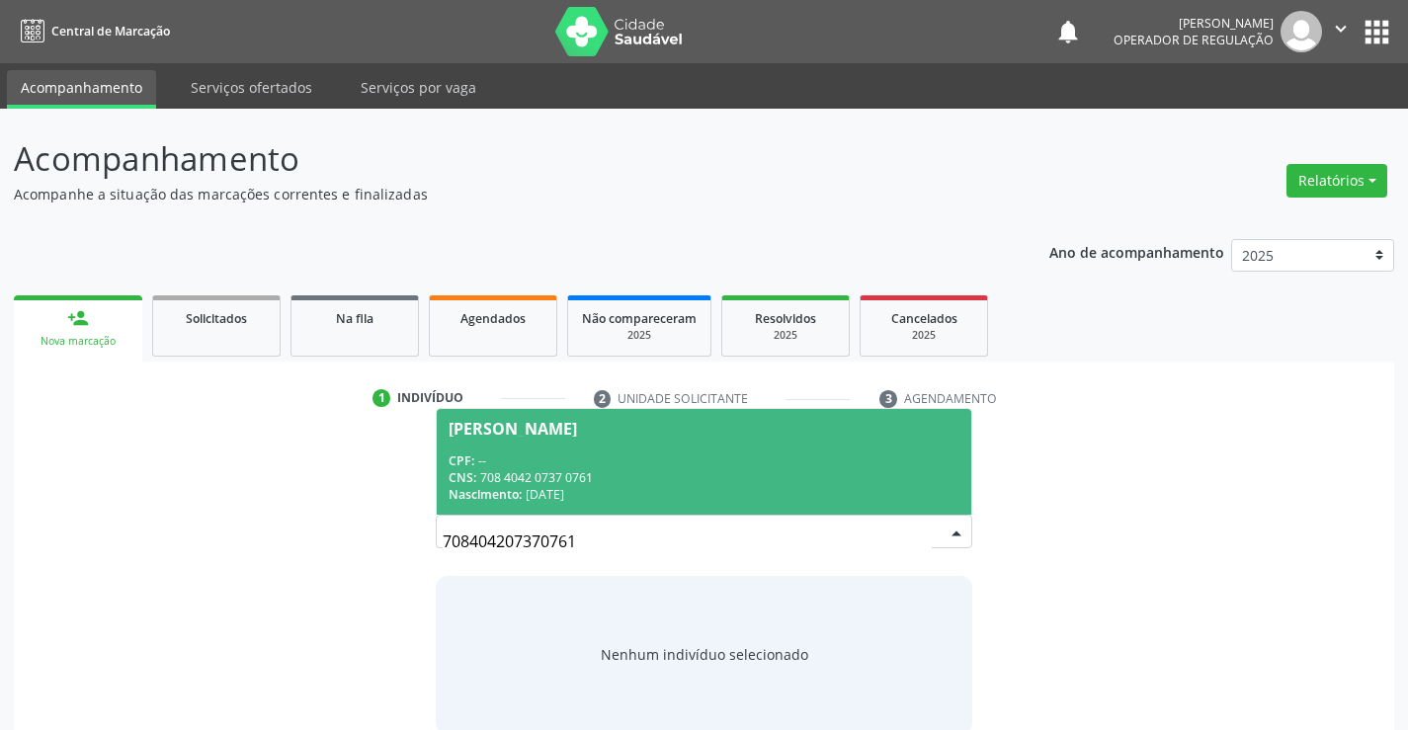
click at [778, 478] on div "CNS: 708 4042 0737 0761" at bounding box center [704, 477] width 510 height 17
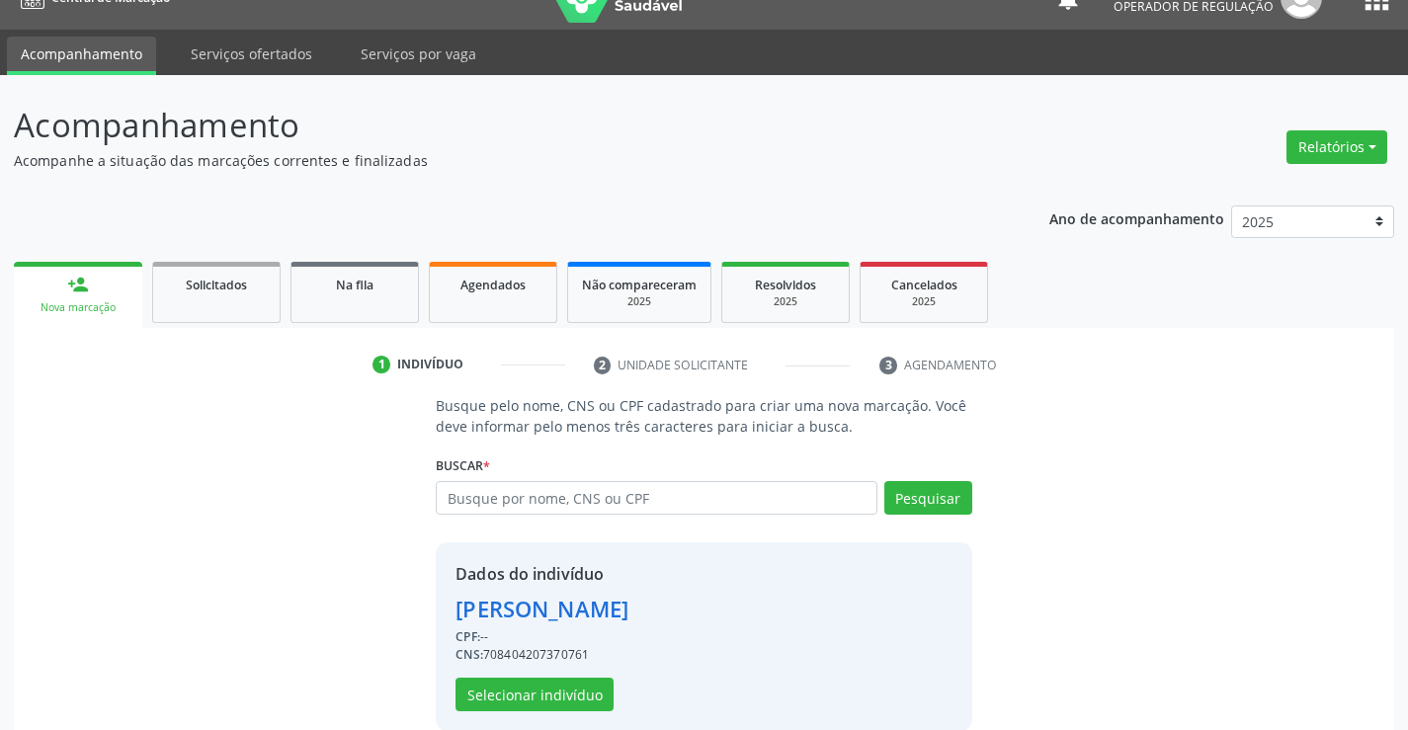
scroll to position [62, 0]
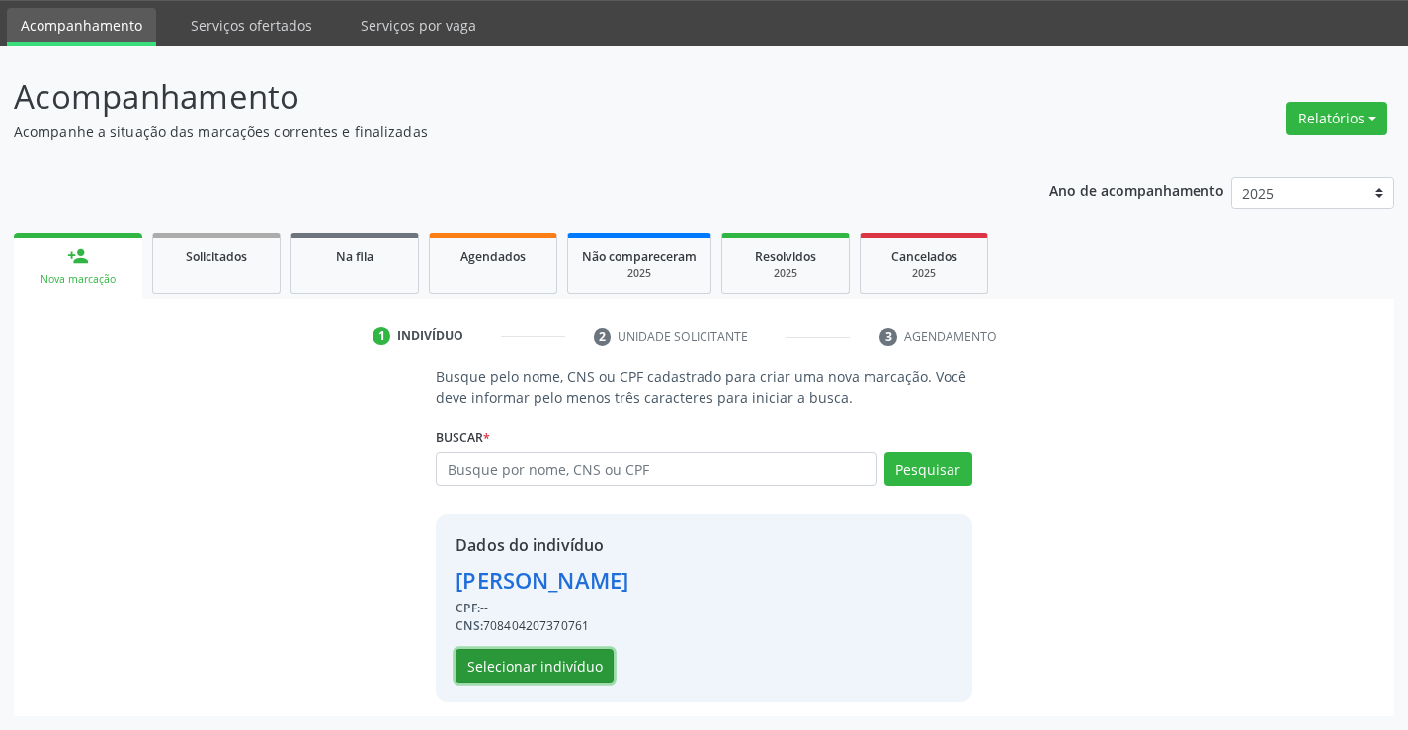
click at [570, 663] on button "Selecionar indivíduo" at bounding box center [535, 666] width 158 height 34
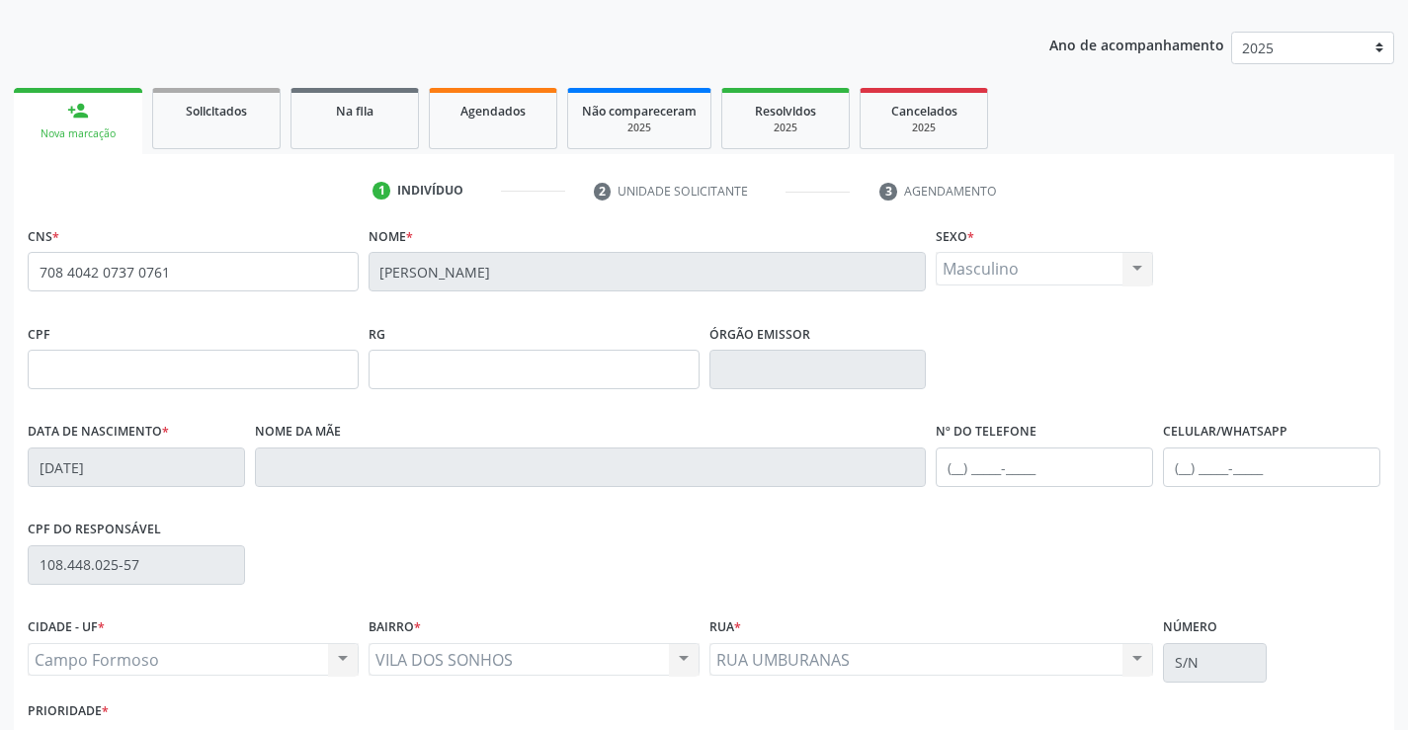
scroll to position [341, 0]
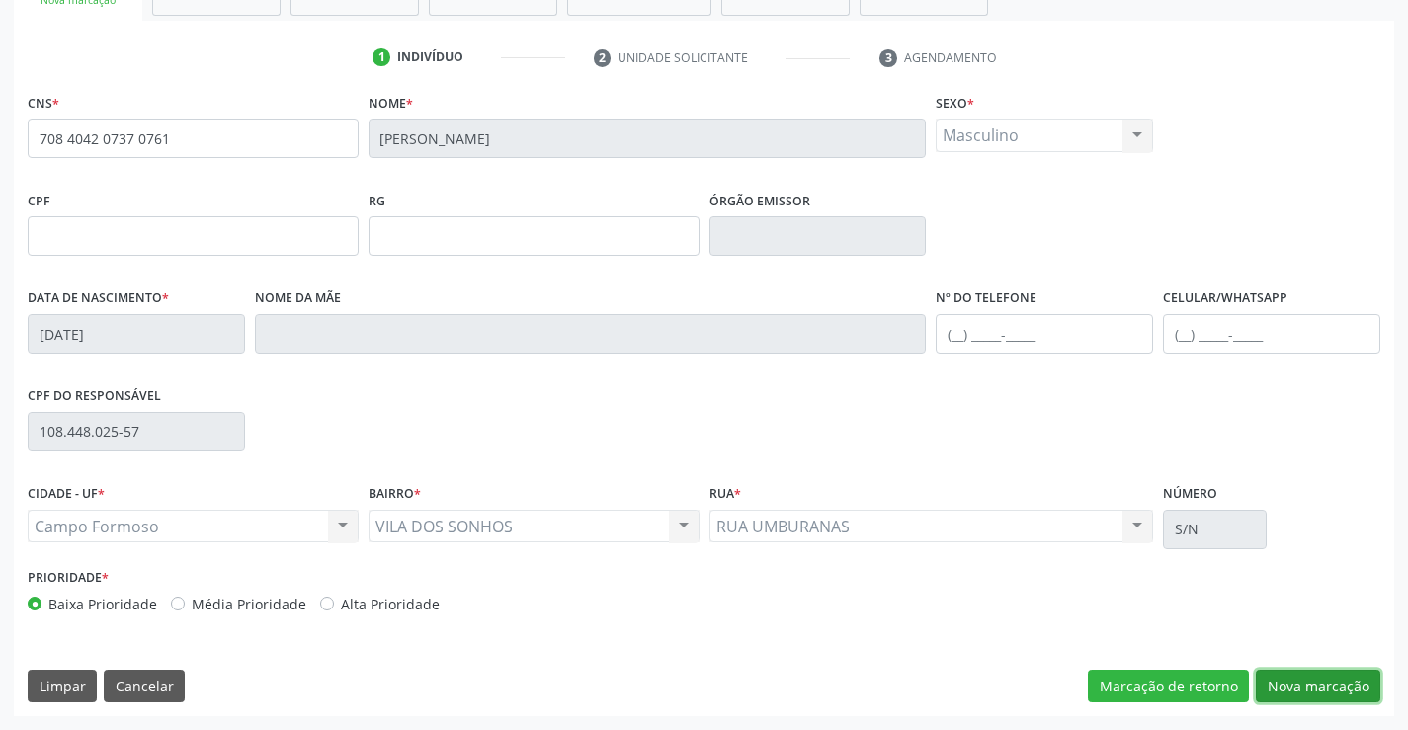
click at [1317, 680] on button "Nova marcação" at bounding box center [1318, 687] width 125 height 34
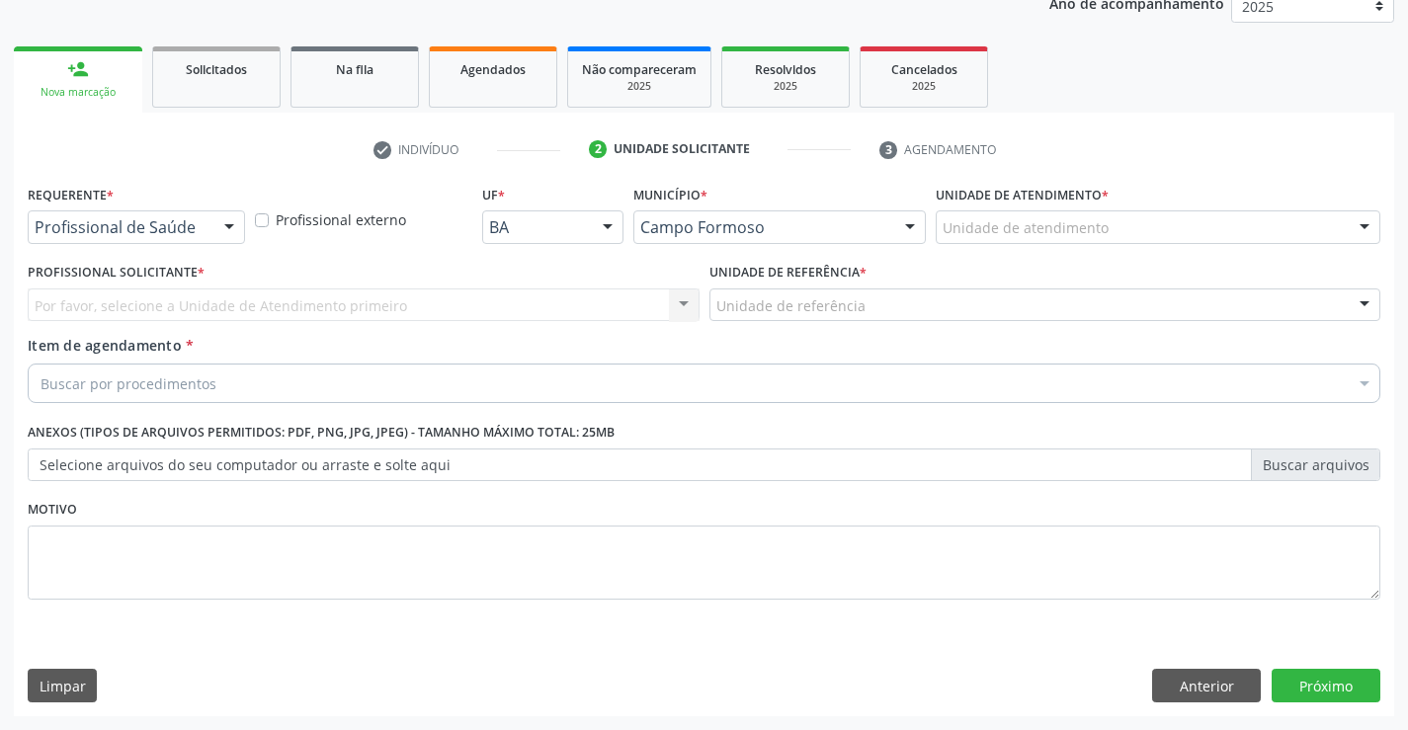
scroll to position [0, 0]
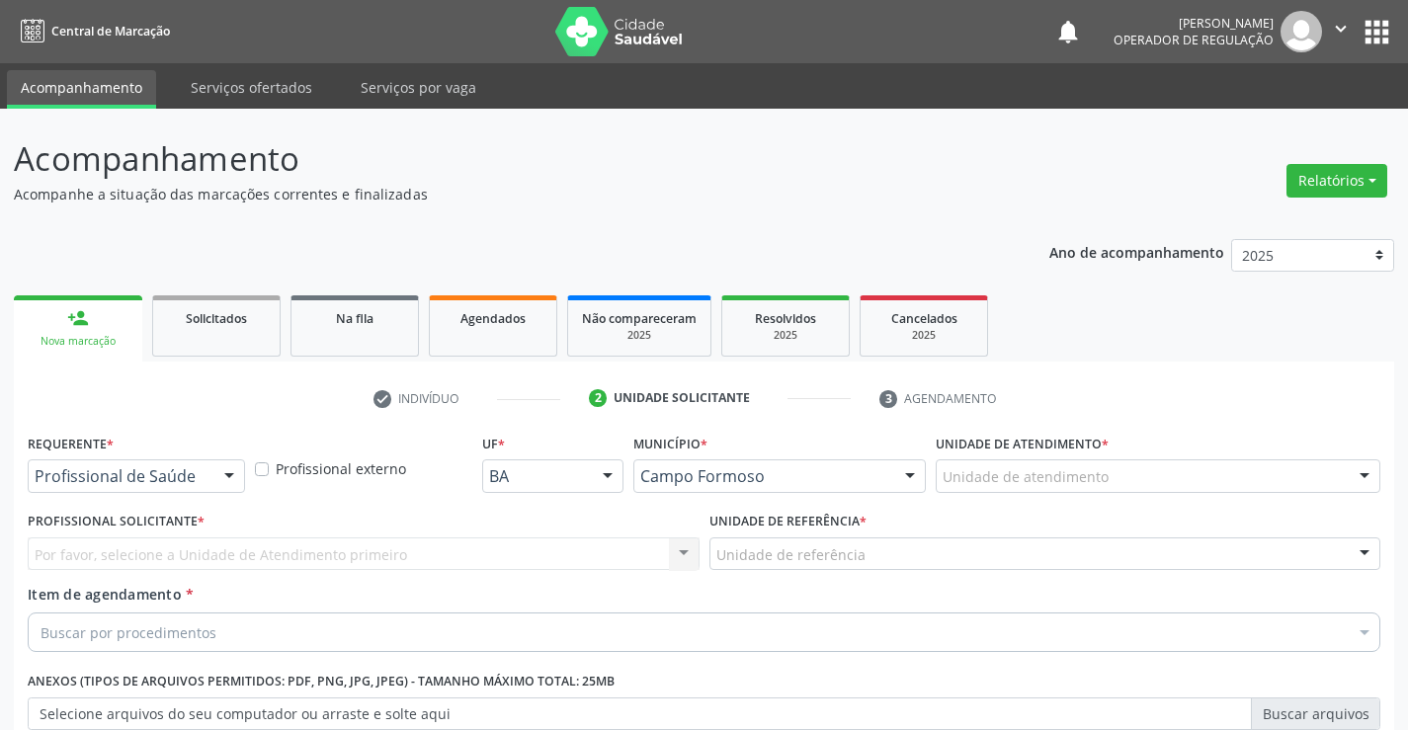
click at [1371, 33] on button "apps" at bounding box center [1377, 32] width 35 height 35
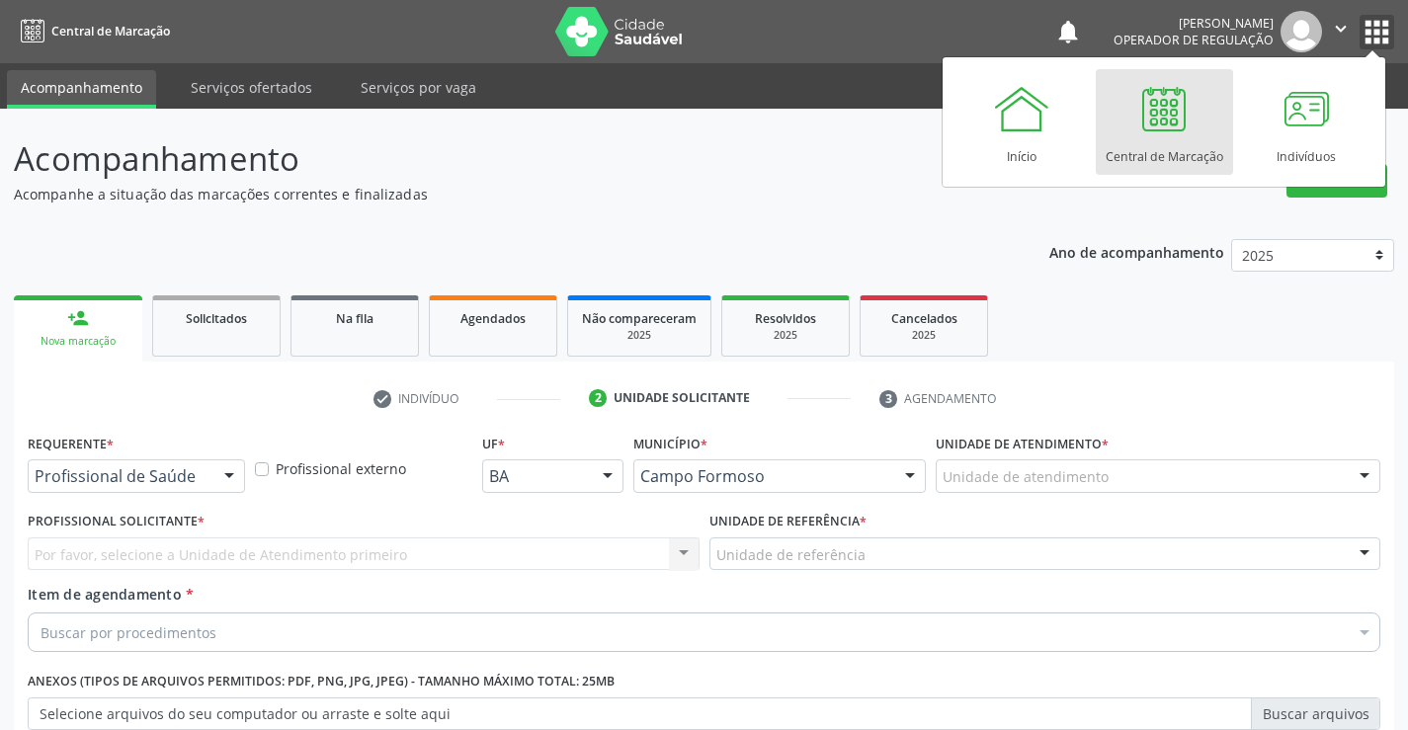
click at [1336, 35] on icon "" at bounding box center [1341, 29] width 22 height 22
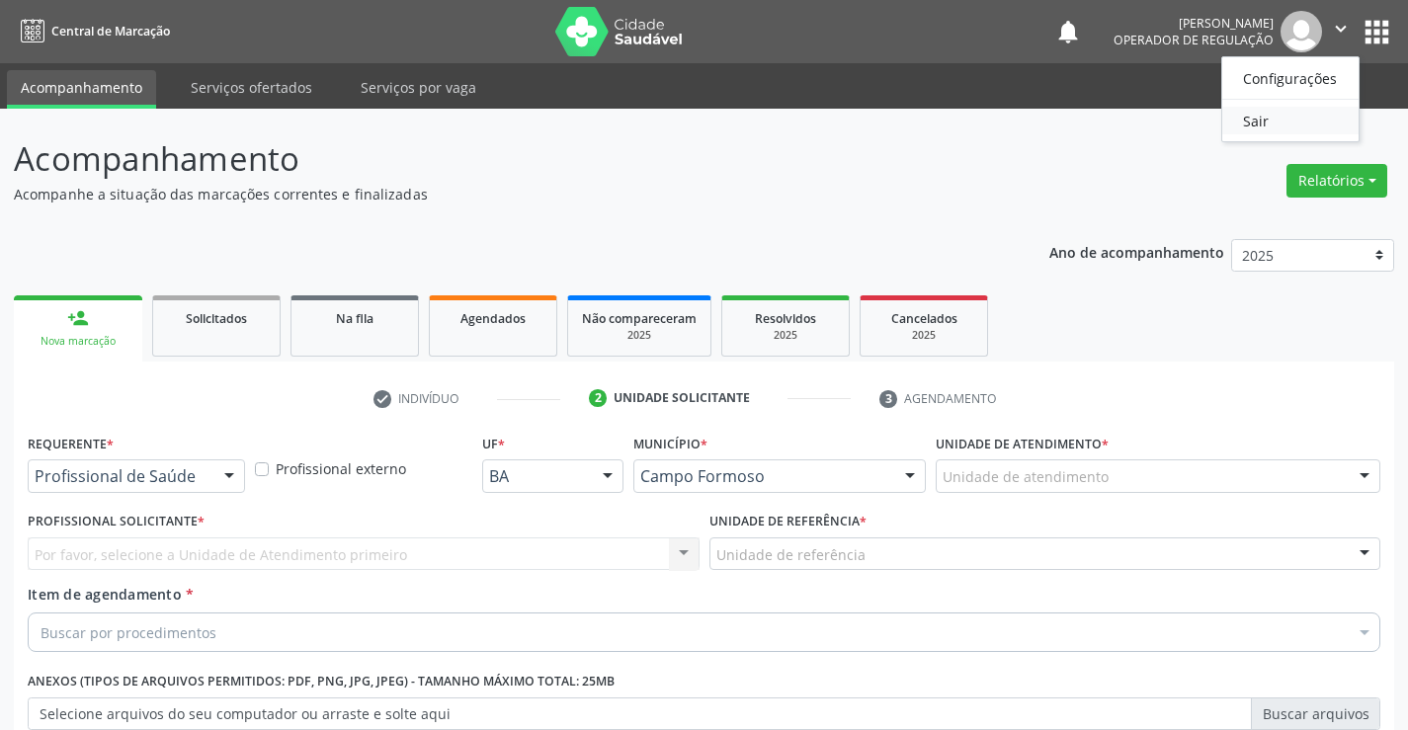
click at [1272, 123] on link "Sair" at bounding box center [1291, 121] width 136 height 28
